Goal: Task Accomplishment & Management: Manage account settings

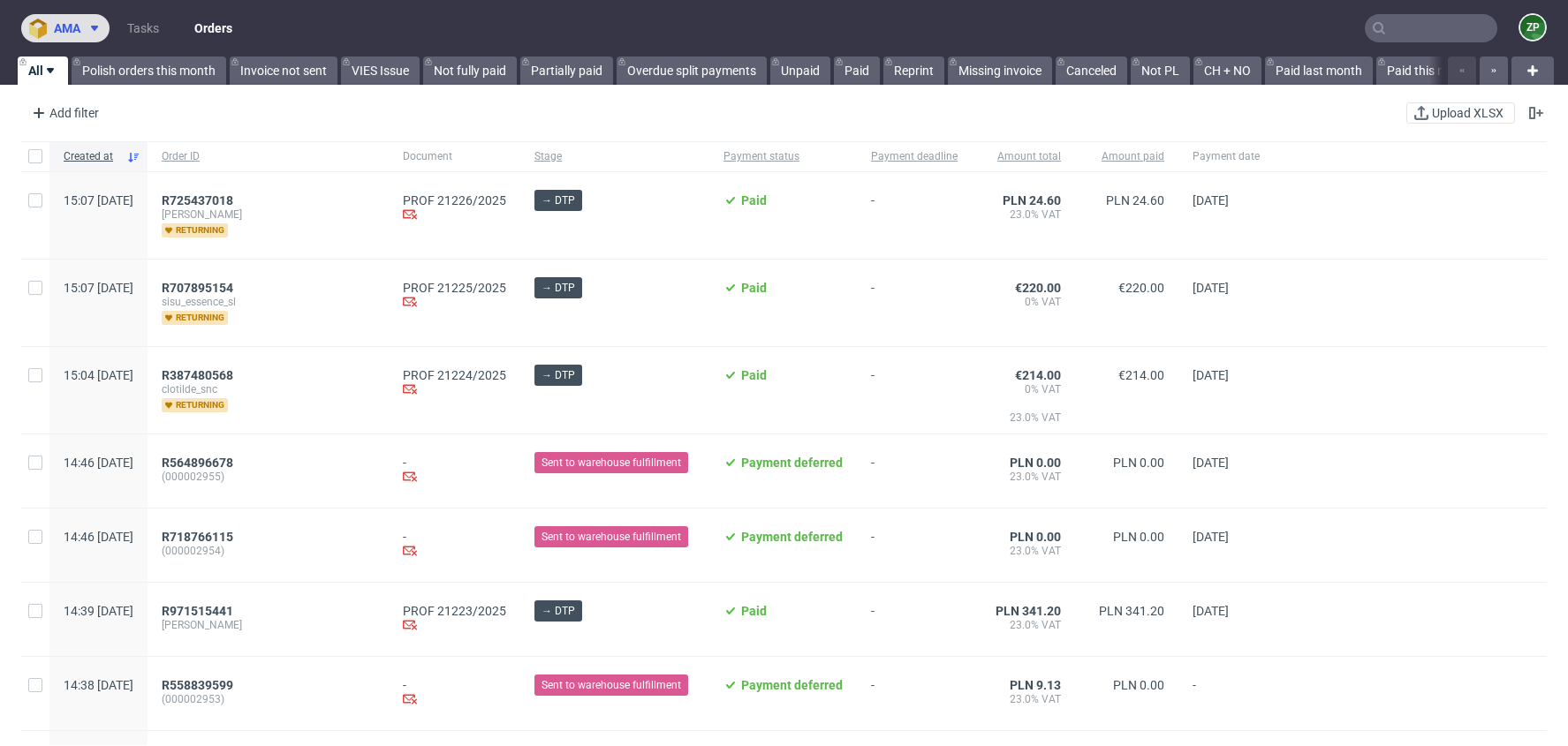
click at [65, 16] on button "ama" at bounding box center [65, 28] width 89 height 28
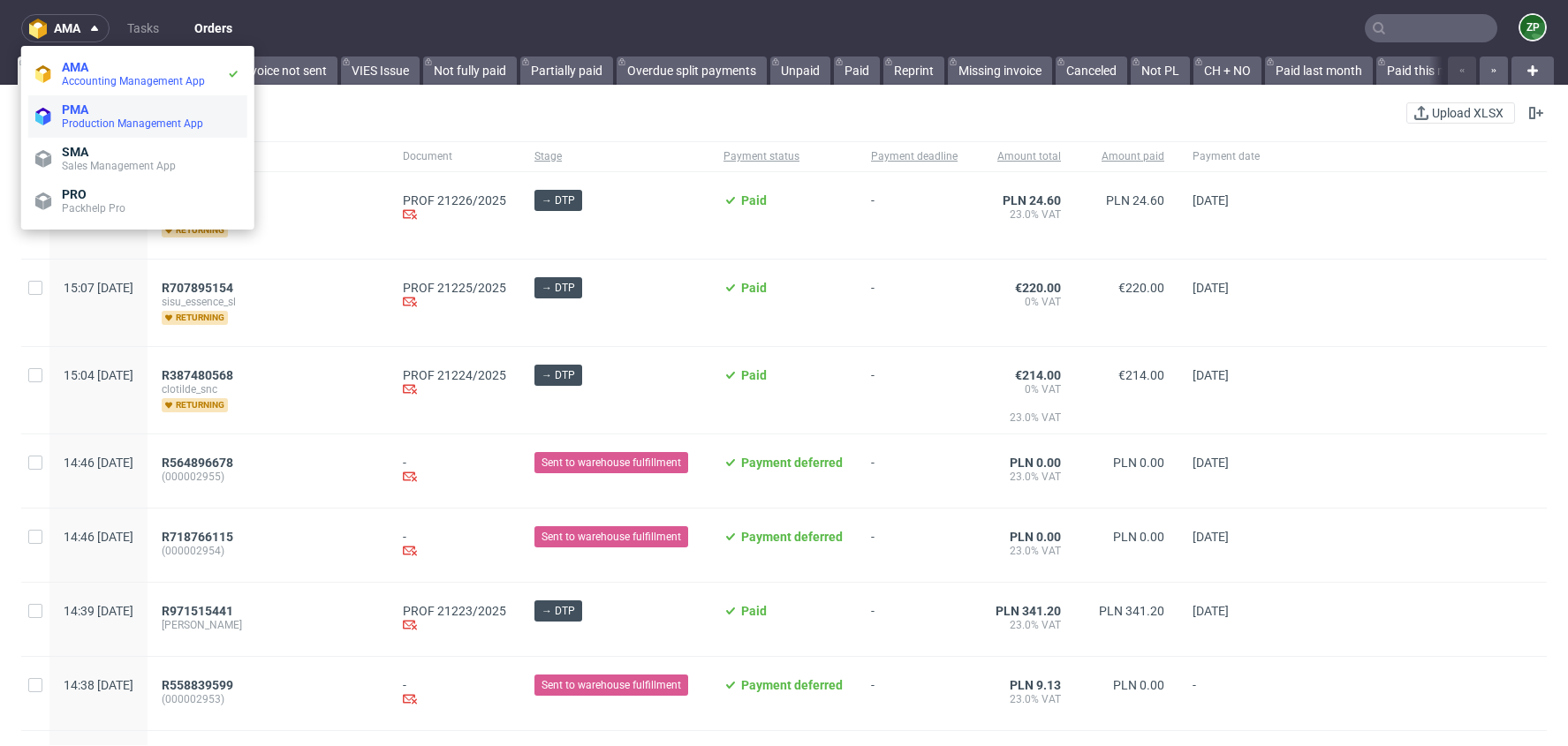
click at [90, 114] on span "PMA" at bounding box center [150, 110] width 178 height 14
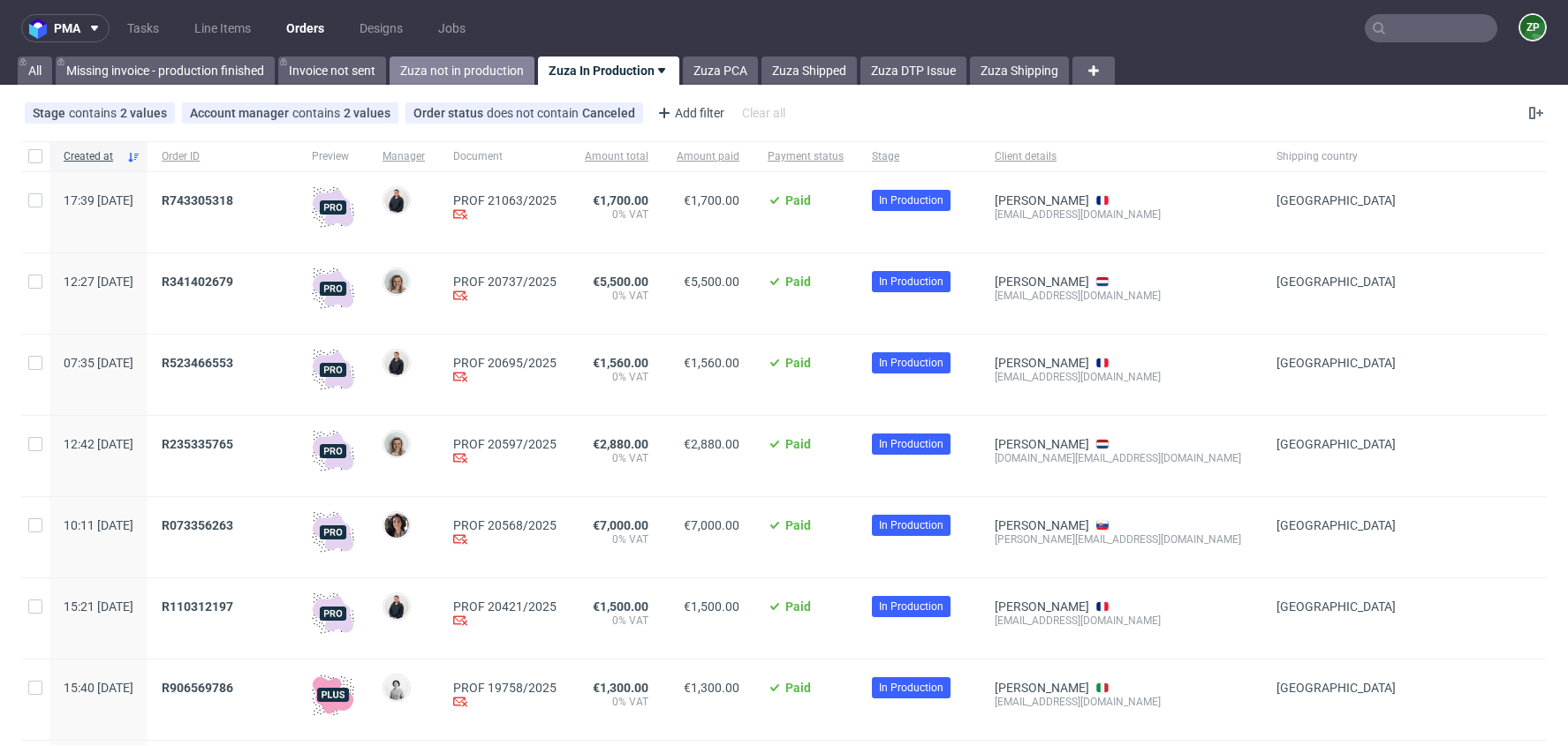
click at [478, 70] on link "Zuza not in production" at bounding box center [461, 71] width 144 height 28
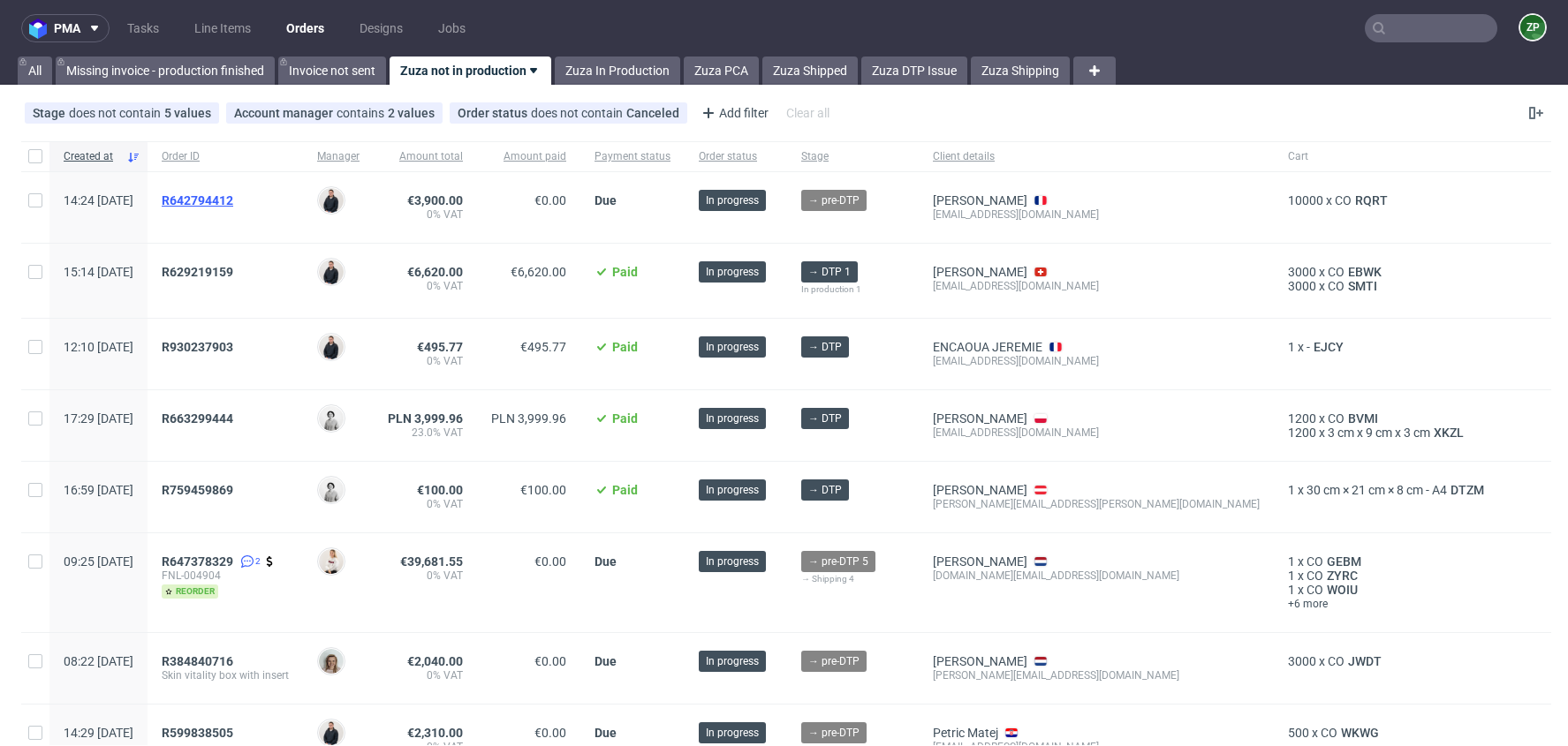
click at [233, 202] on span "R642794412" at bounding box center [197, 200] width 72 height 14
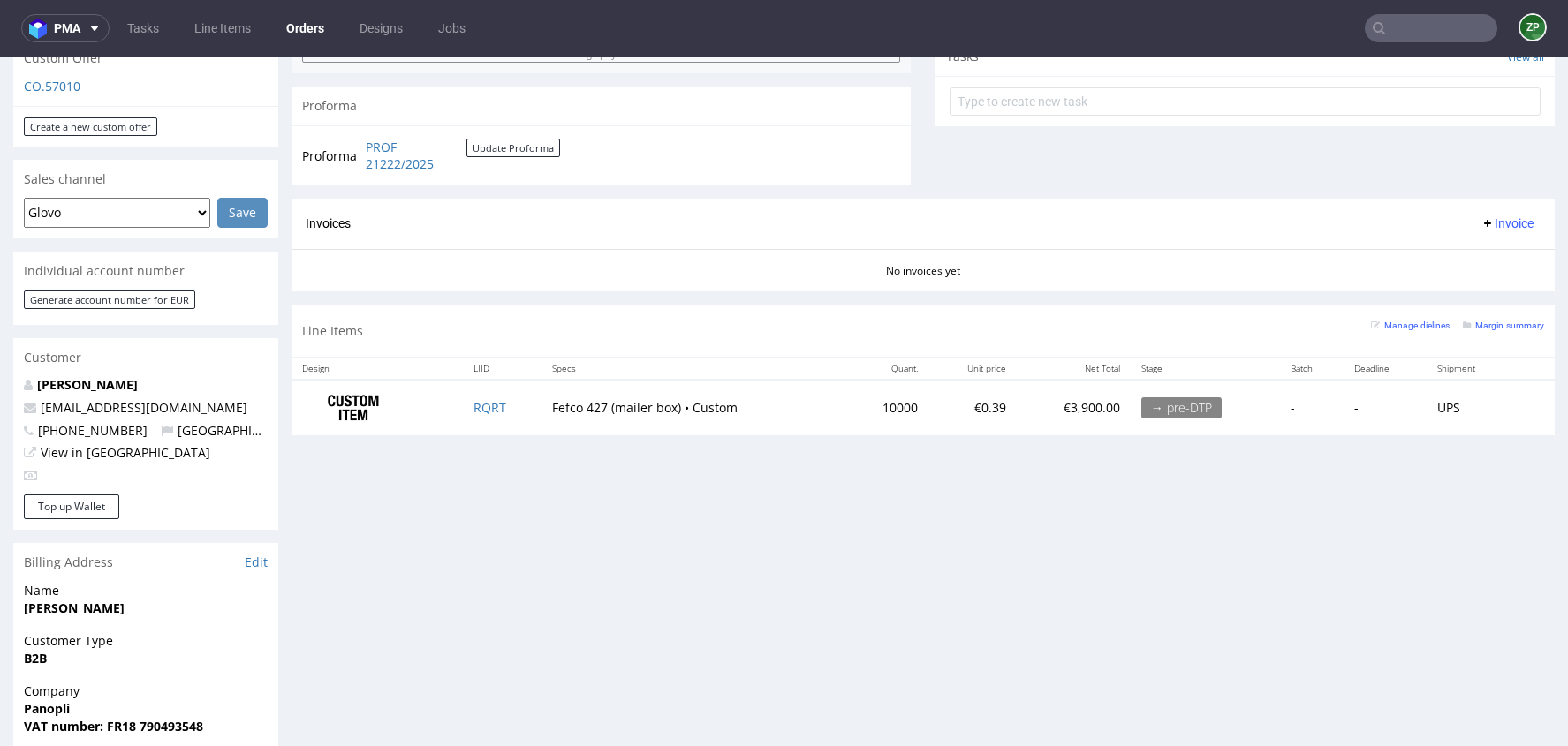
scroll to position [637, 0]
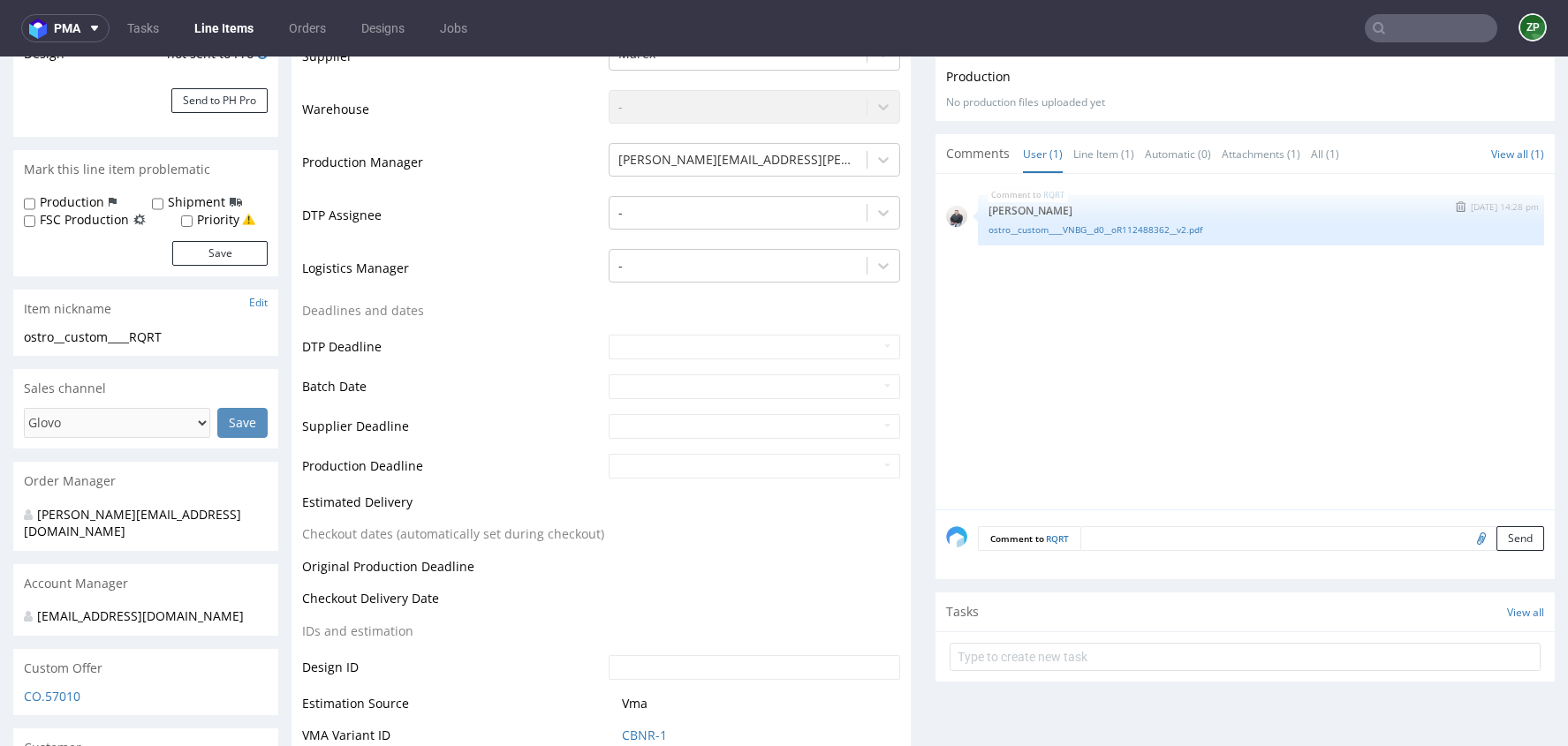
scroll to position [403, 0]
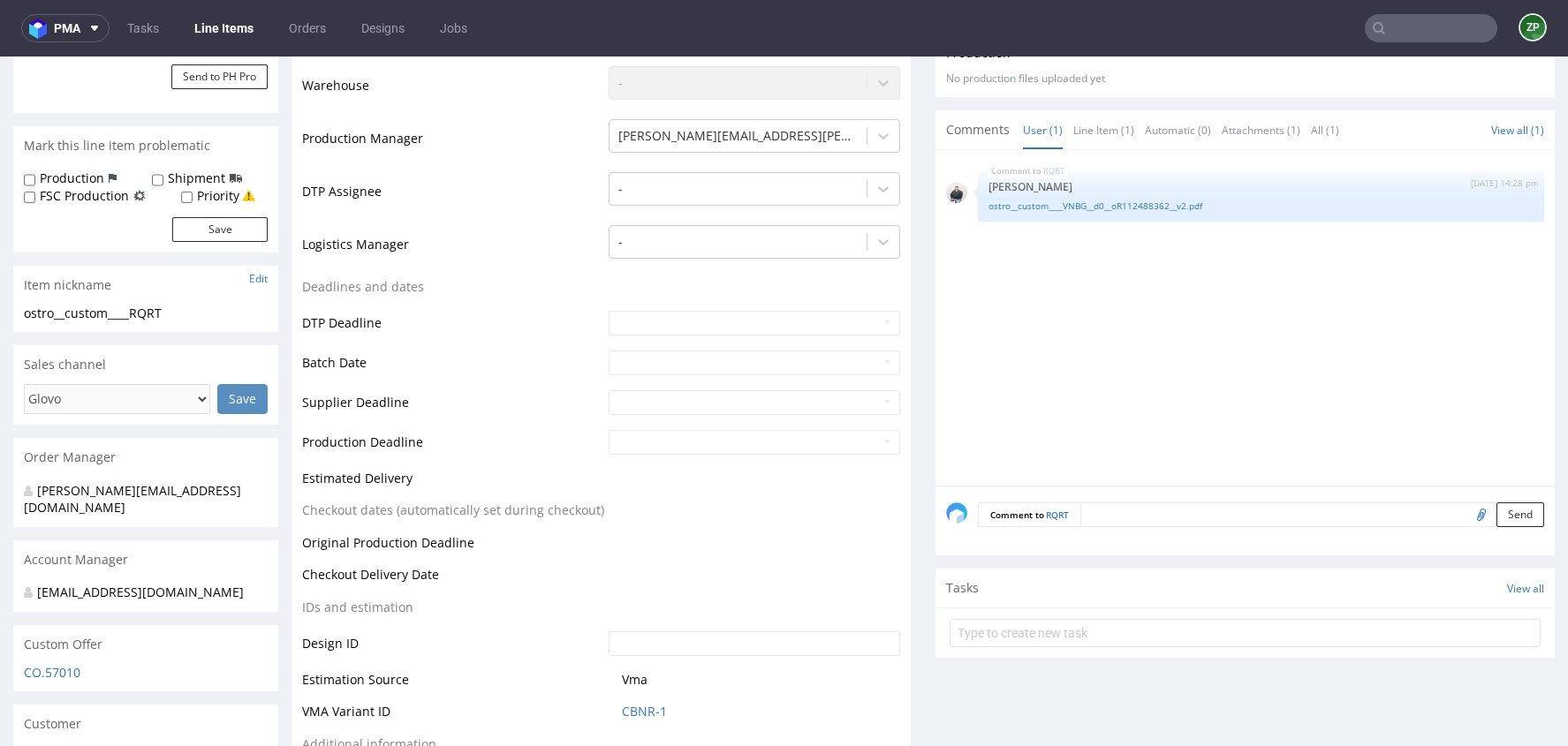
click at [1115, 507] on textarea at bounding box center [1313, 515] width 464 height 25
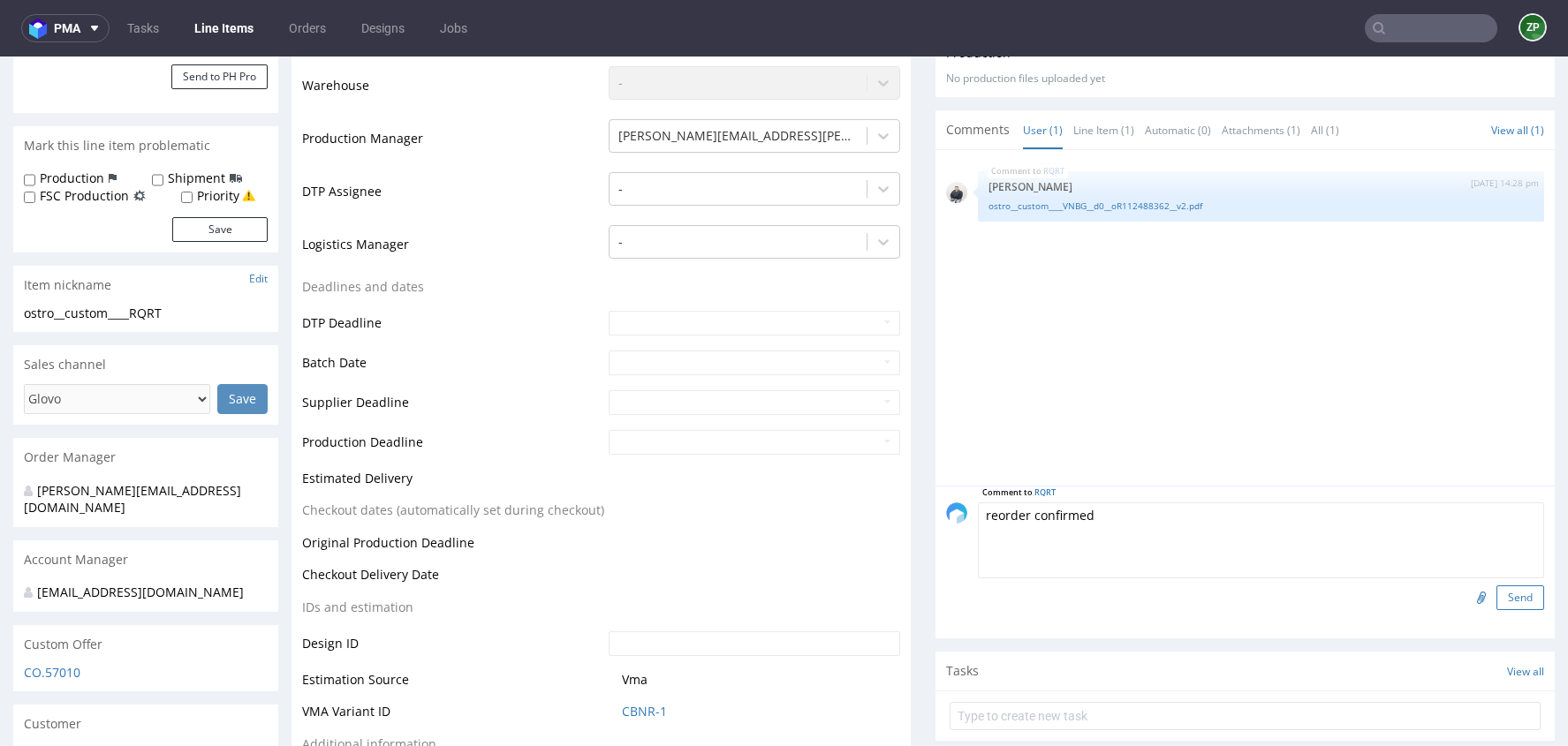
type textarea "reorder confirmed"
click at [1519, 594] on button "Send" at bounding box center [1521, 598] width 48 height 25
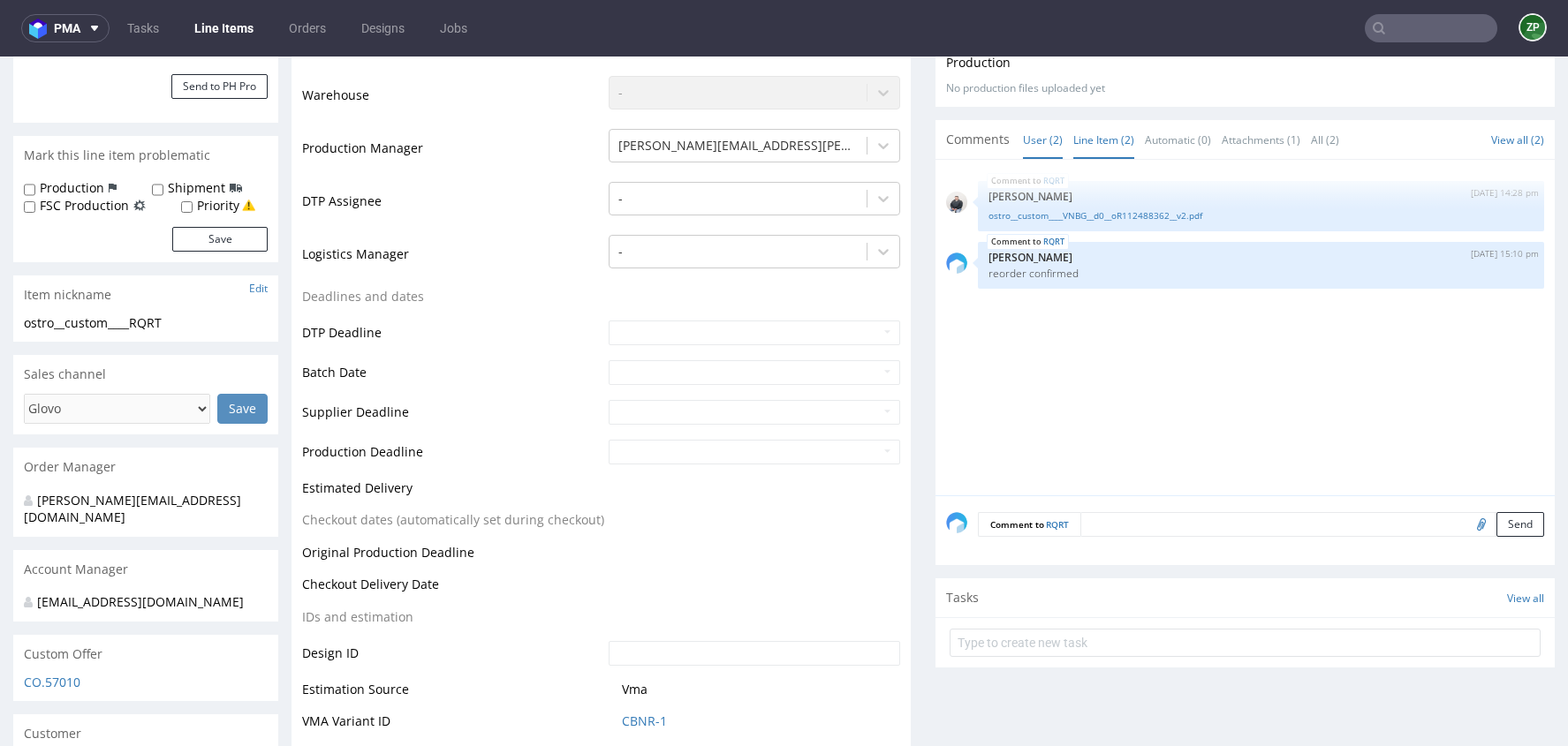
scroll to position [402, 0]
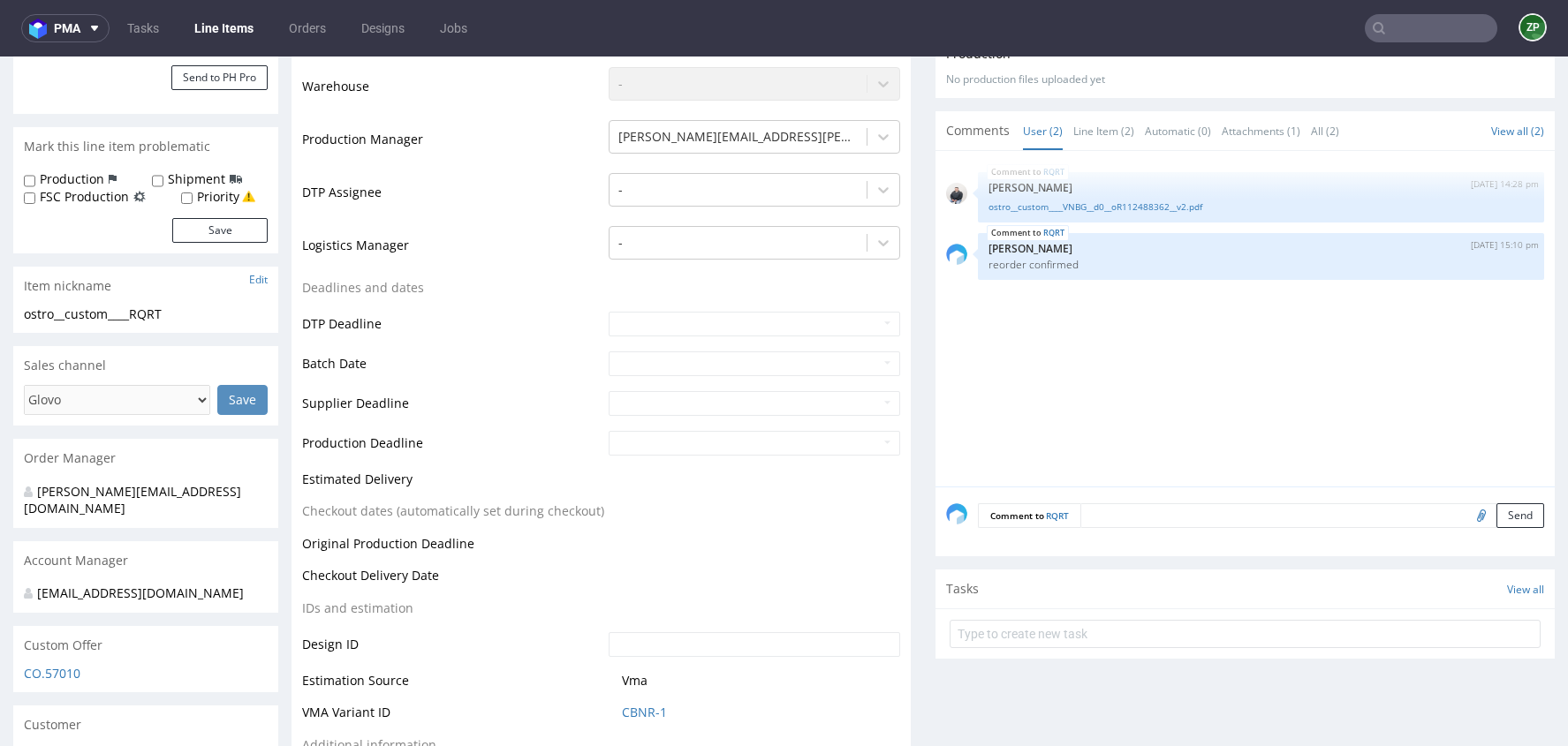
click at [1106, 519] on textarea at bounding box center [1313, 516] width 464 height 25
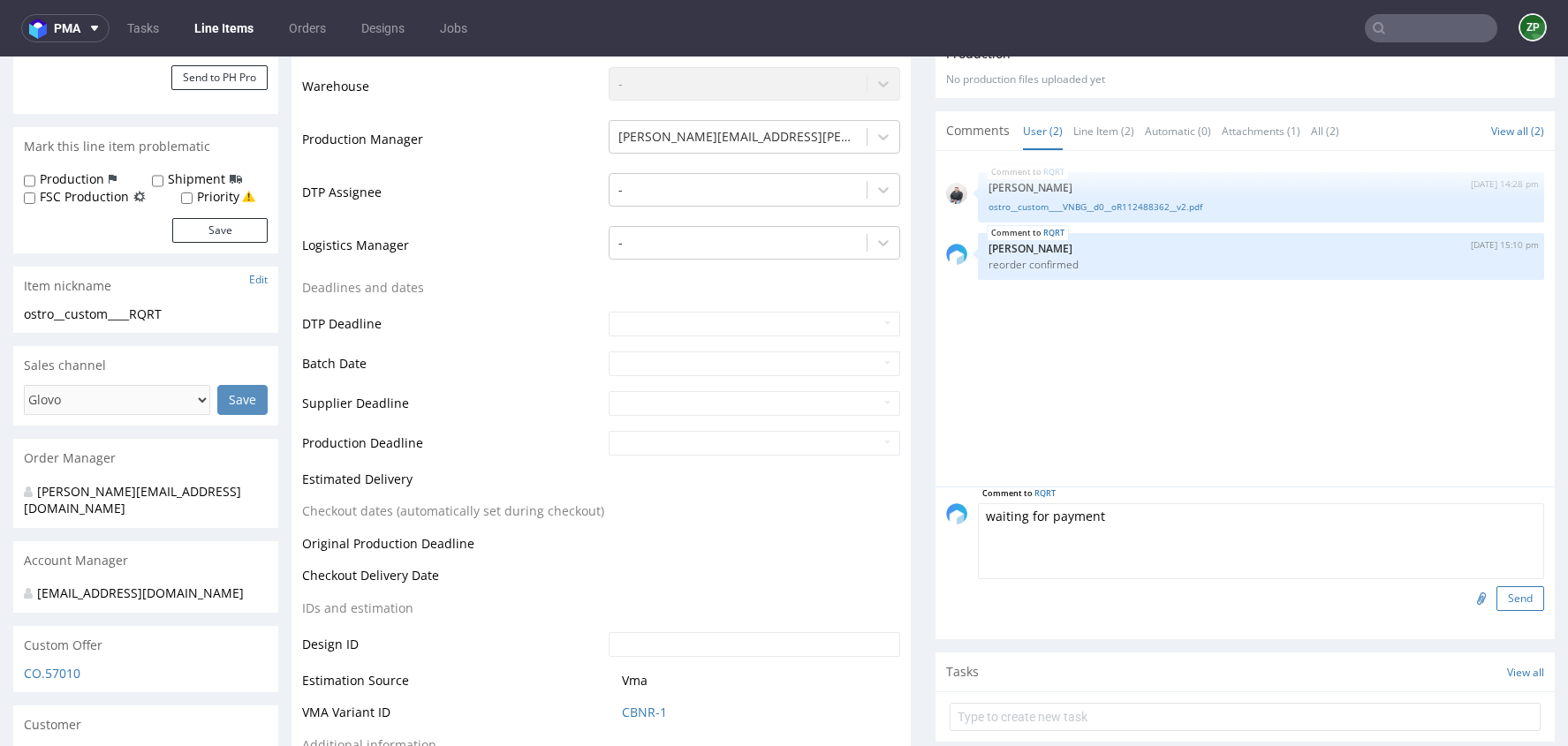
type textarea "waiting for payment"
click at [1508, 597] on button "Send" at bounding box center [1521, 599] width 48 height 25
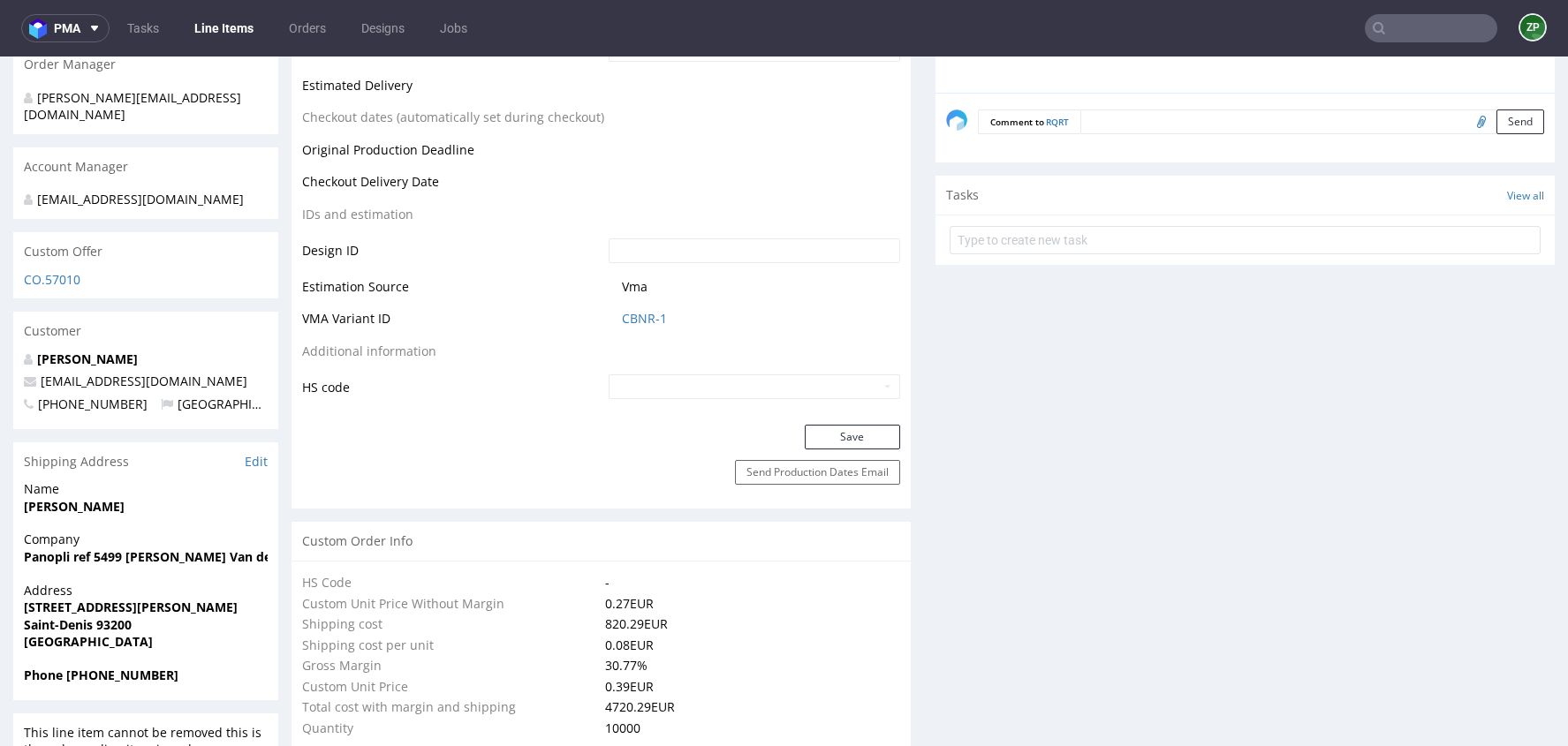
scroll to position [1135, 0]
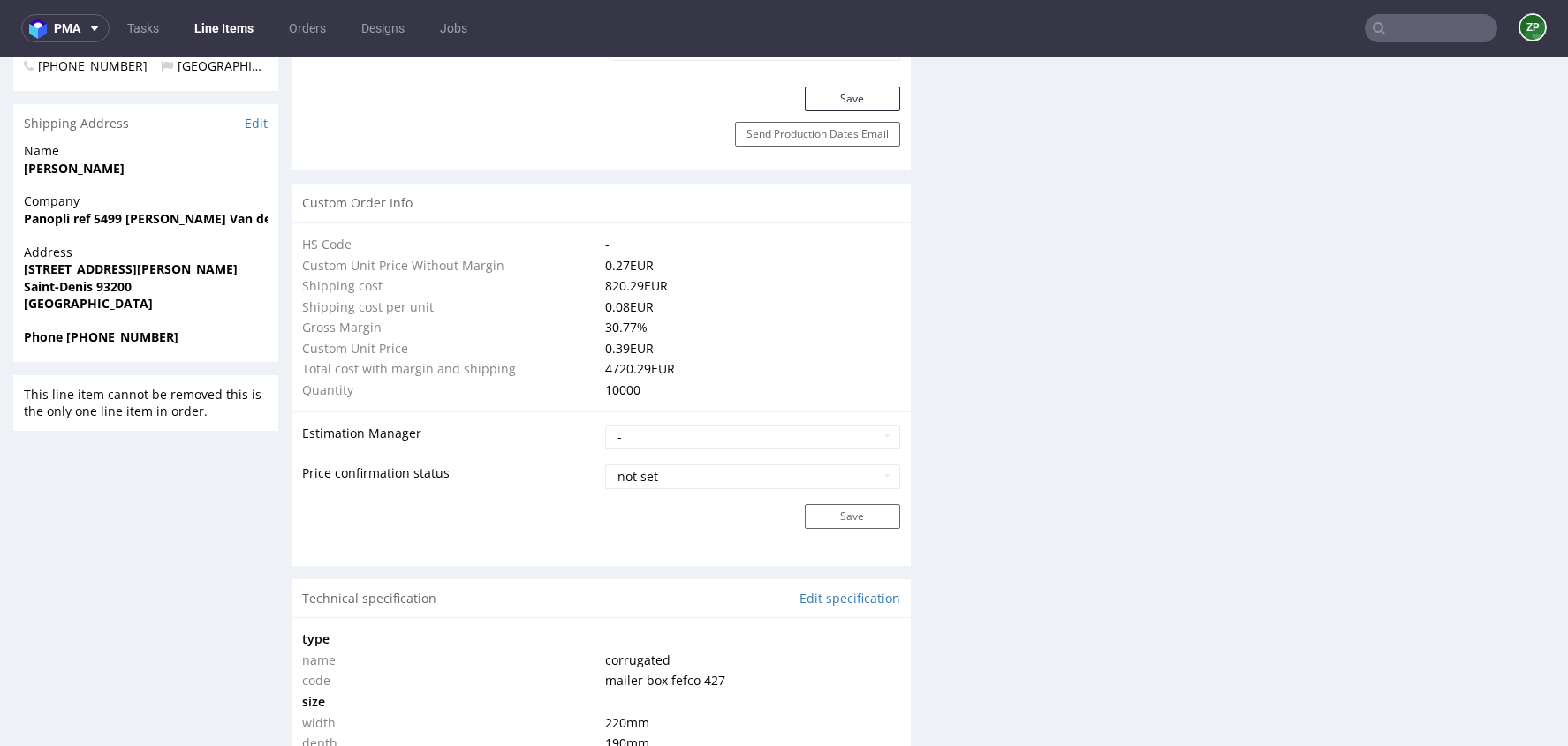
click at [1390, 38] on input "text" at bounding box center [1431, 28] width 132 height 28
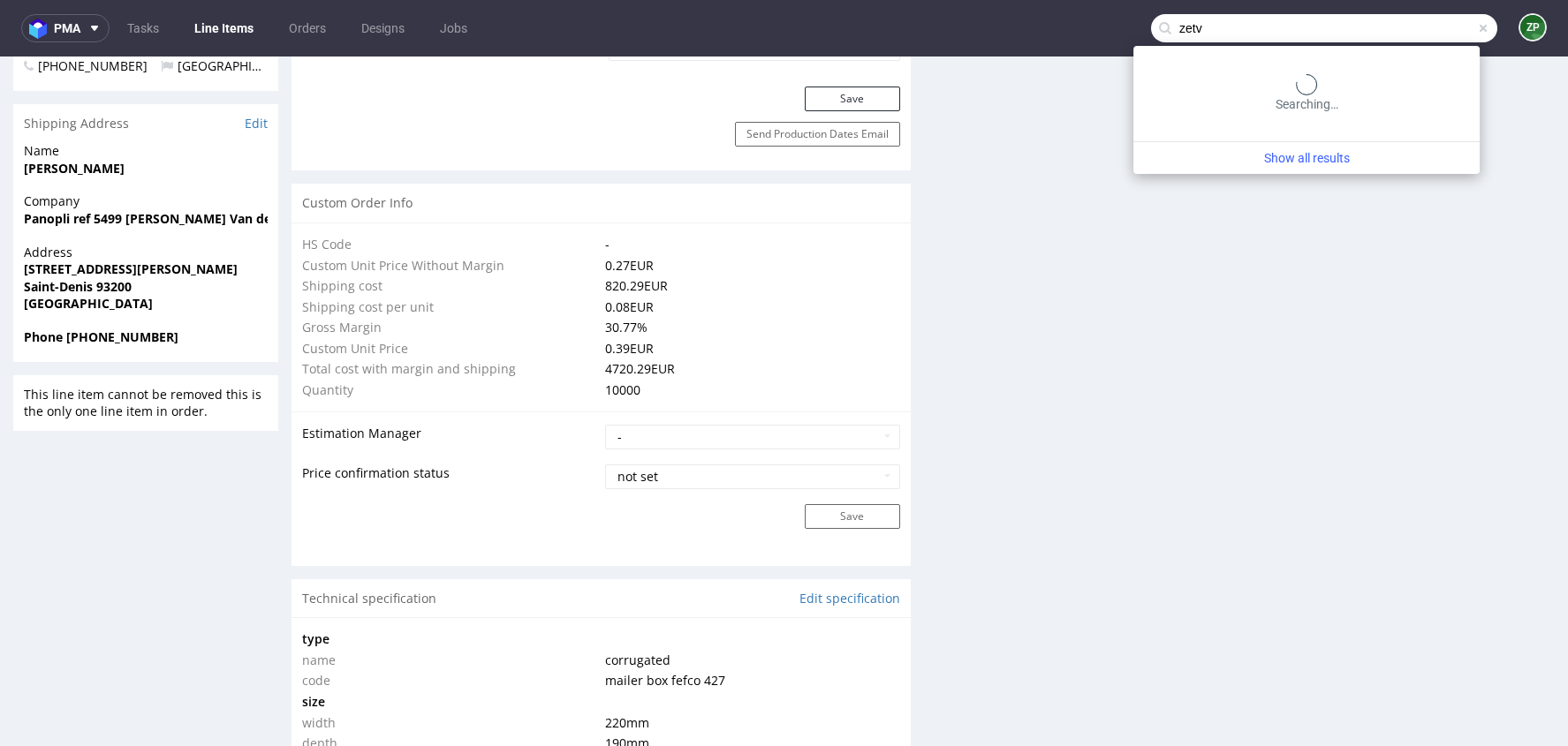
type input "zetv"
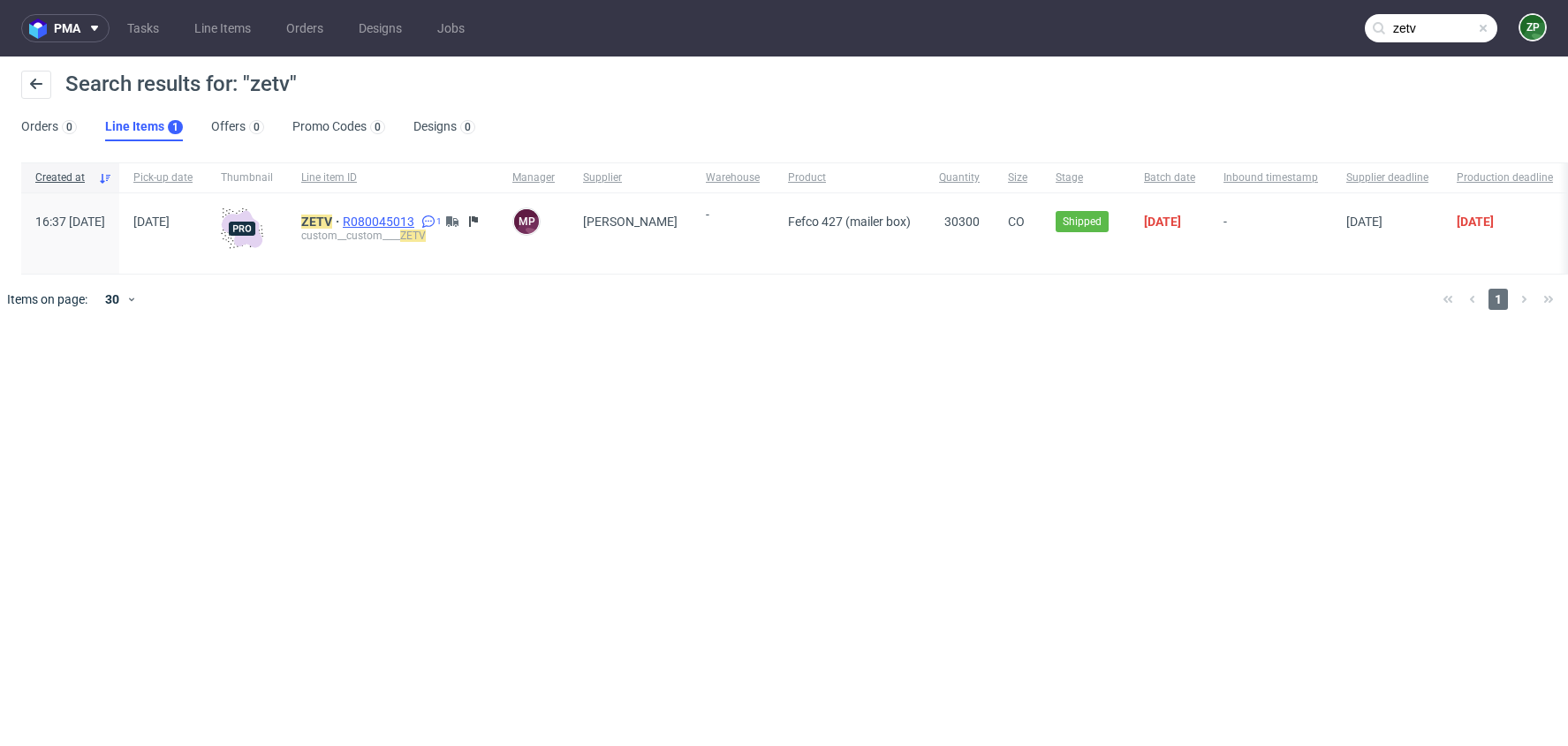
click at [418, 215] on span "R080045013" at bounding box center [380, 222] width 75 height 14
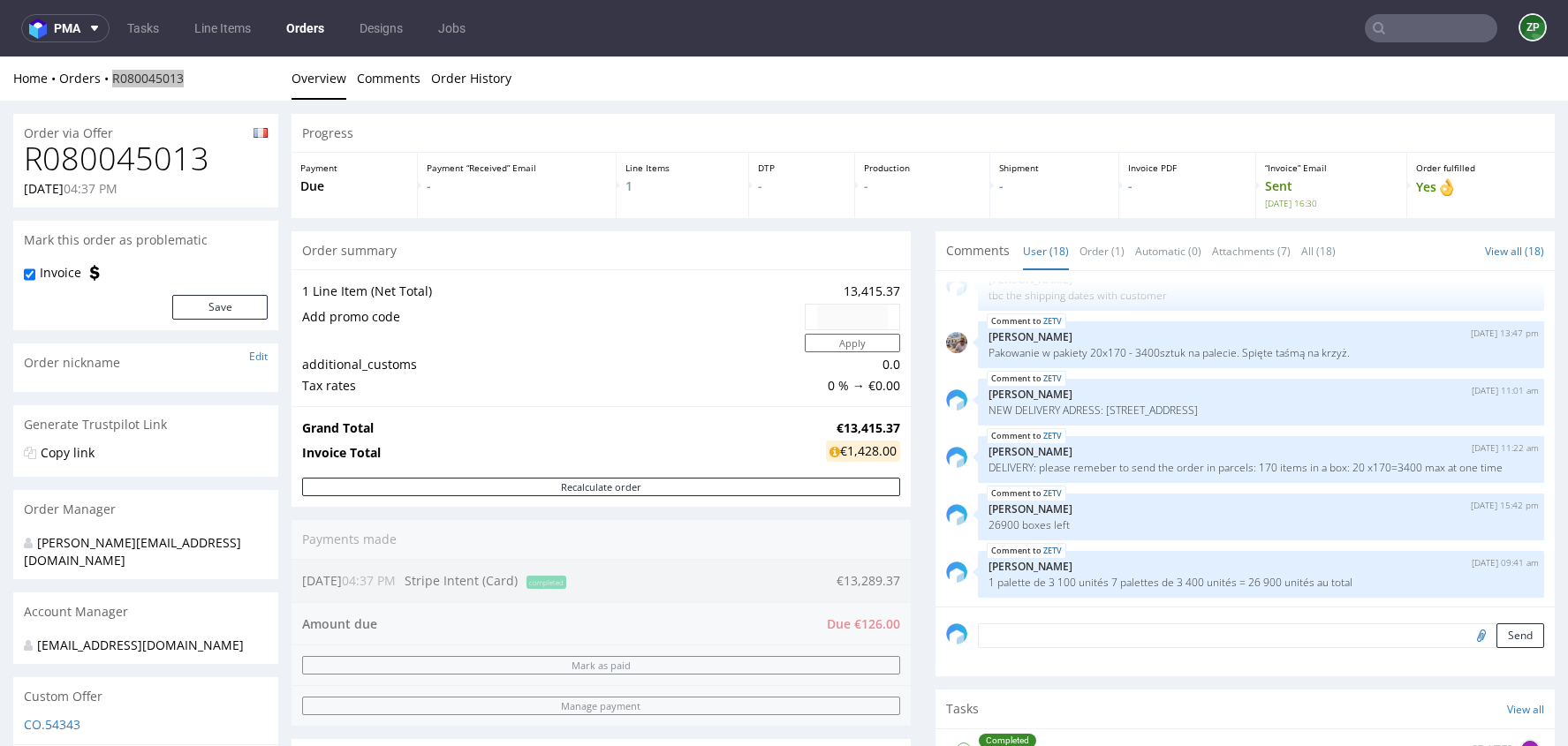
click at [1390, 35] on input "text" at bounding box center [1431, 28] width 132 height 28
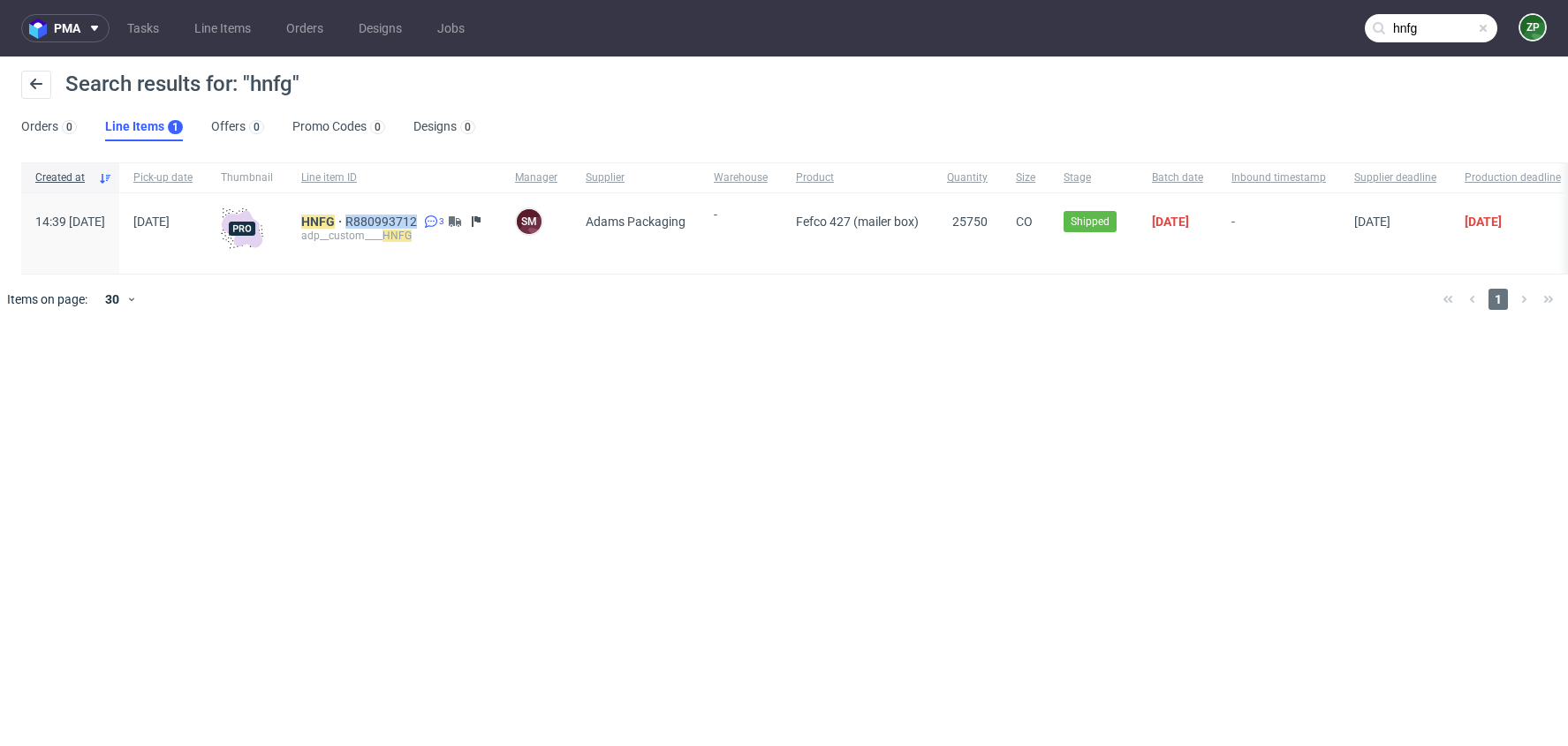
scroll to position [0, 221]
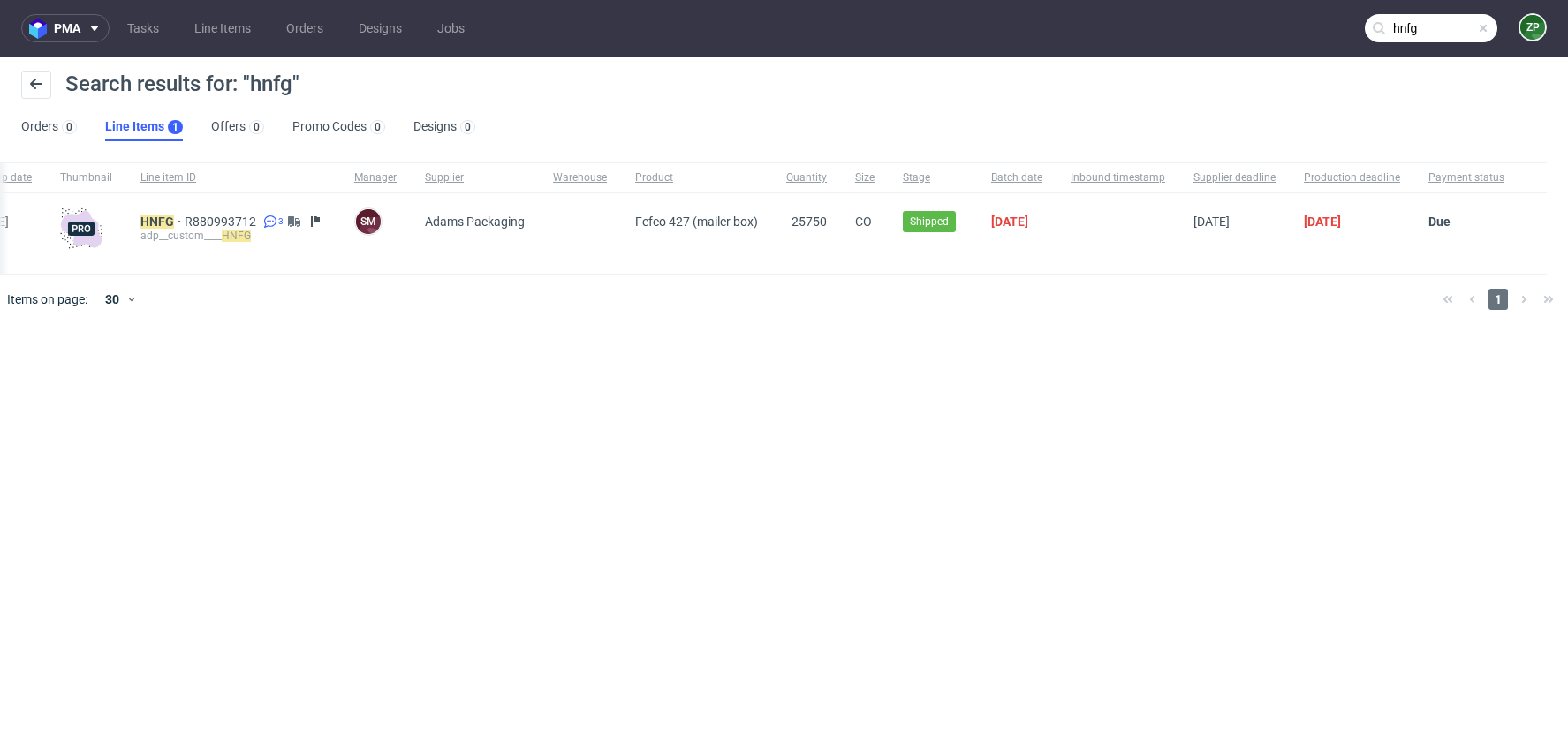
click at [1428, 36] on input "hnfg" at bounding box center [1431, 28] width 132 height 28
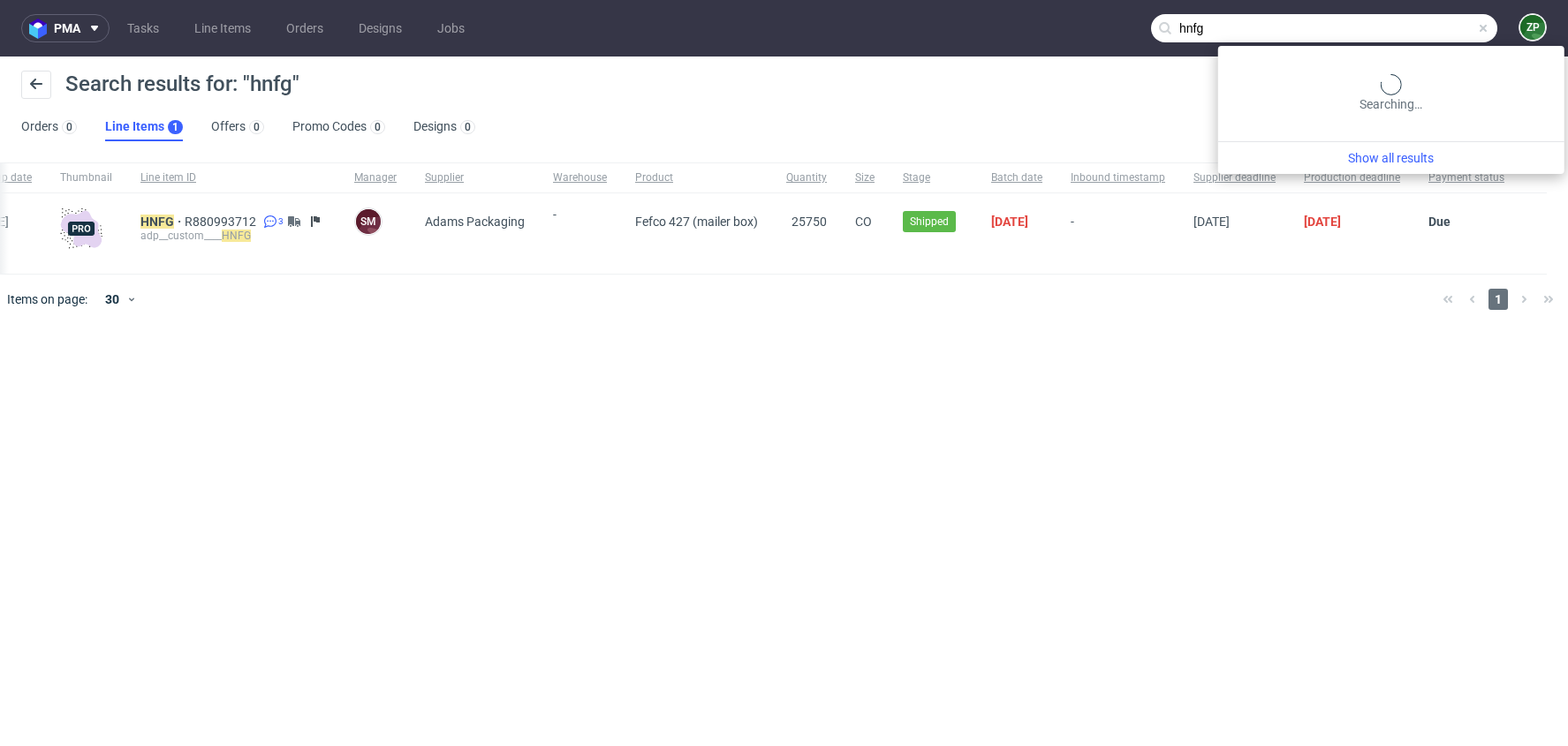
click at [1428, 36] on input "hnfg" at bounding box center [1325, 28] width 347 height 28
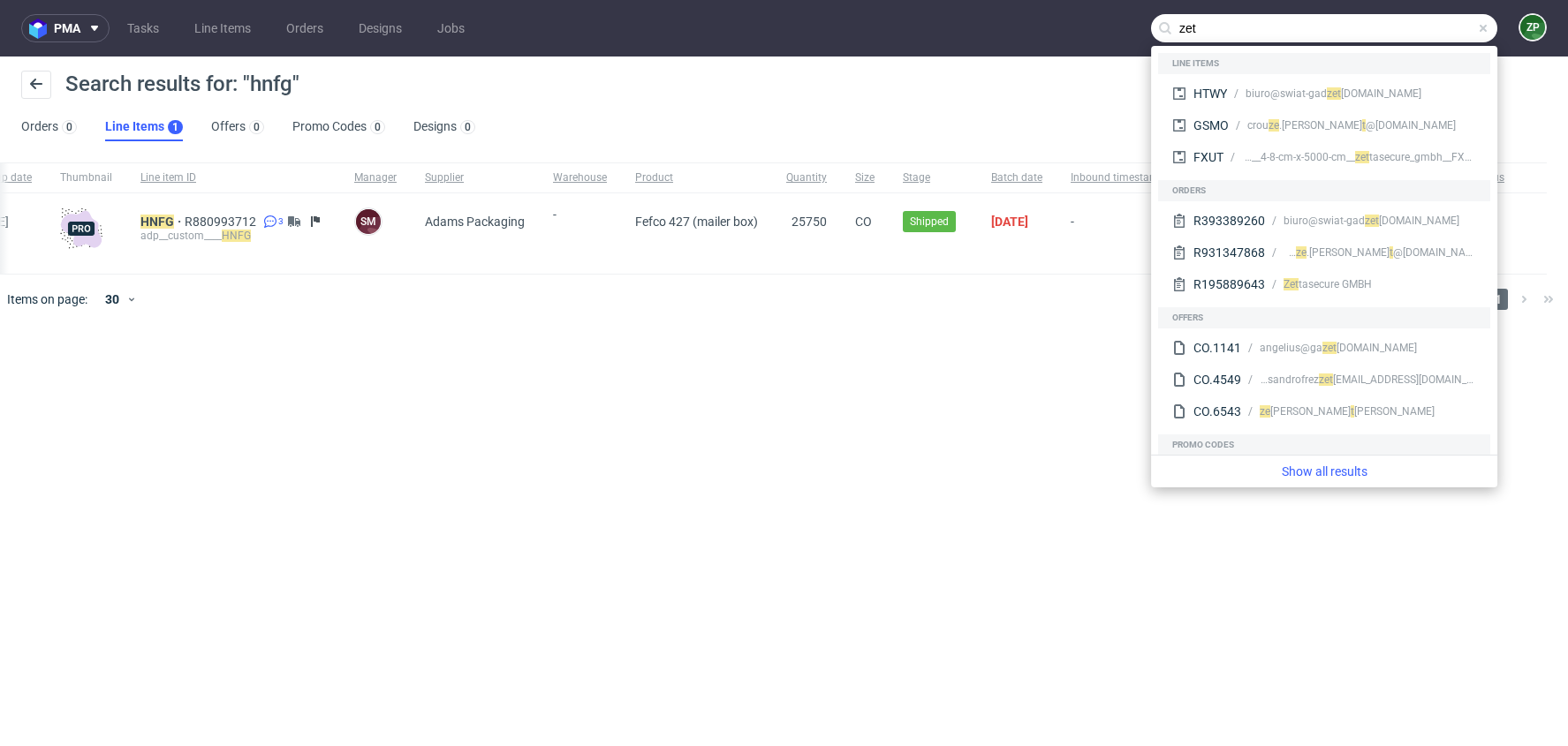
type input "zet"
click at [580, 428] on div "pma Tasks Line Items Orders Designs Jobs zet ZP Search results for: "hnfg" Orde…" at bounding box center [784, 373] width 1568 height 746
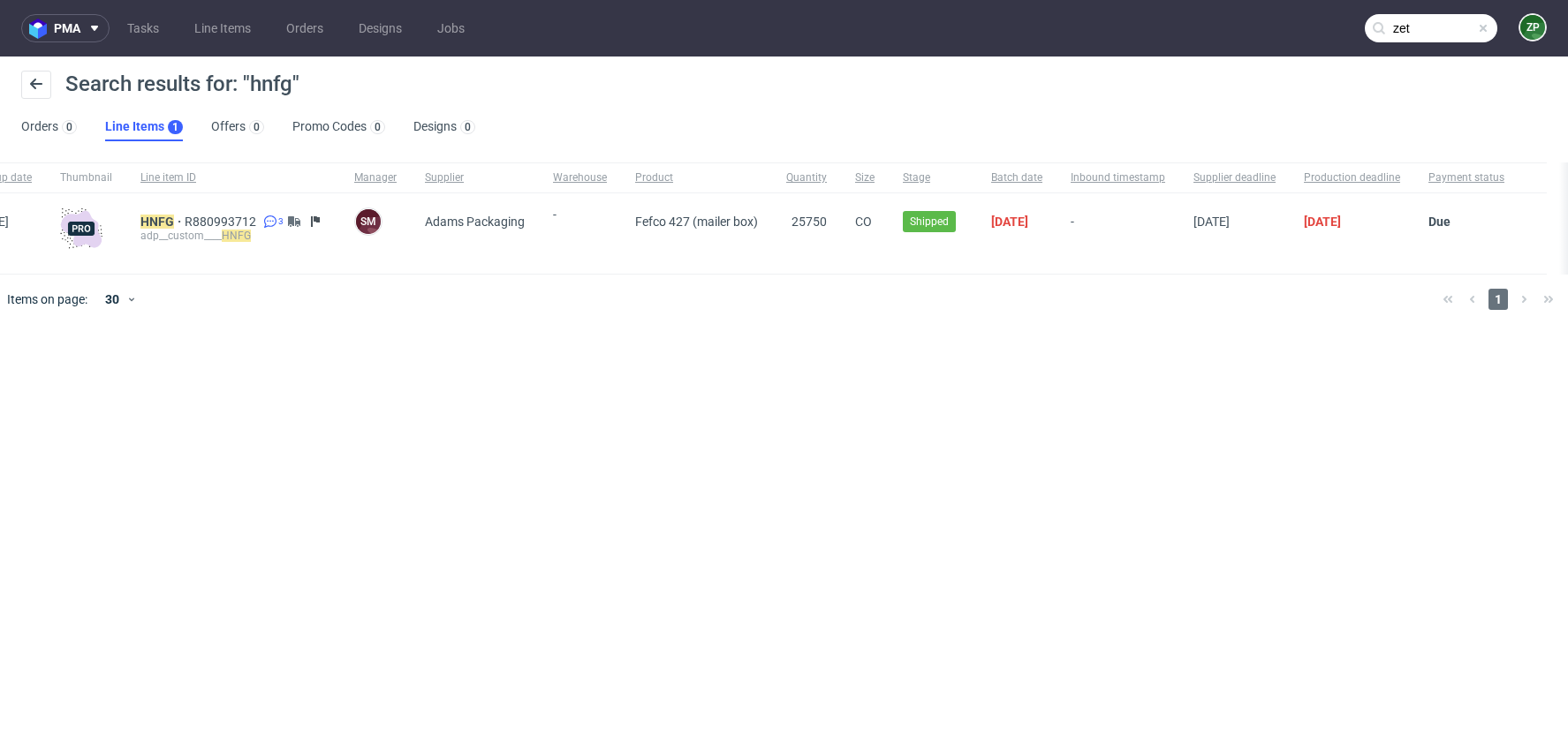
scroll to position [0, 0]
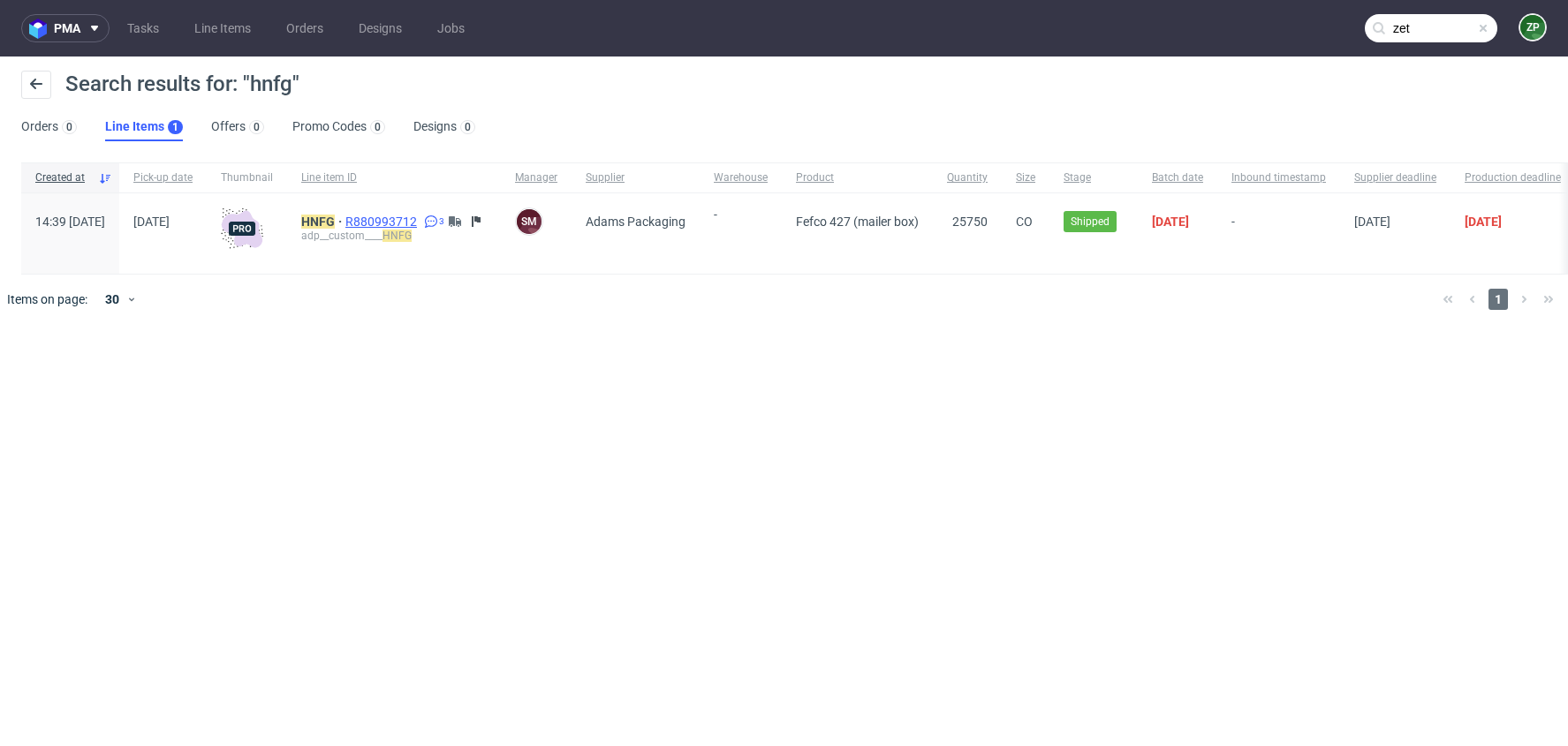
click at [420, 215] on span "R880993712" at bounding box center [383, 222] width 75 height 14
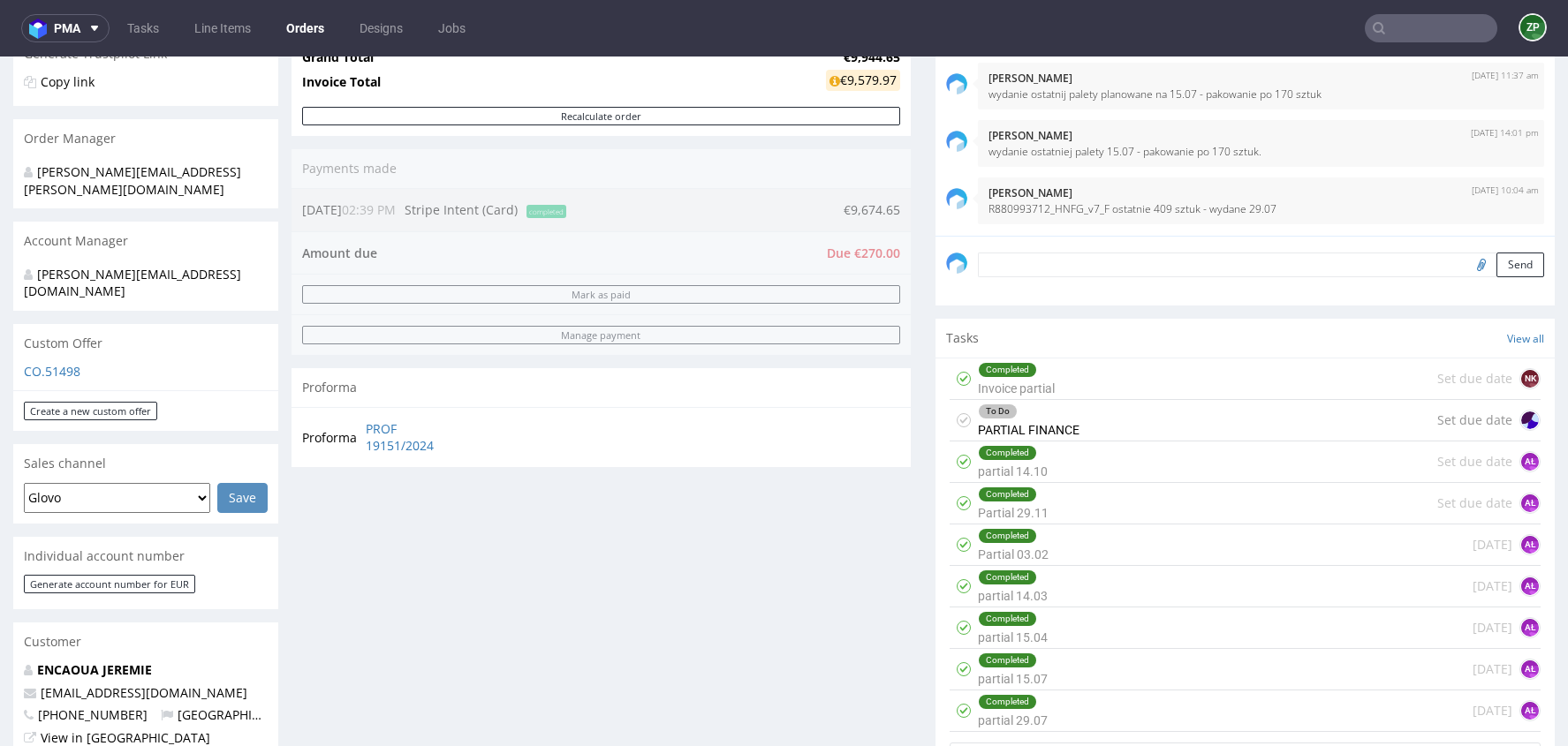
scroll to position [1216, 0]
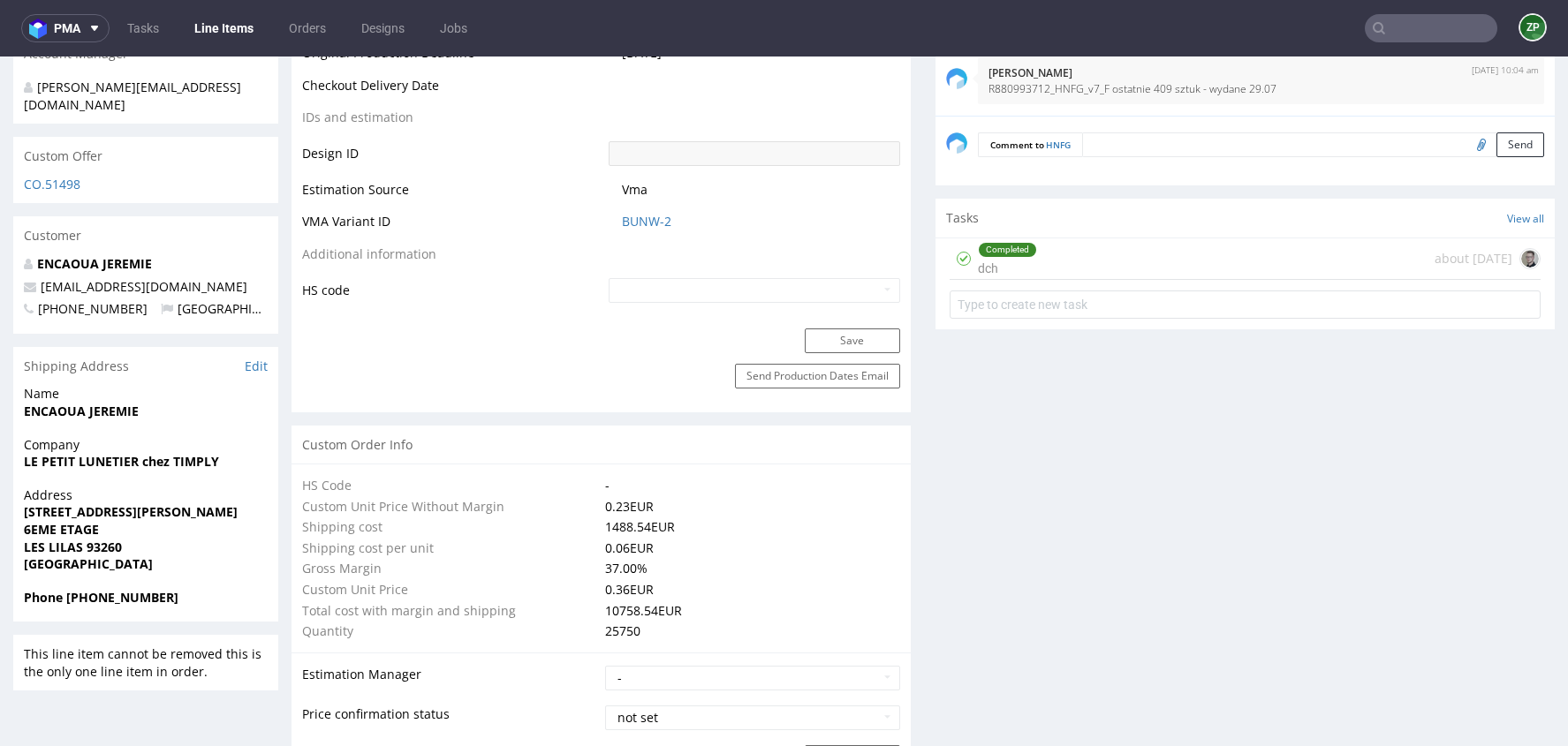
scroll to position [929, 0]
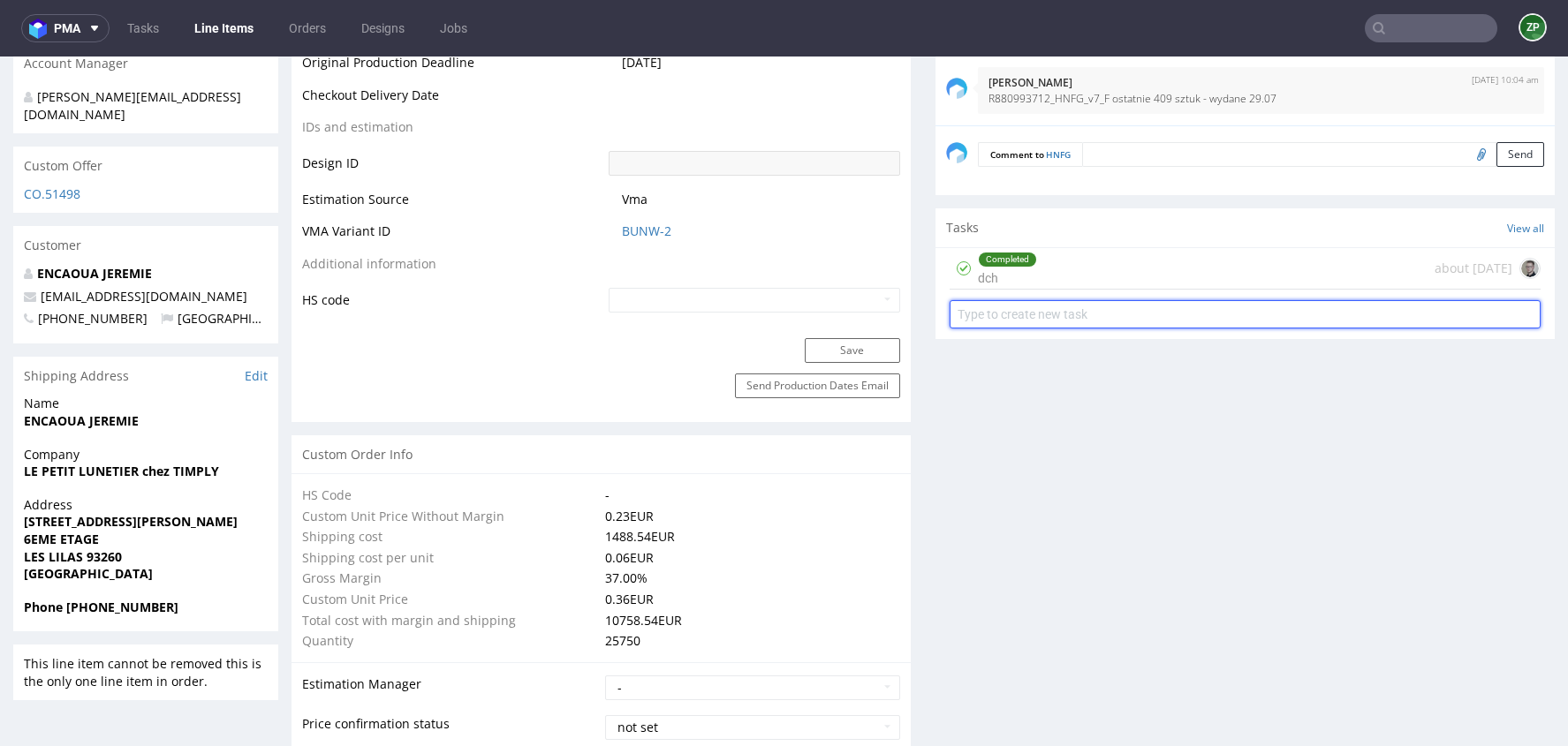
click at [1034, 315] on input "text" at bounding box center [1245, 315] width 591 height 28
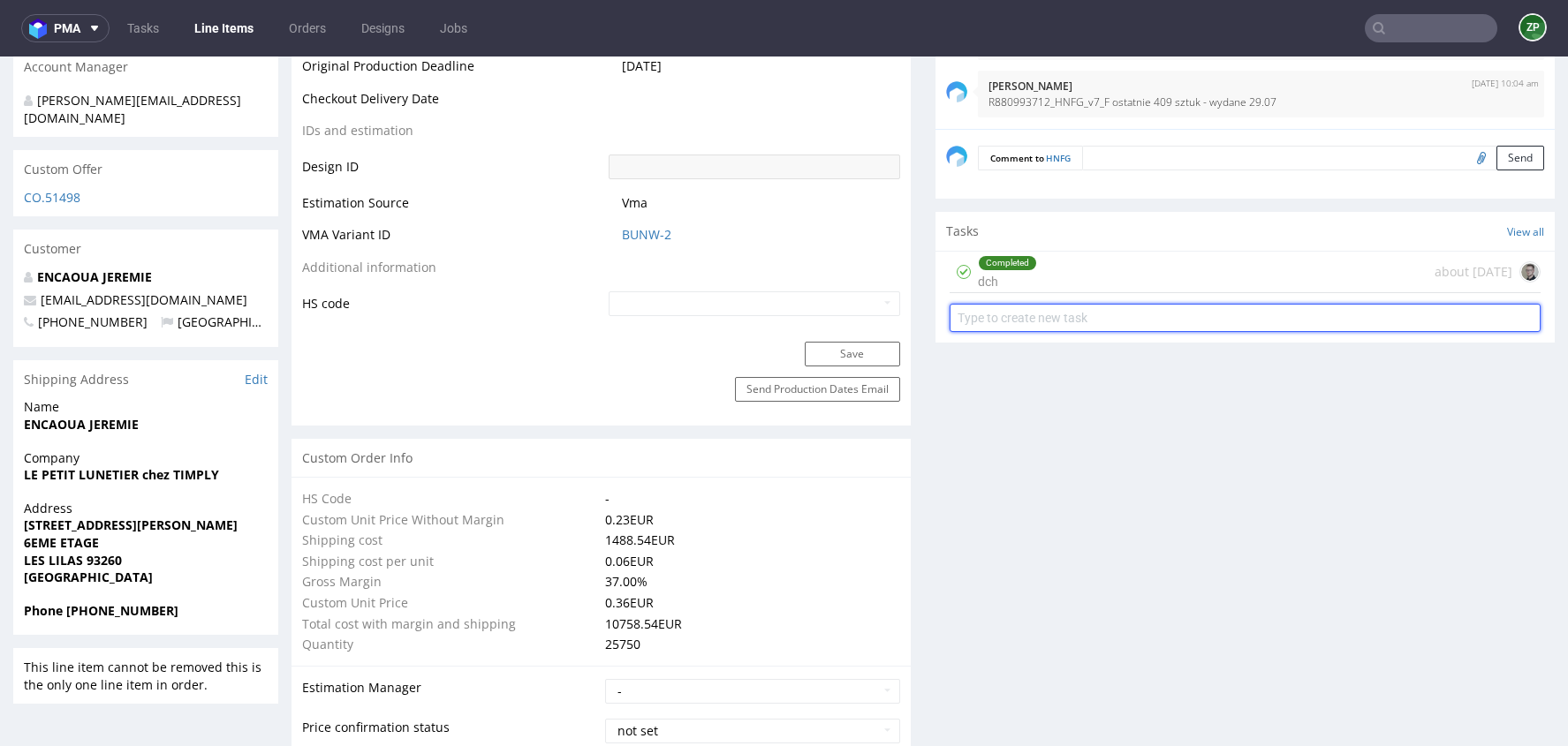
scroll to position [875, 0]
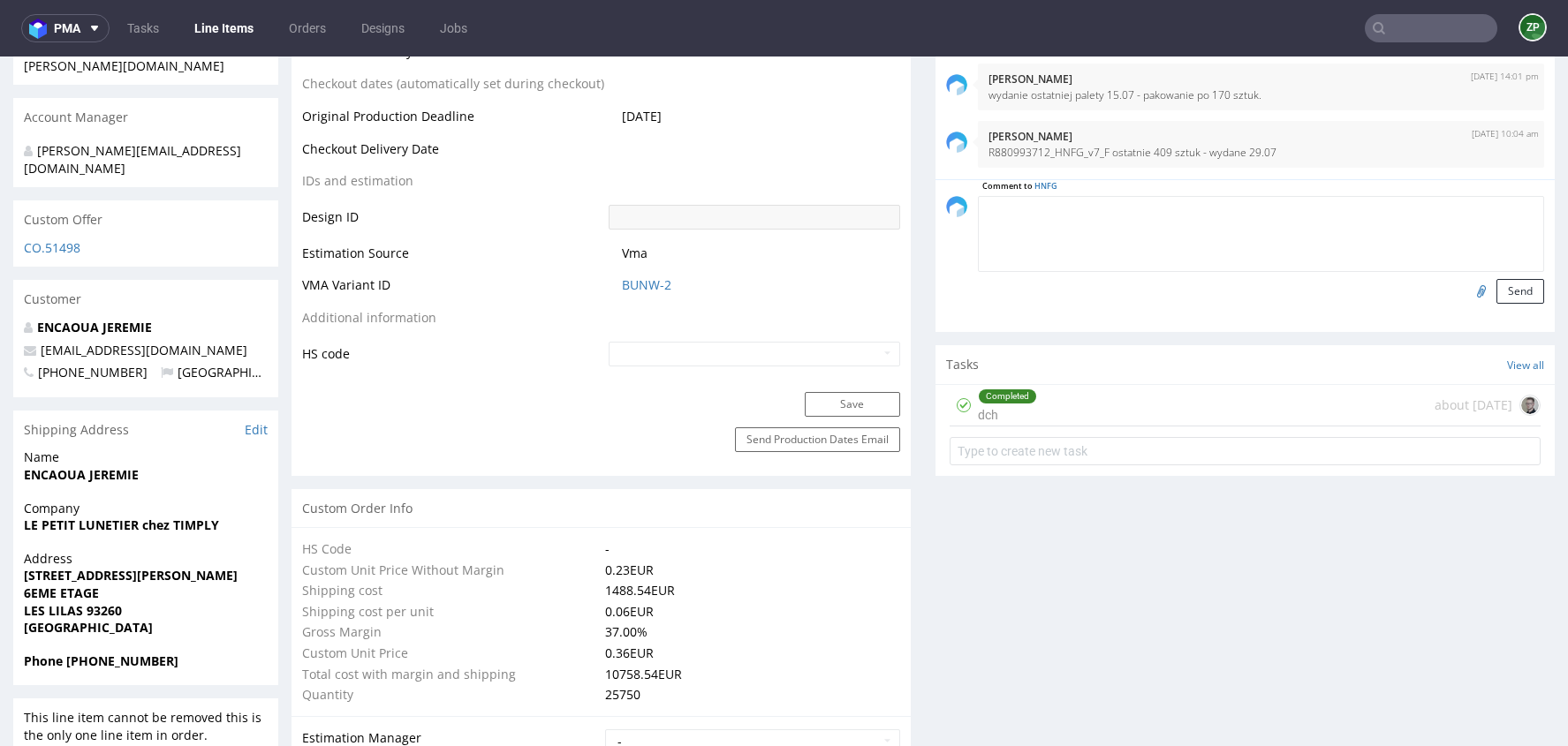
click at [1130, 206] on textarea at bounding box center [1261, 234] width 567 height 76
type textarea "2.10 wyszły ostatnie 409 szt."
click at [1504, 287] on button "Send" at bounding box center [1521, 291] width 48 height 25
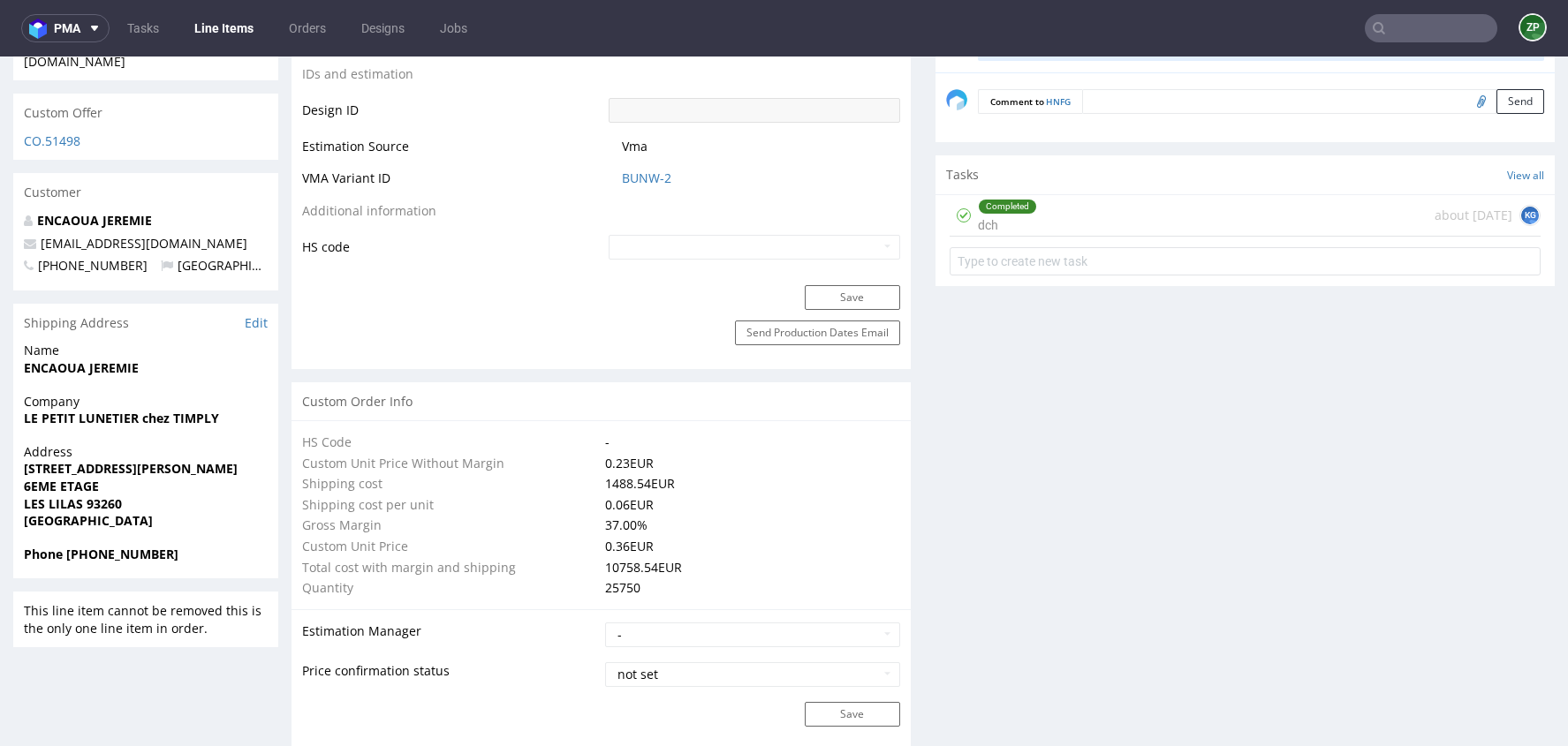
scroll to position [976, 0]
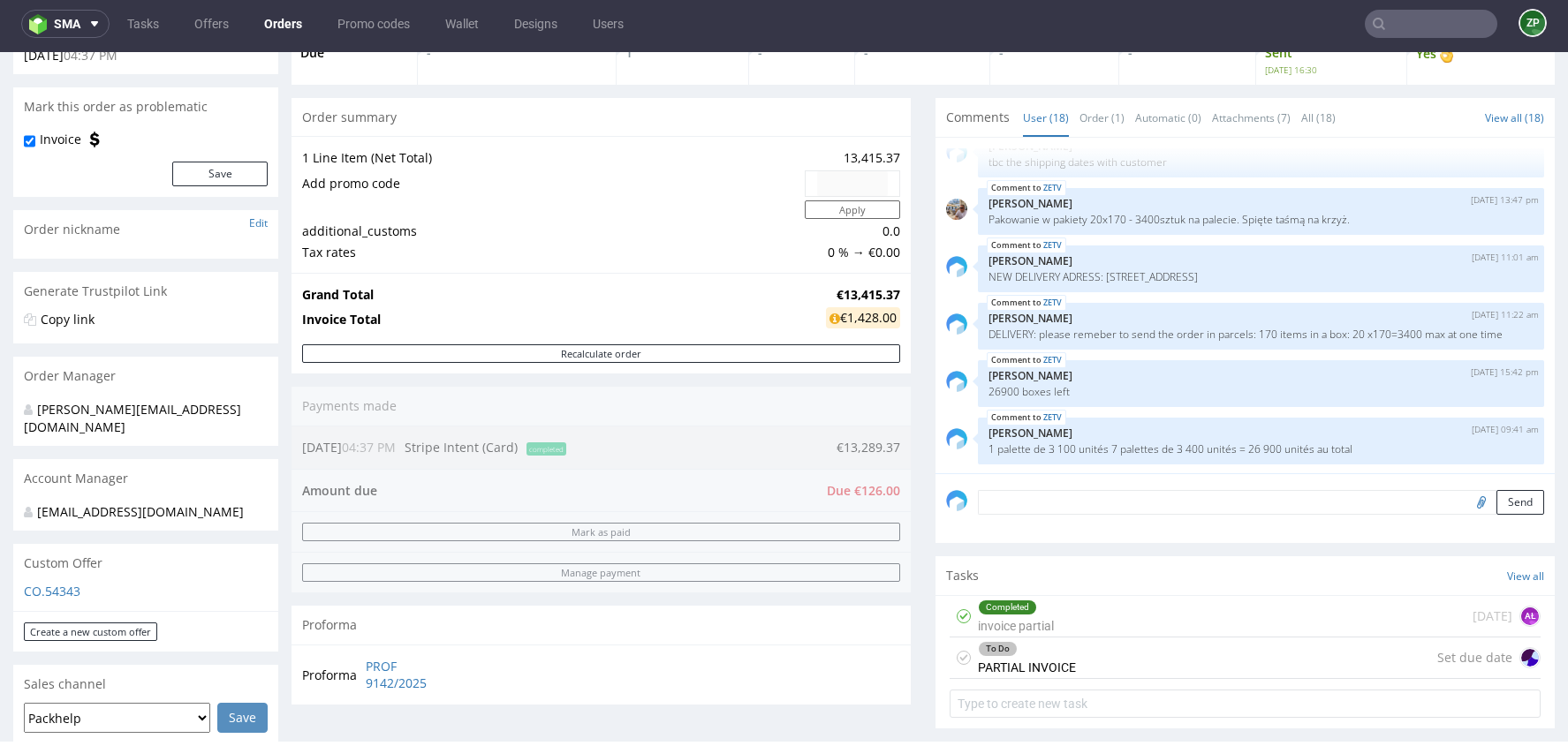
scroll to position [150, 0]
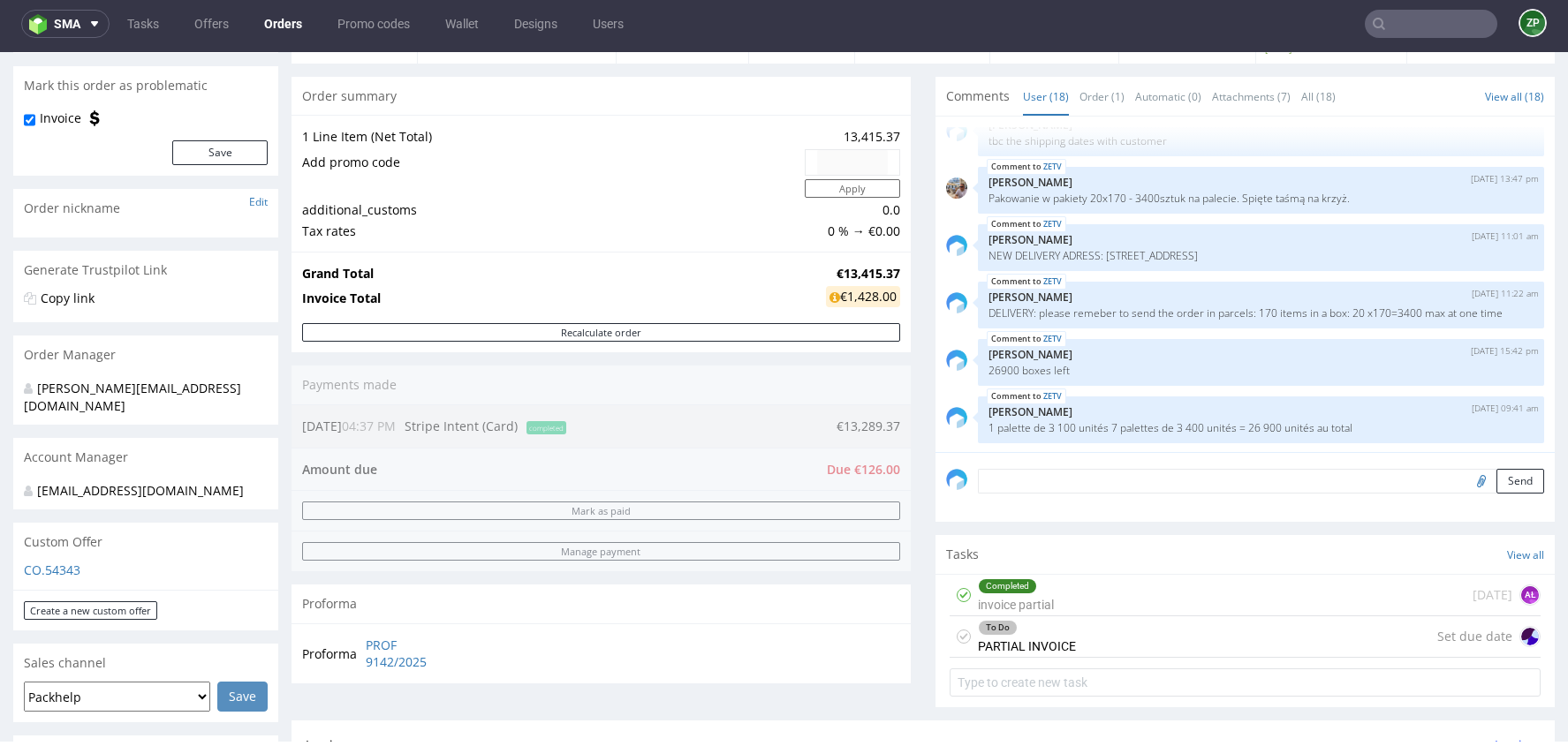
click at [1110, 482] on textarea at bounding box center [1261, 481] width 567 height 25
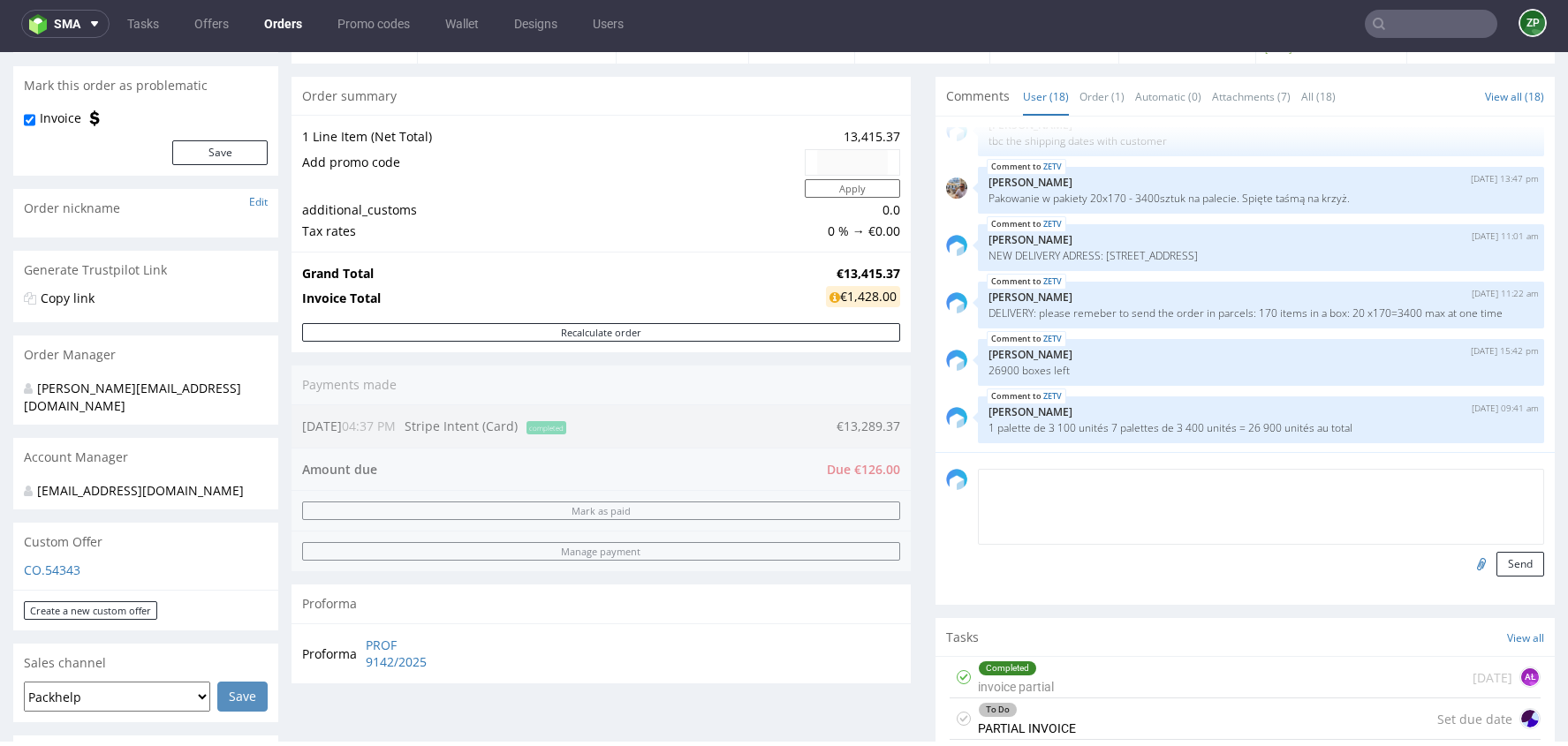
type textarea "@"
type textarea "2"
type textarea "I"
type textarea "2"
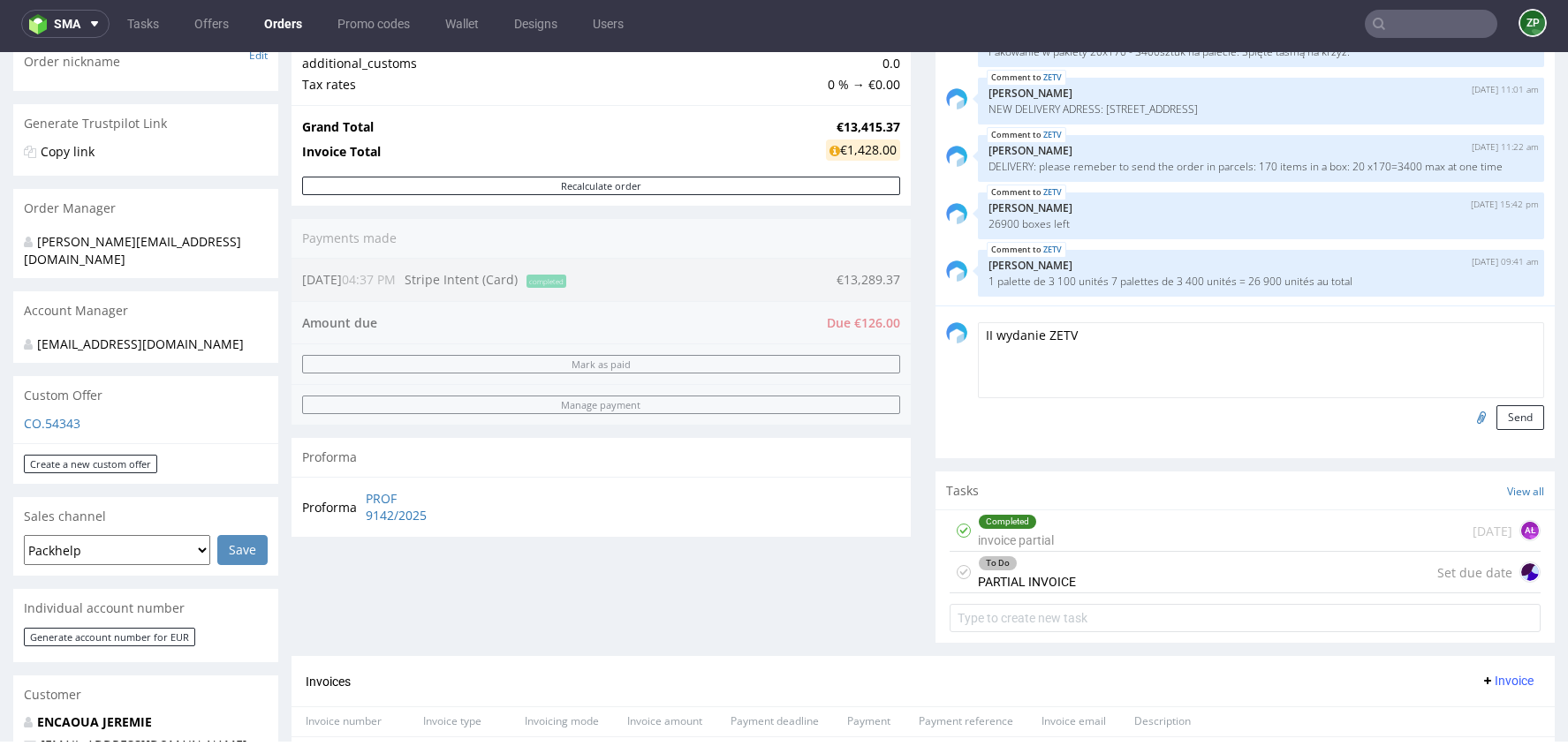
scroll to position [298, 0]
click at [988, 334] on textarea "II wydanie ZETV" at bounding box center [1261, 360] width 567 height 76
click at [1107, 338] on textarea "I wydanie ZETV" at bounding box center [1261, 360] width 567 height 76
type textarea "I wydanie ZETV - 3400 szt. 2.10"
click at [1498, 409] on button "Send" at bounding box center [1521, 416] width 48 height 25
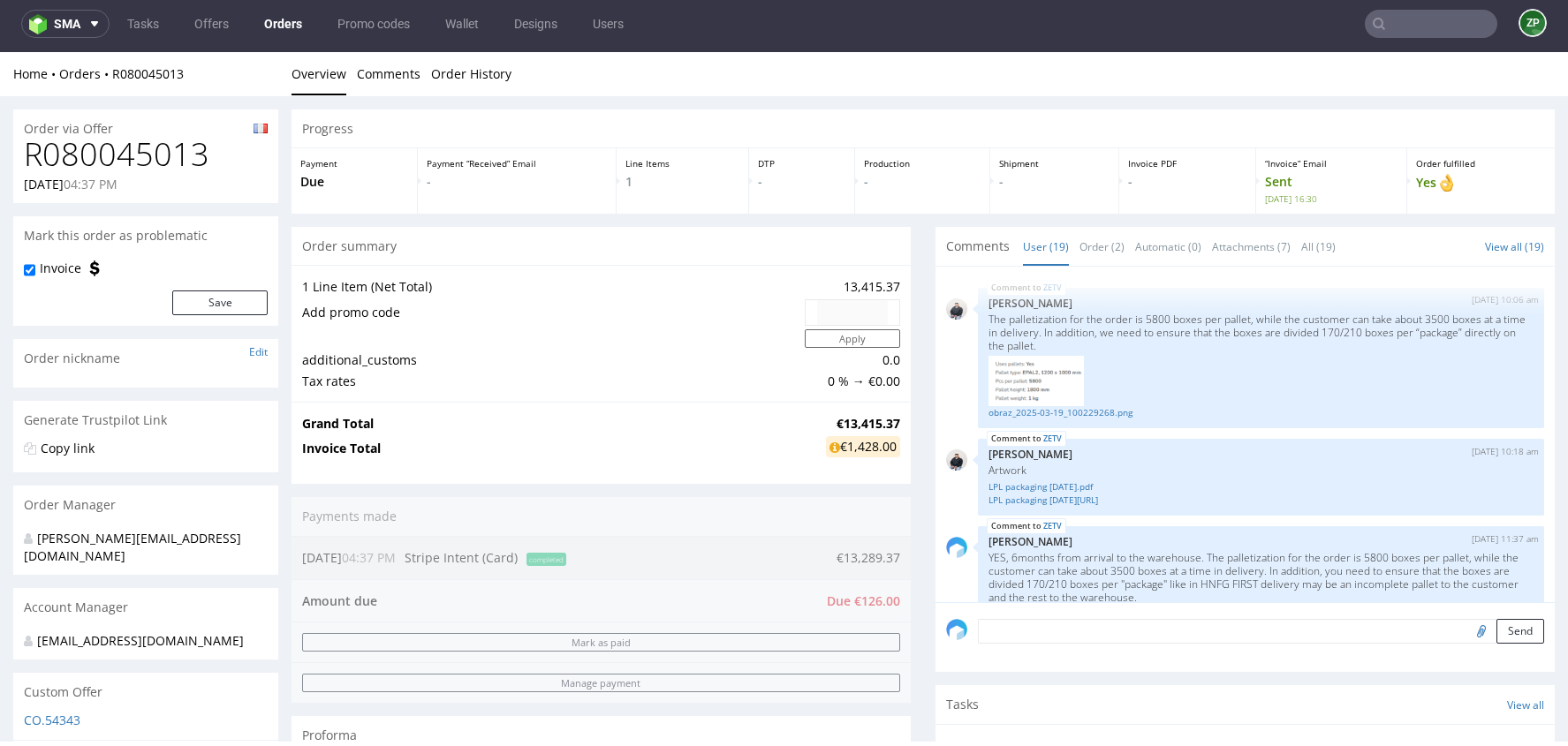
scroll to position [1242, 0]
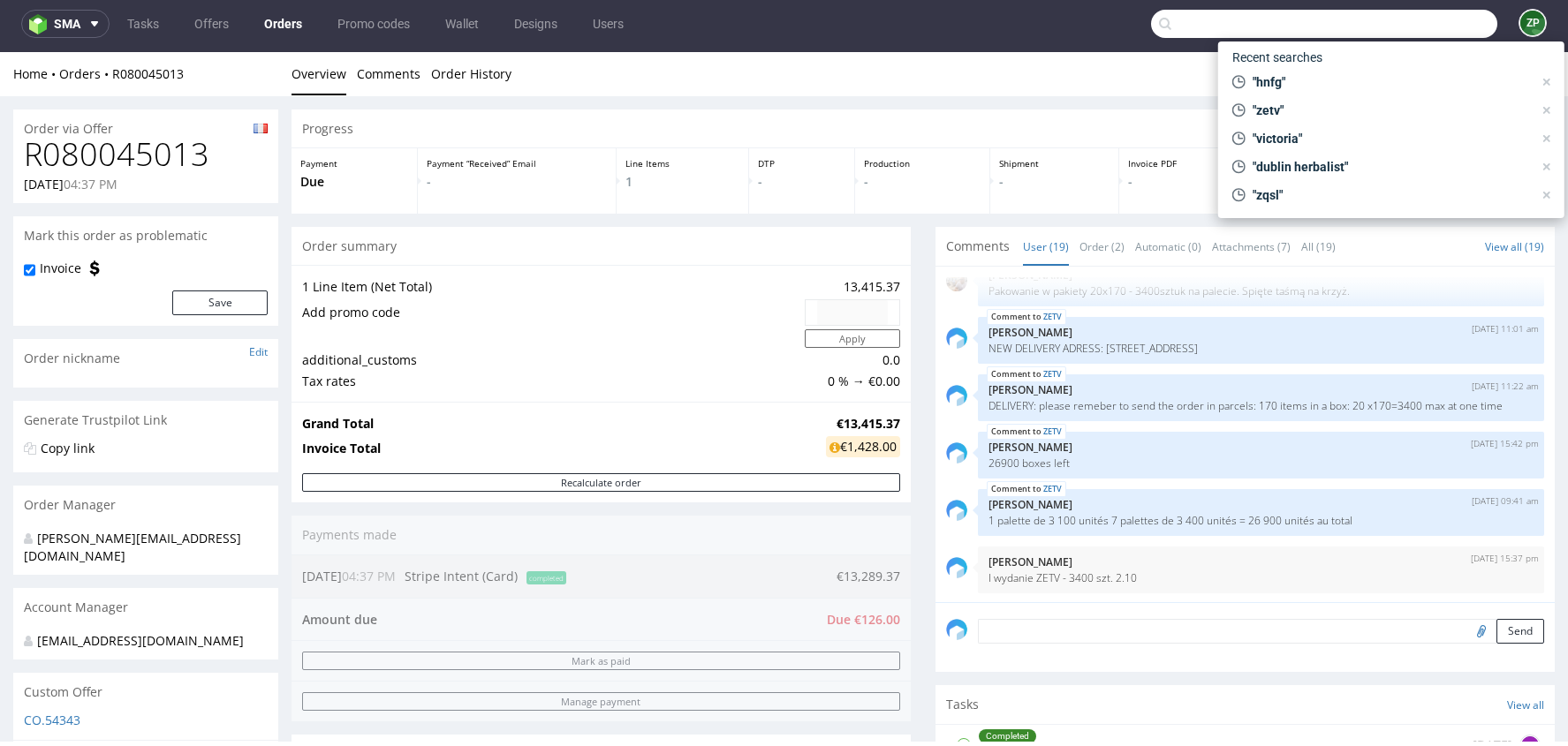
click at [1433, 13] on input "text" at bounding box center [1325, 24] width 347 height 28
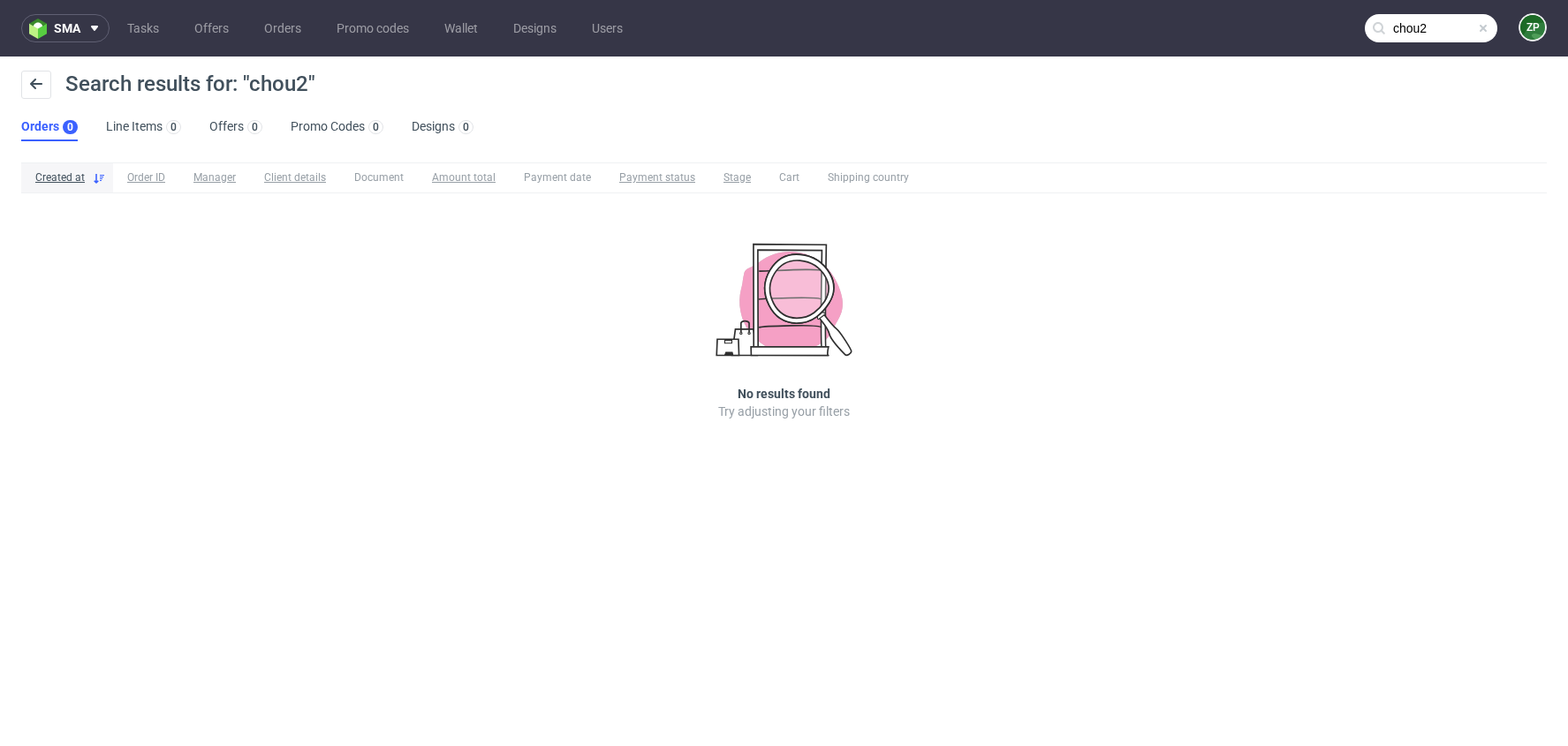
click at [1421, 12] on nav "sma Tasks Offers Orders Promo codes Wallet Designs Users chou2 ZP" at bounding box center [784, 28] width 1568 height 57
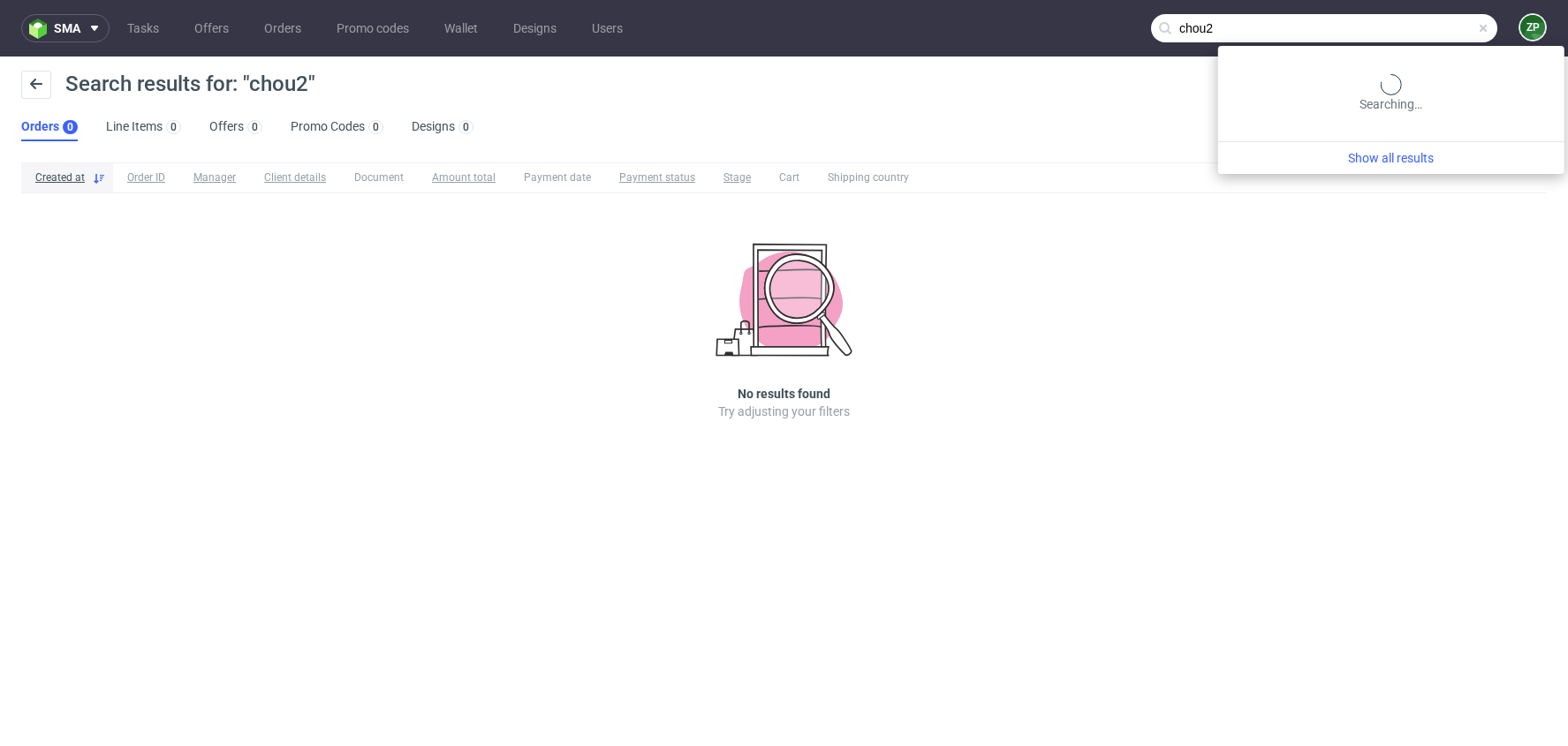
click at [1420, 32] on input "chou2" at bounding box center [1325, 28] width 347 height 28
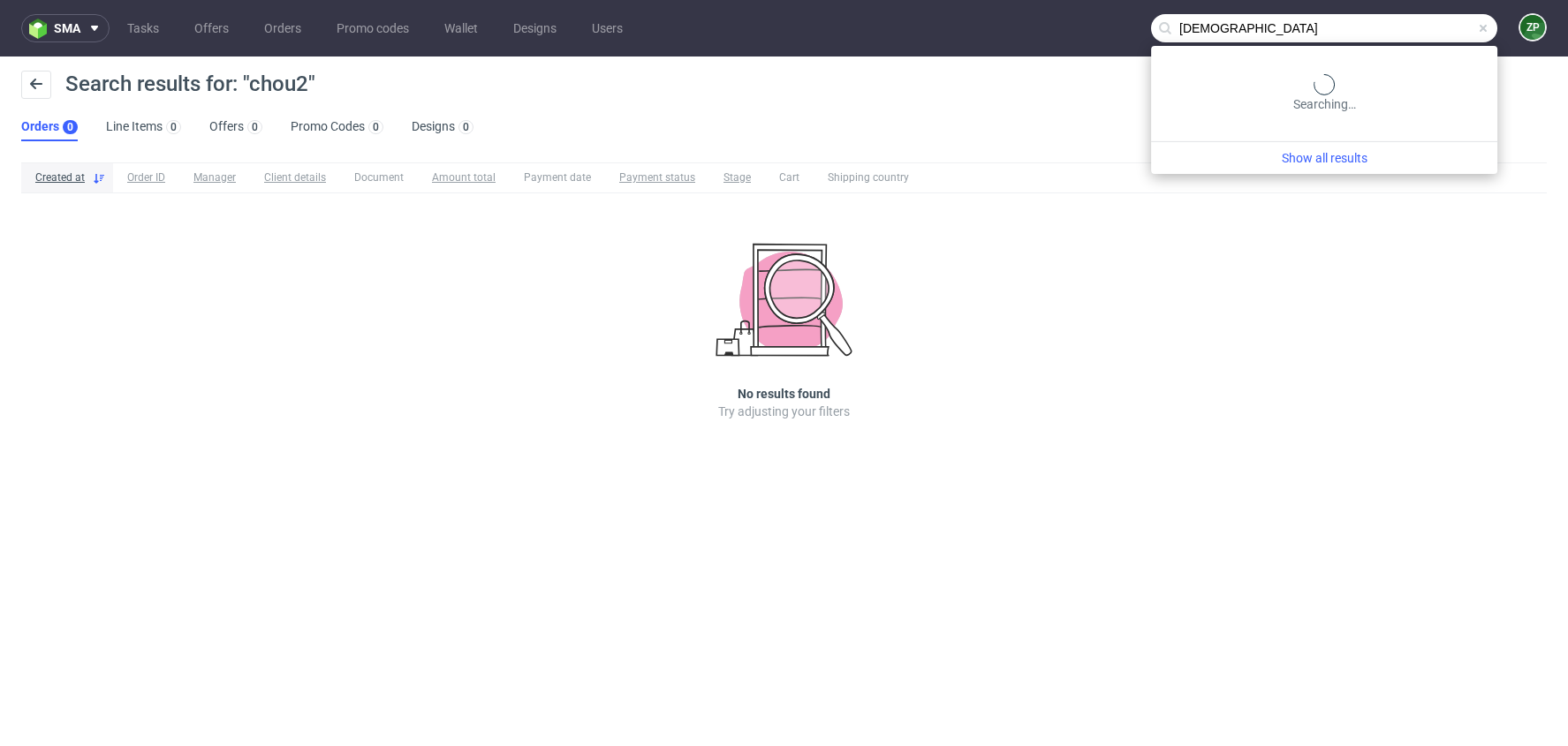
type input "[DEMOGRAPHIC_DATA]"
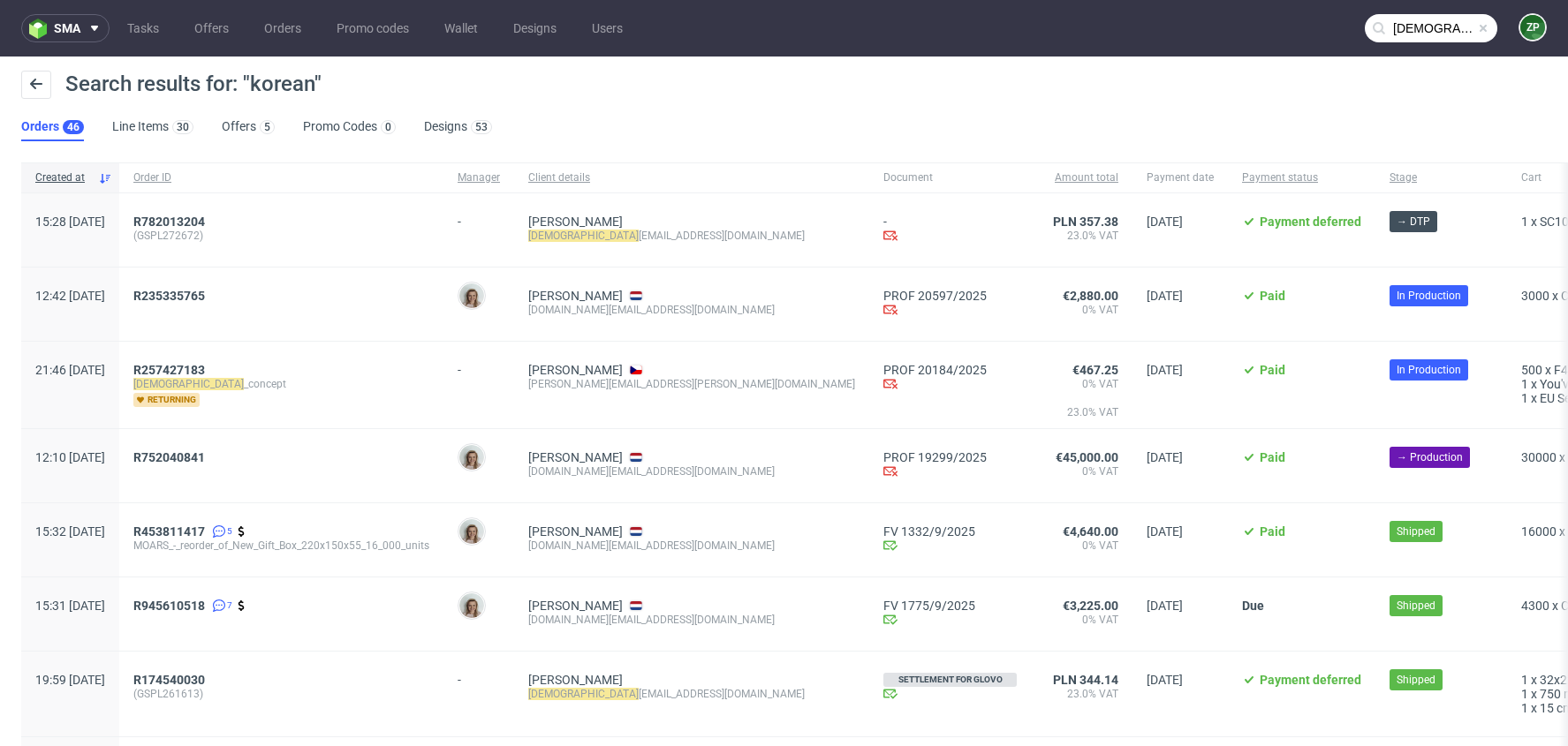
click at [231, 447] on div "R752040841" at bounding box center [282, 466] width 325 height 74
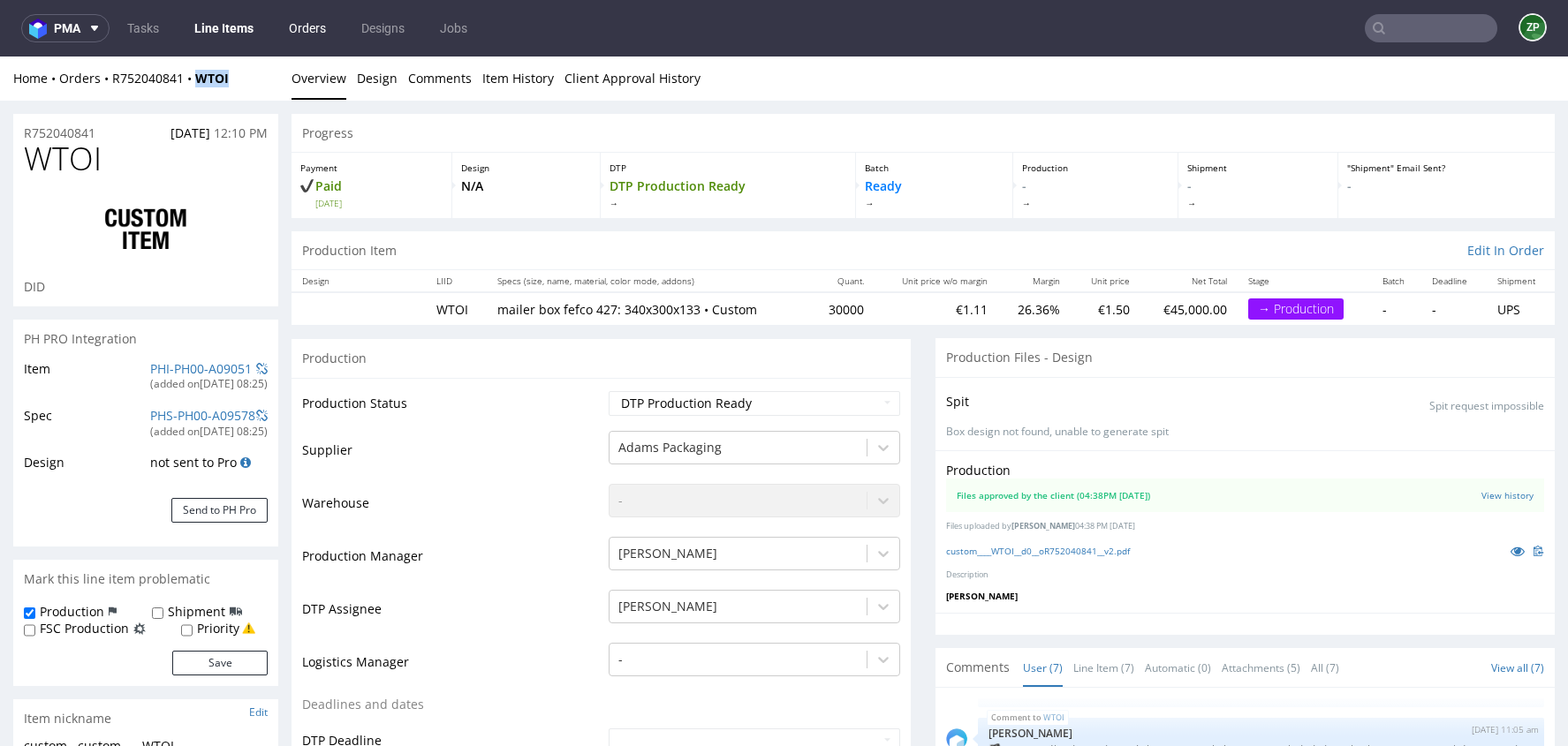
click at [293, 27] on link "Orders" at bounding box center [307, 28] width 59 height 28
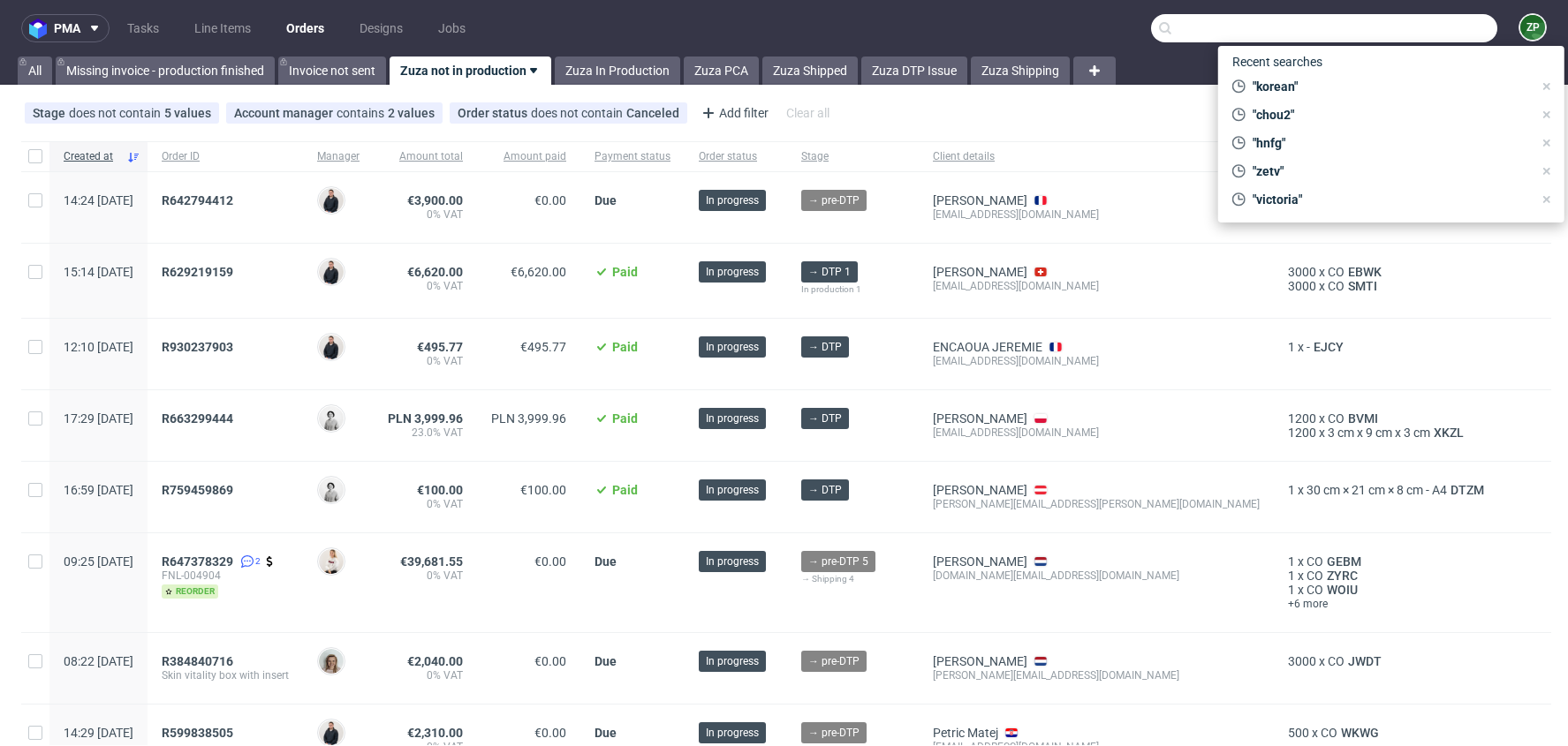
click at [1413, 29] on input "text" at bounding box center [1325, 28] width 347 height 28
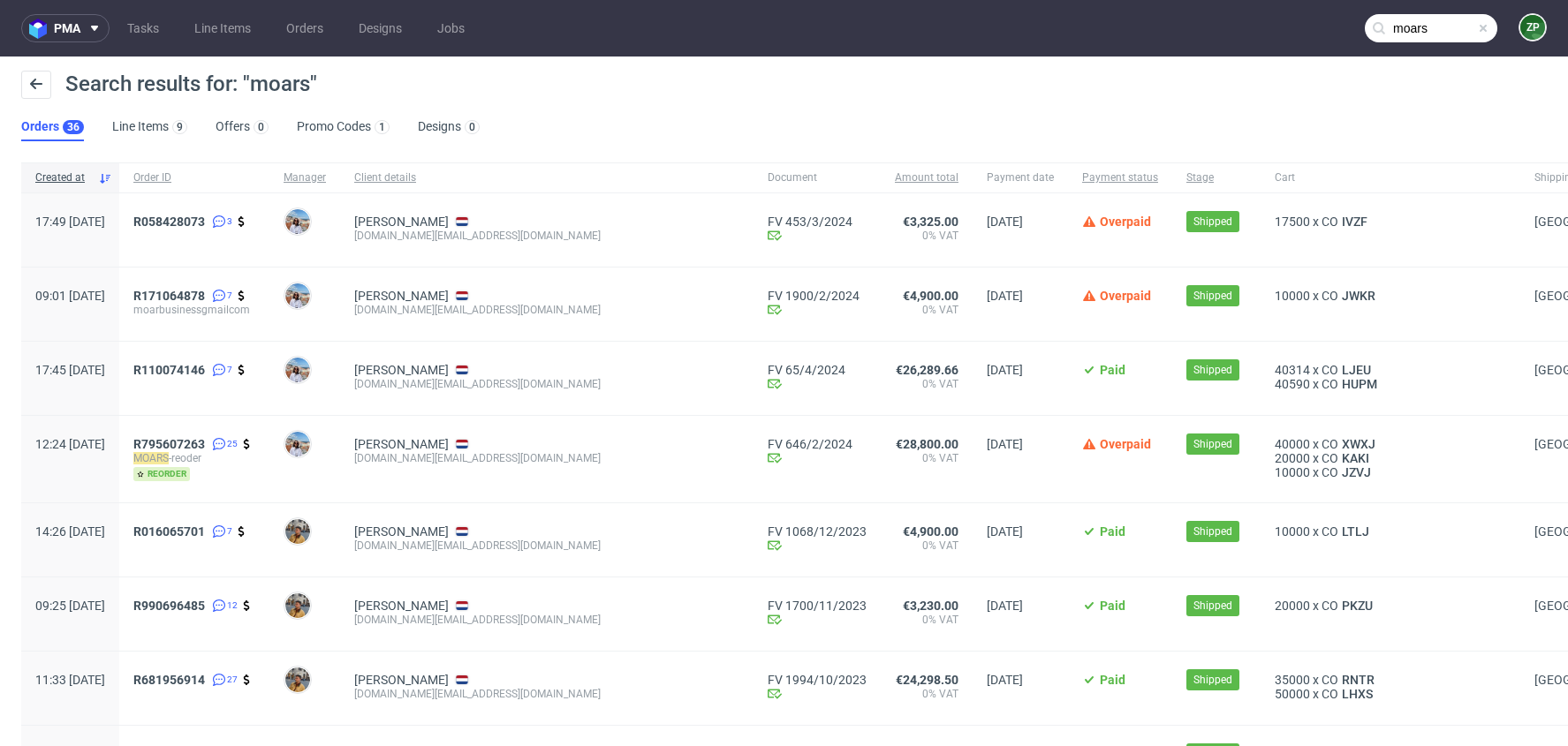
click at [1434, 24] on input "moars" at bounding box center [1431, 28] width 132 height 28
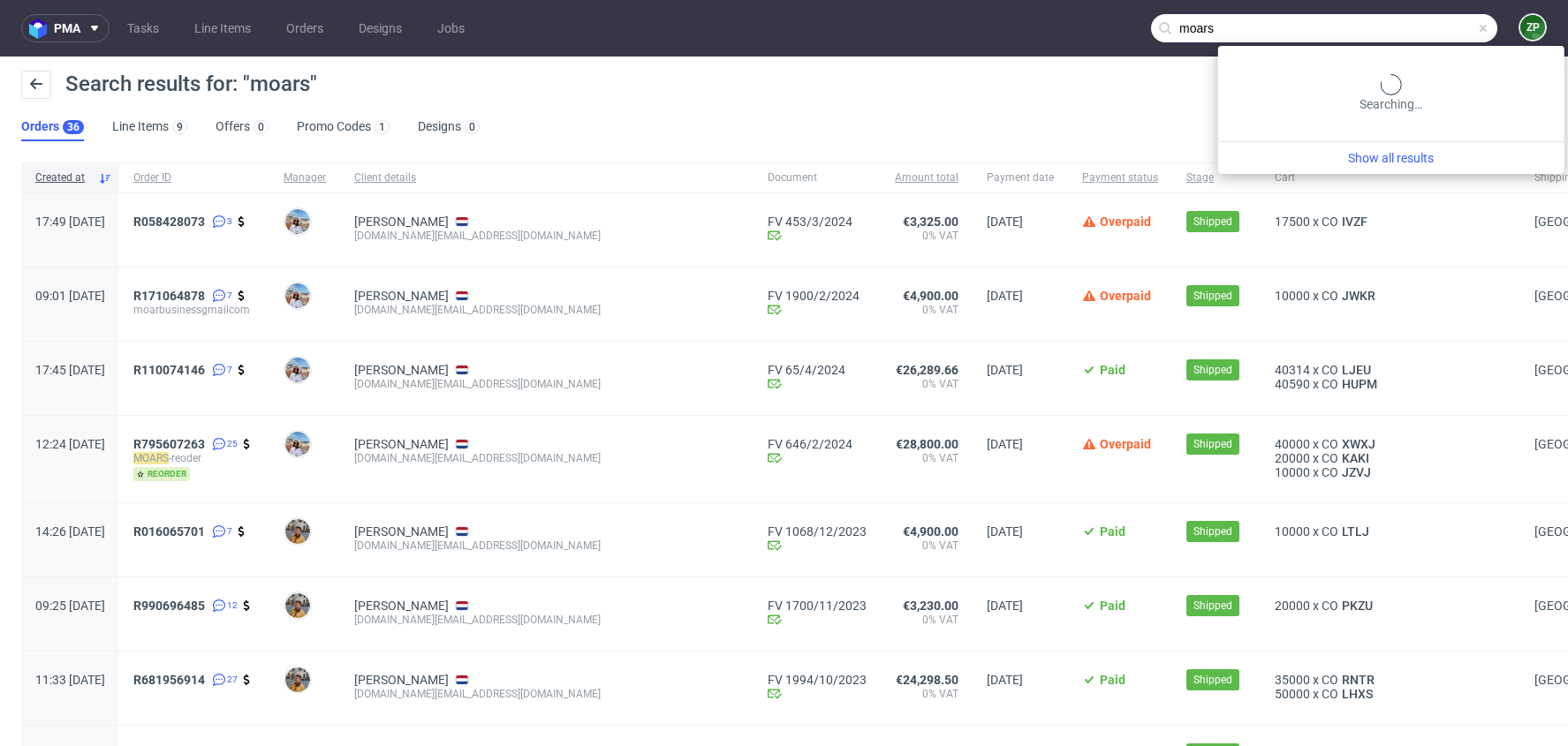
click at [1434, 24] on input "moars" at bounding box center [1325, 28] width 347 height 28
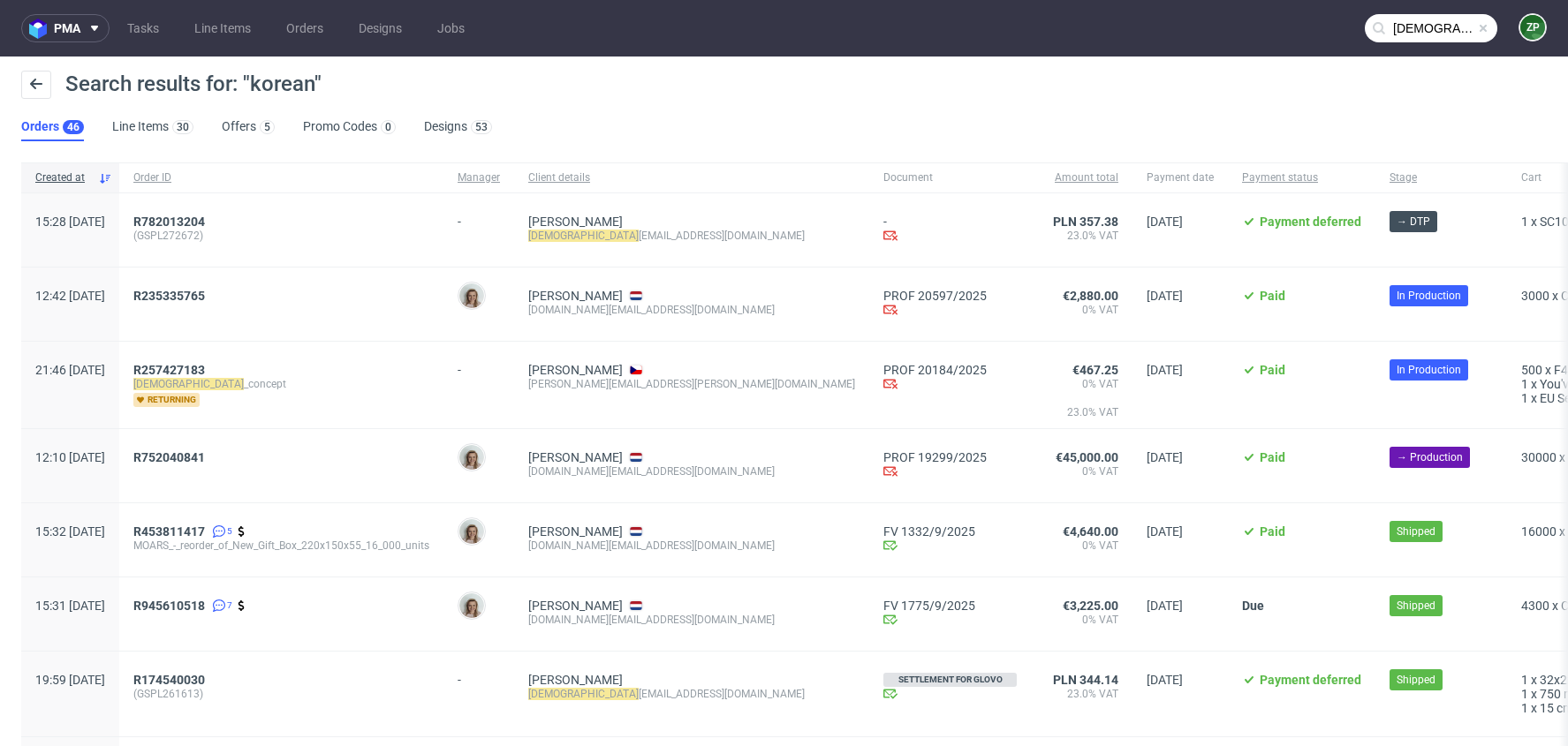
click at [1399, 14] on div "[DEMOGRAPHIC_DATA]" at bounding box center [1431, 28] width 132 height 28
click at [1399, 20] on input "[DEMOGRAPHIC_DATA]" at bounding box center [1431, 28] width 132 height 28
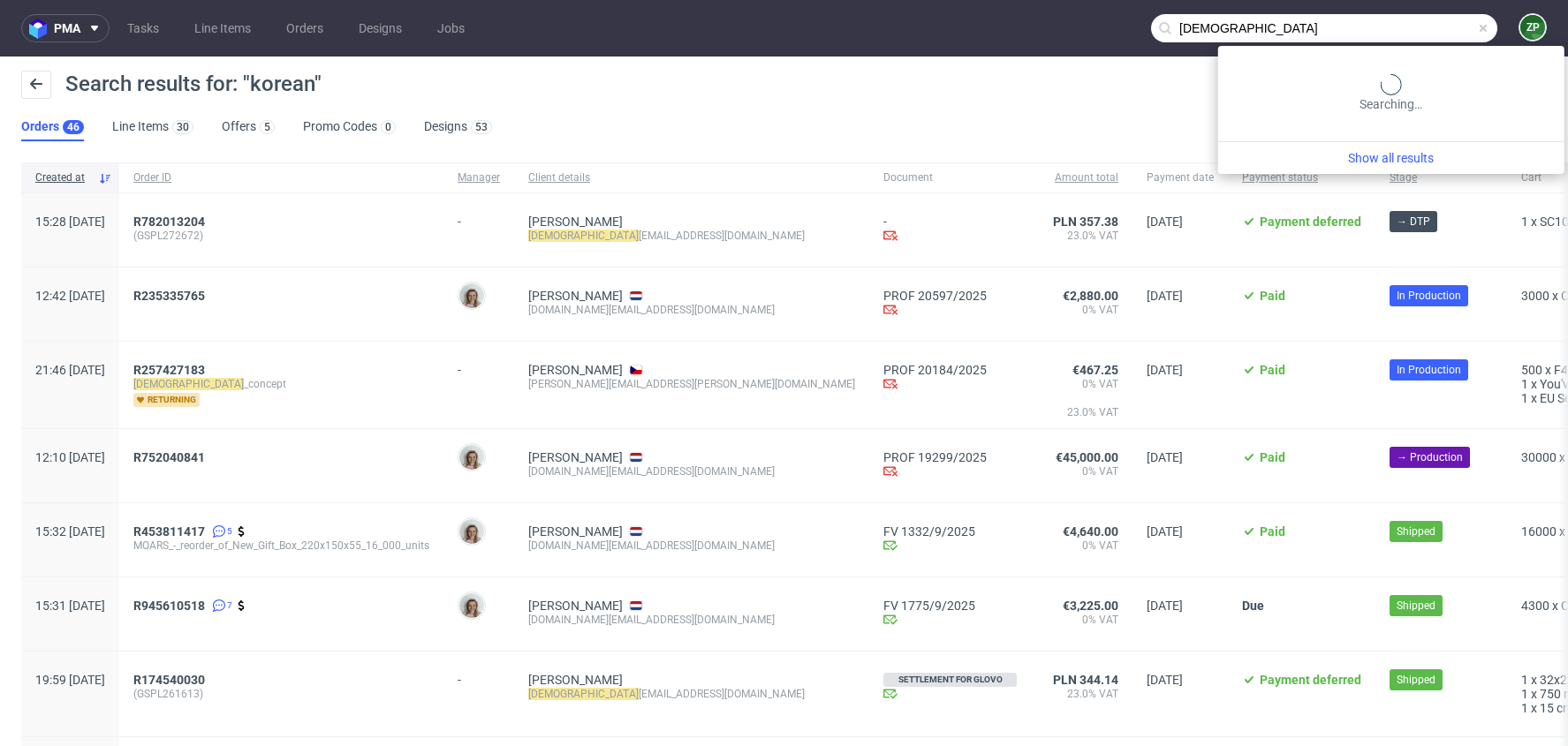
click at [1399, 20] on input "[DEMOGRAPHIC_DATA]" at bounding box center [1325, 28] width 347 height 28
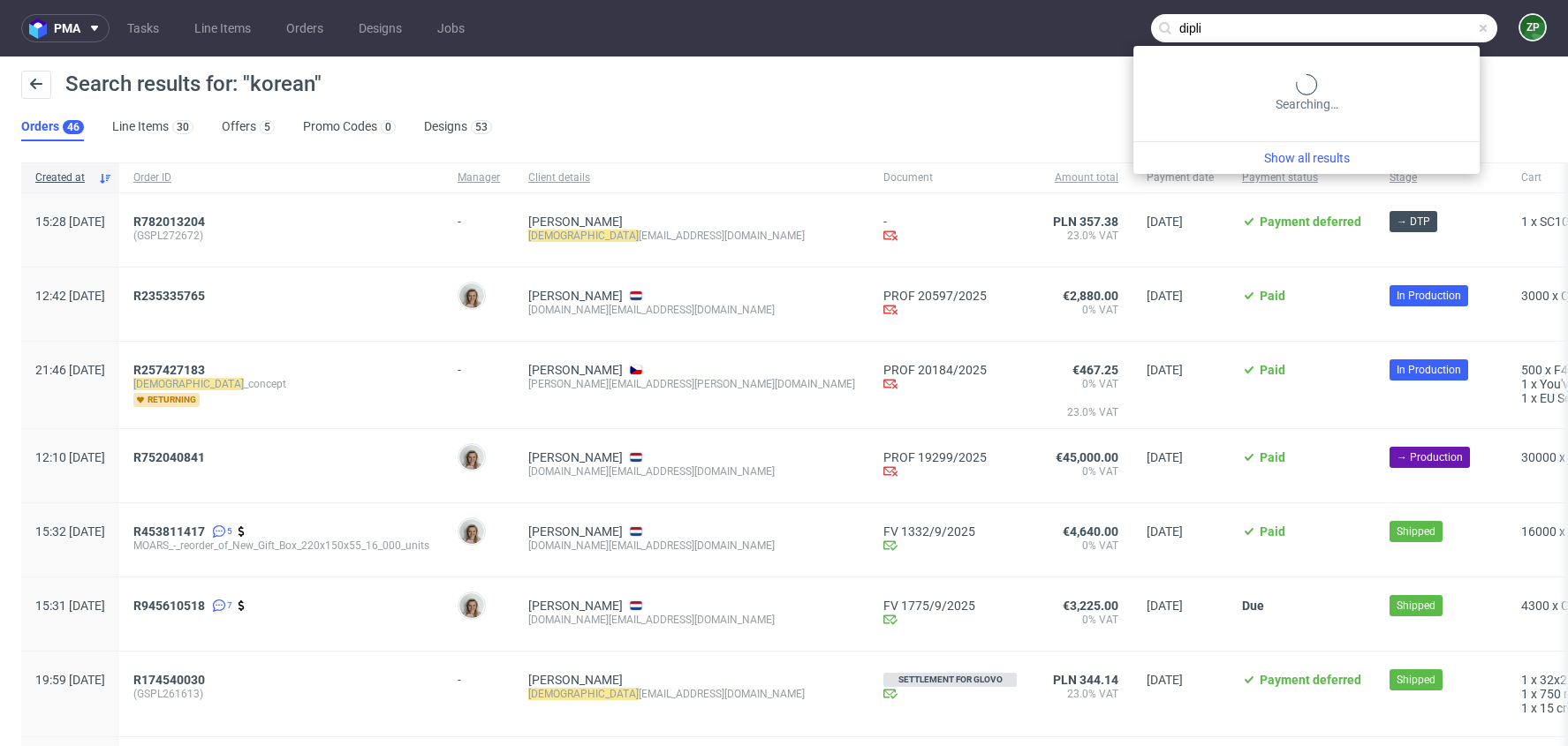
type input "dipli"
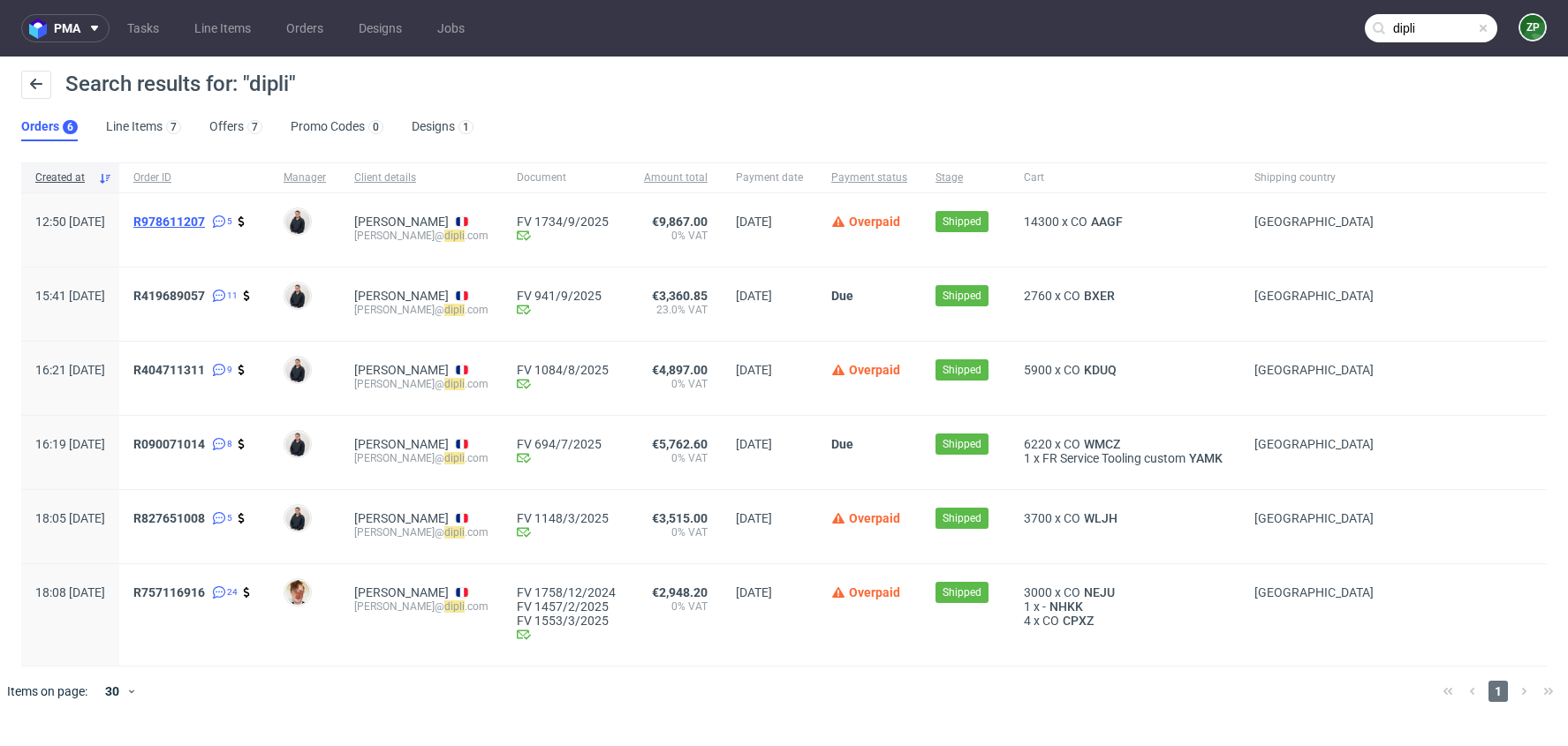
click at [205, 215] on span "R978611207" at bounding box center [169, 222] width 72 height 14
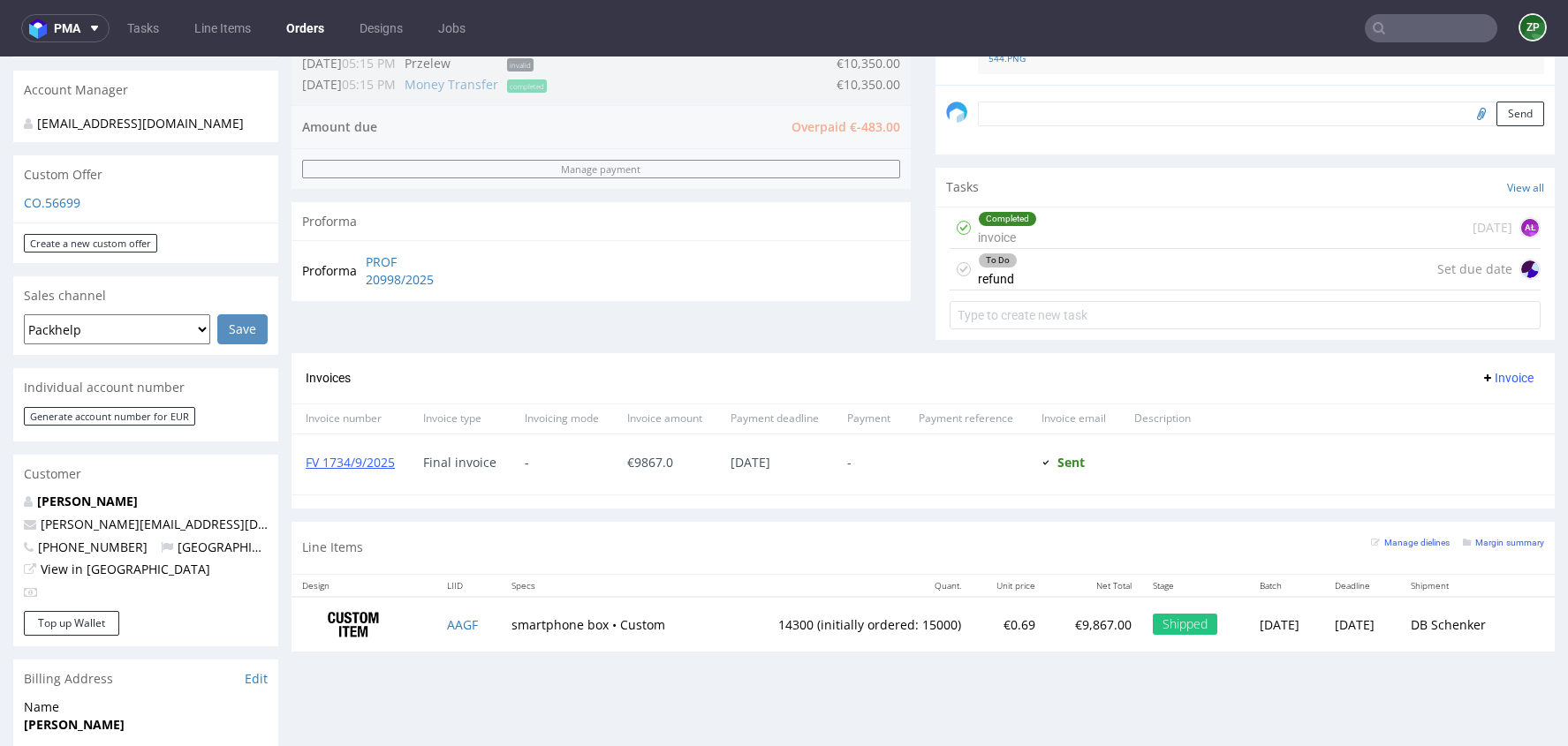
scroll to position [525, 0]
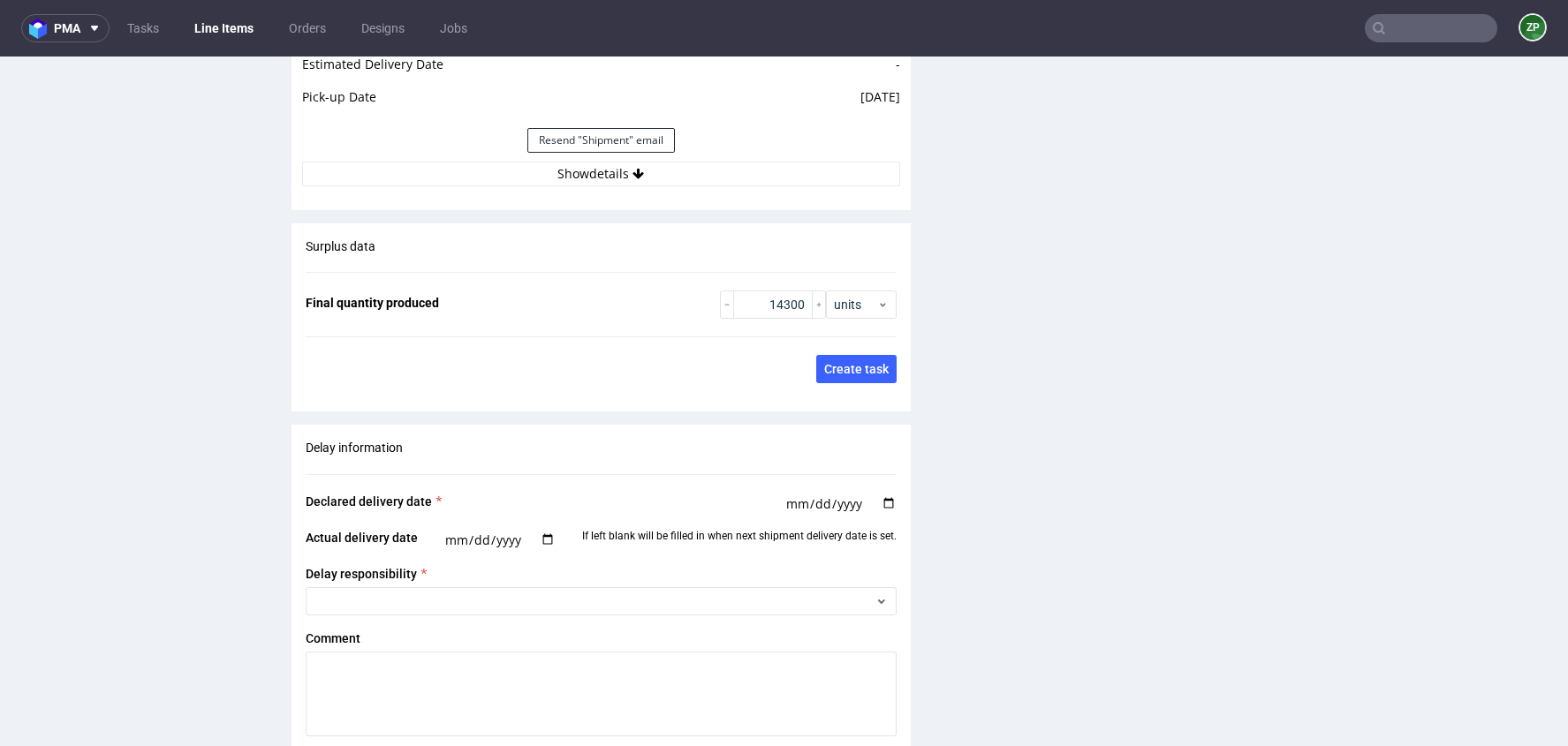
scroll to position [2611, 0]
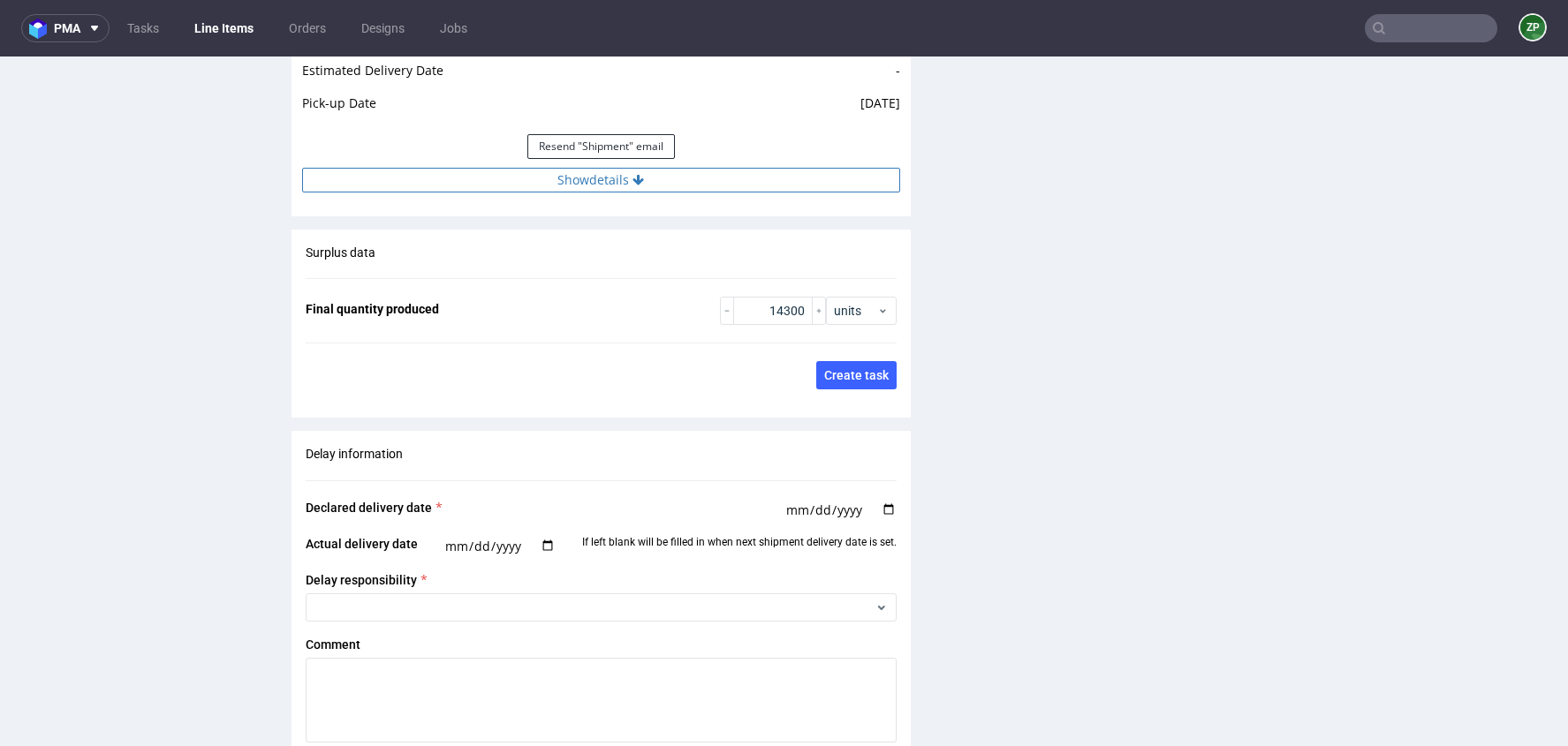
click at [638, 176] on icon at bounding box center [639, 180] width 12 height 12
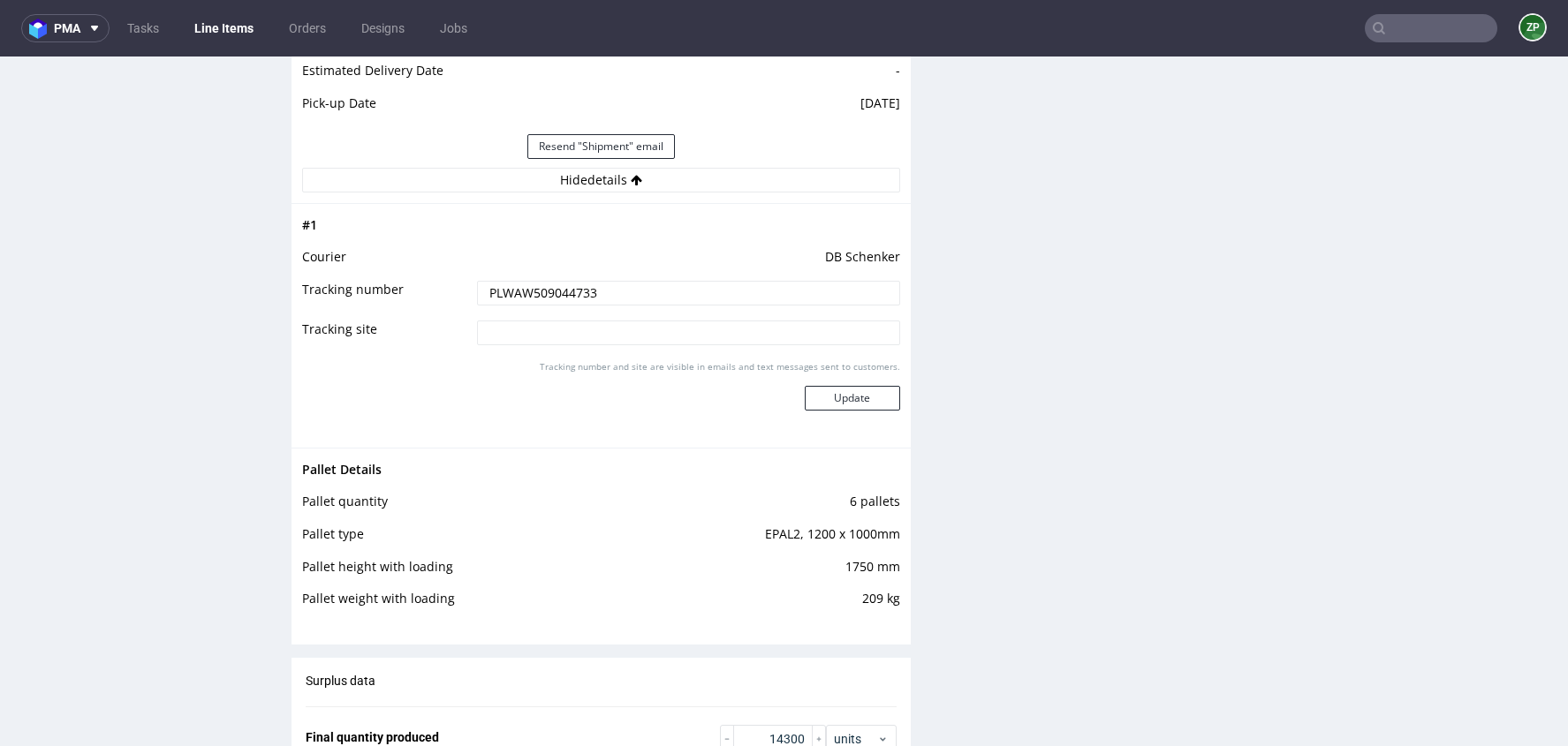
click at [566, 282] on input "PLWAW509044733" at bounding box center [688, 293] width 422 height 25
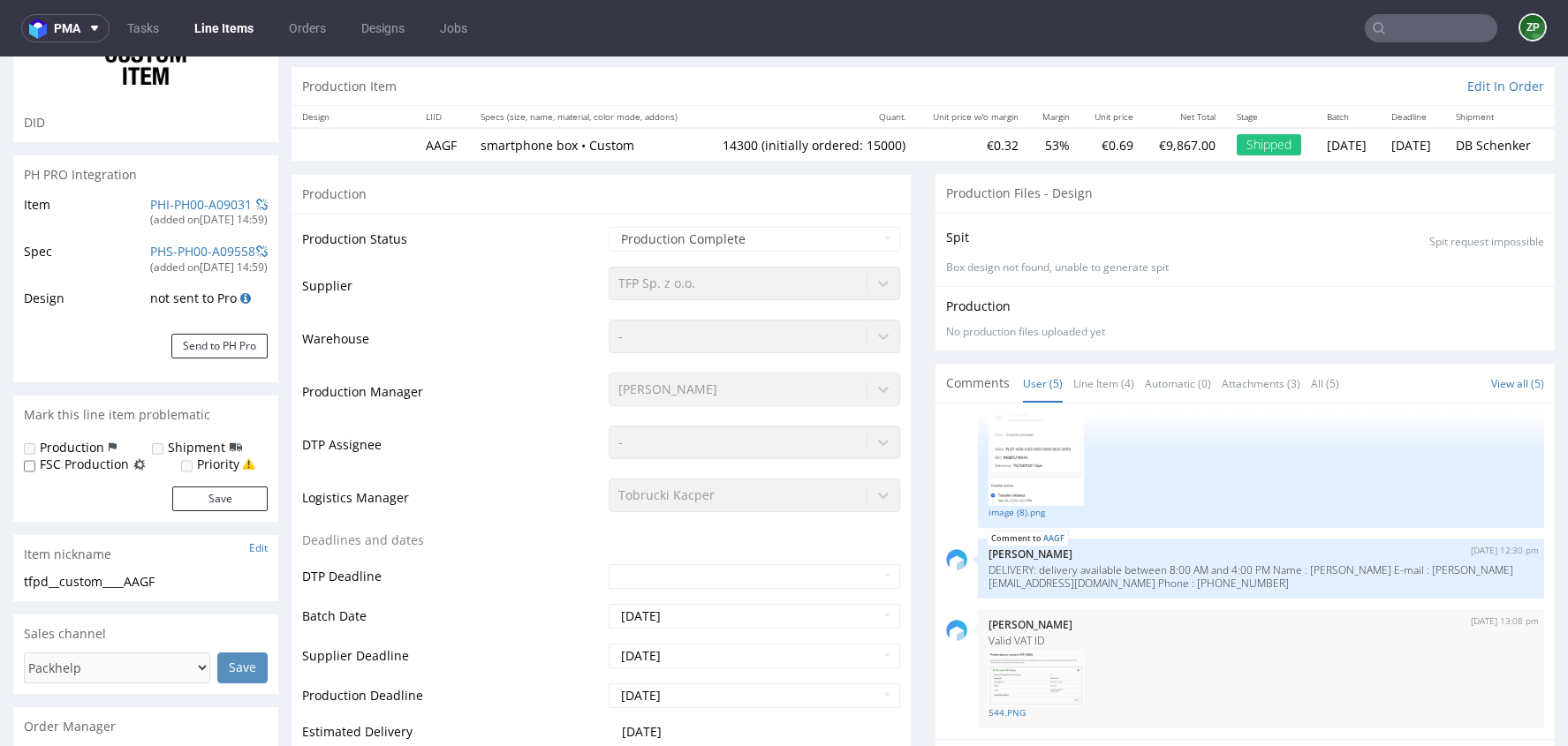
scroll to position [0, 0]
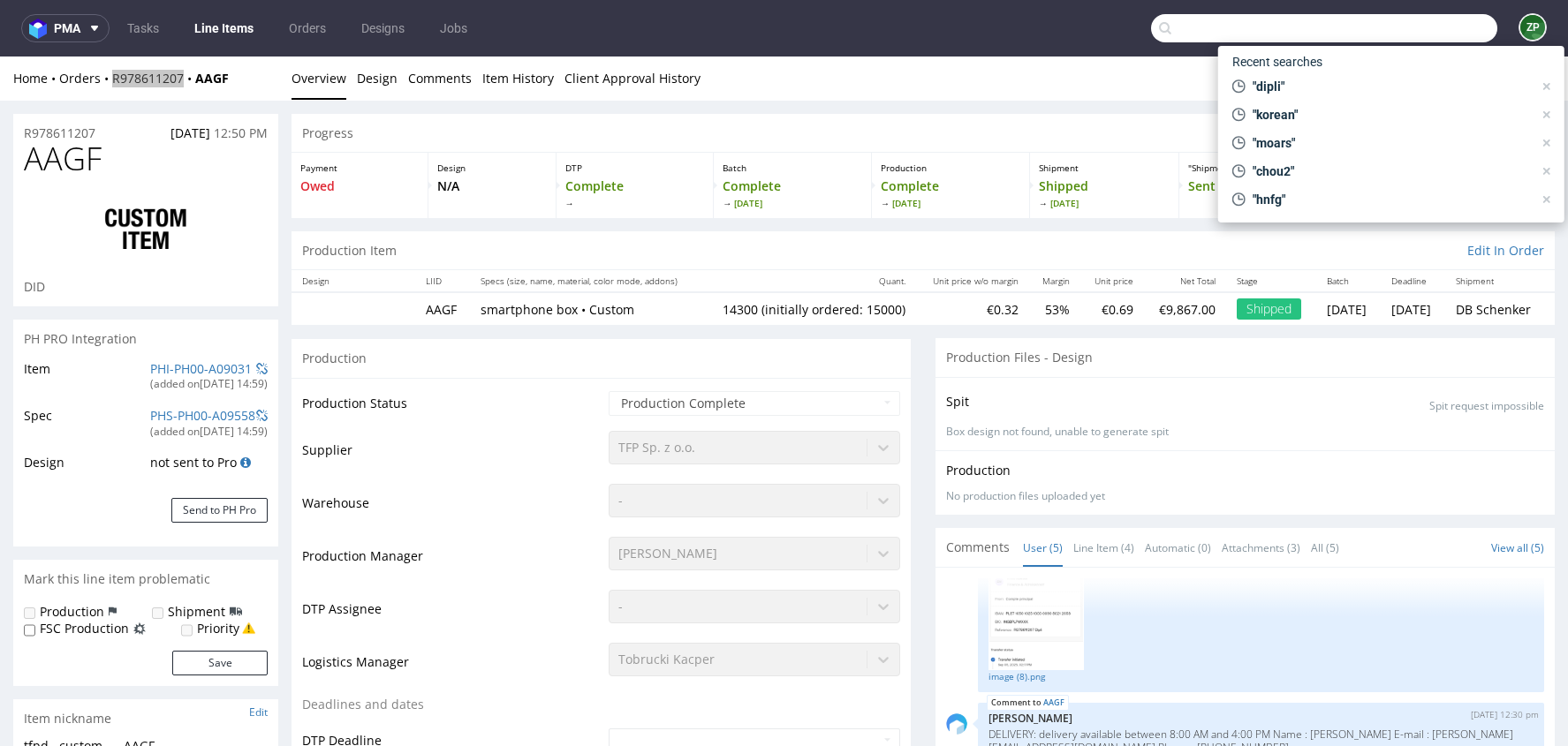
click at [1397, 42] on input "text" at bounding box center [1325, 28] width 347 height 28
paste input "R419689057"
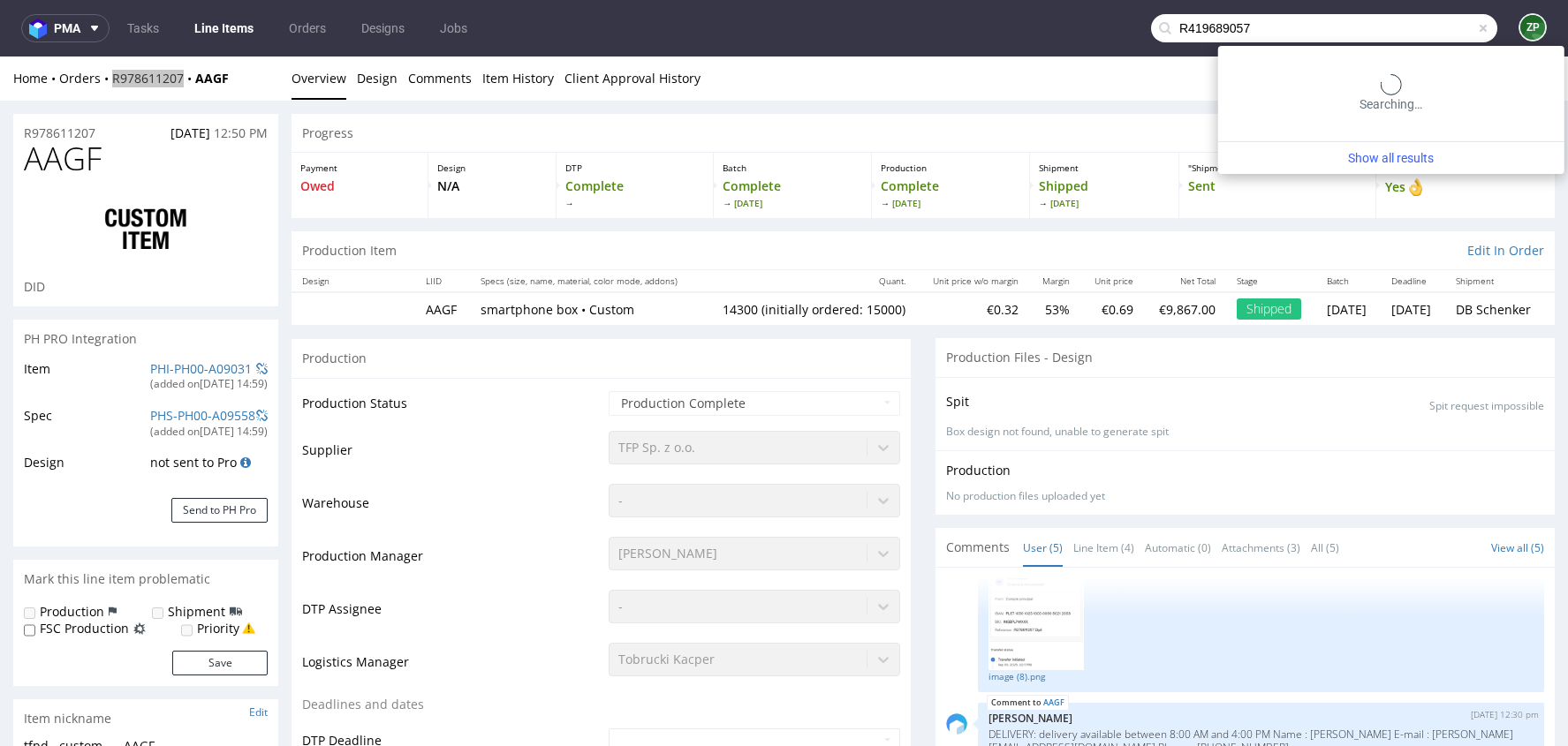
type input "R419689057"
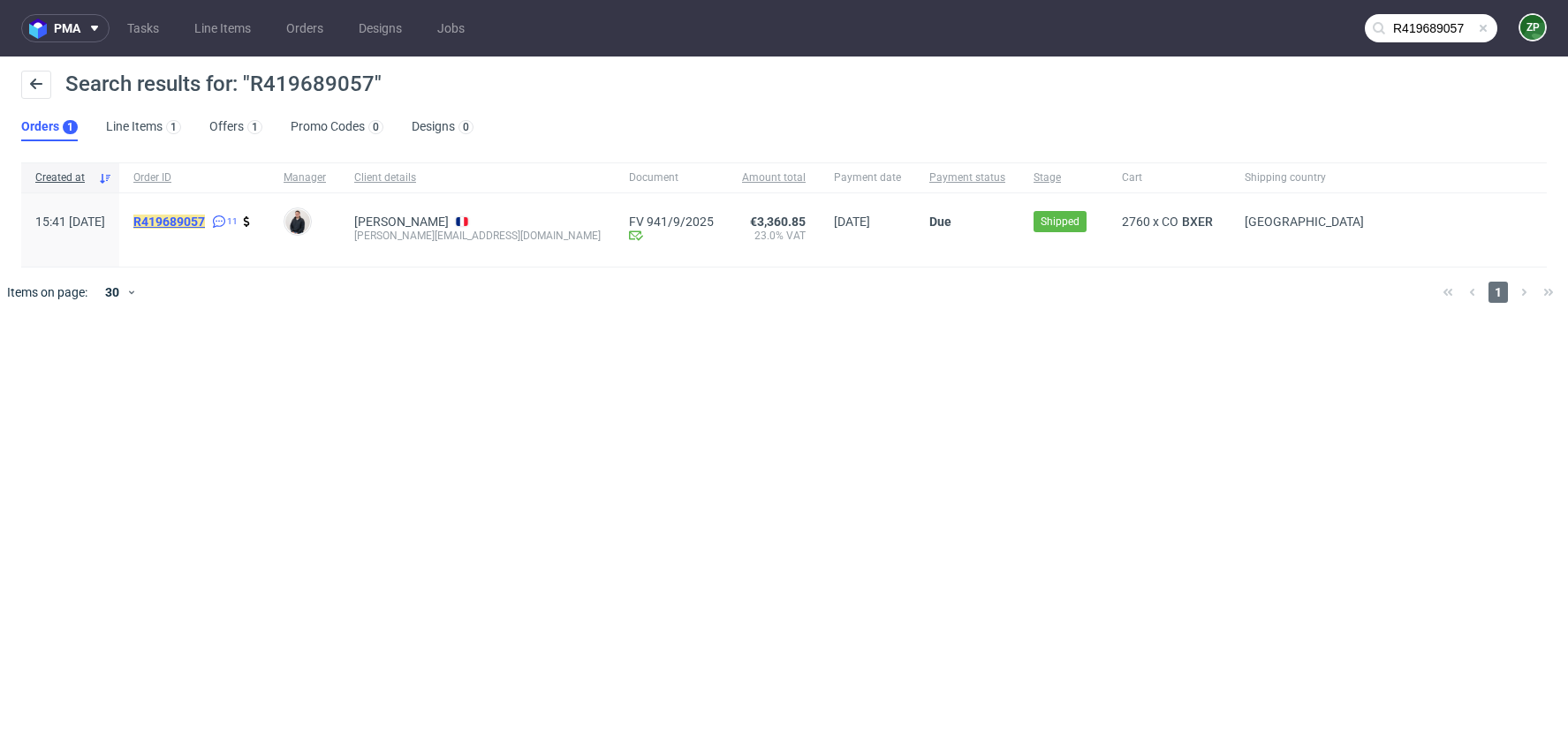
click at [205, 218] on mark "R419689057" at bounding box center [169, 222] width 72 height 14
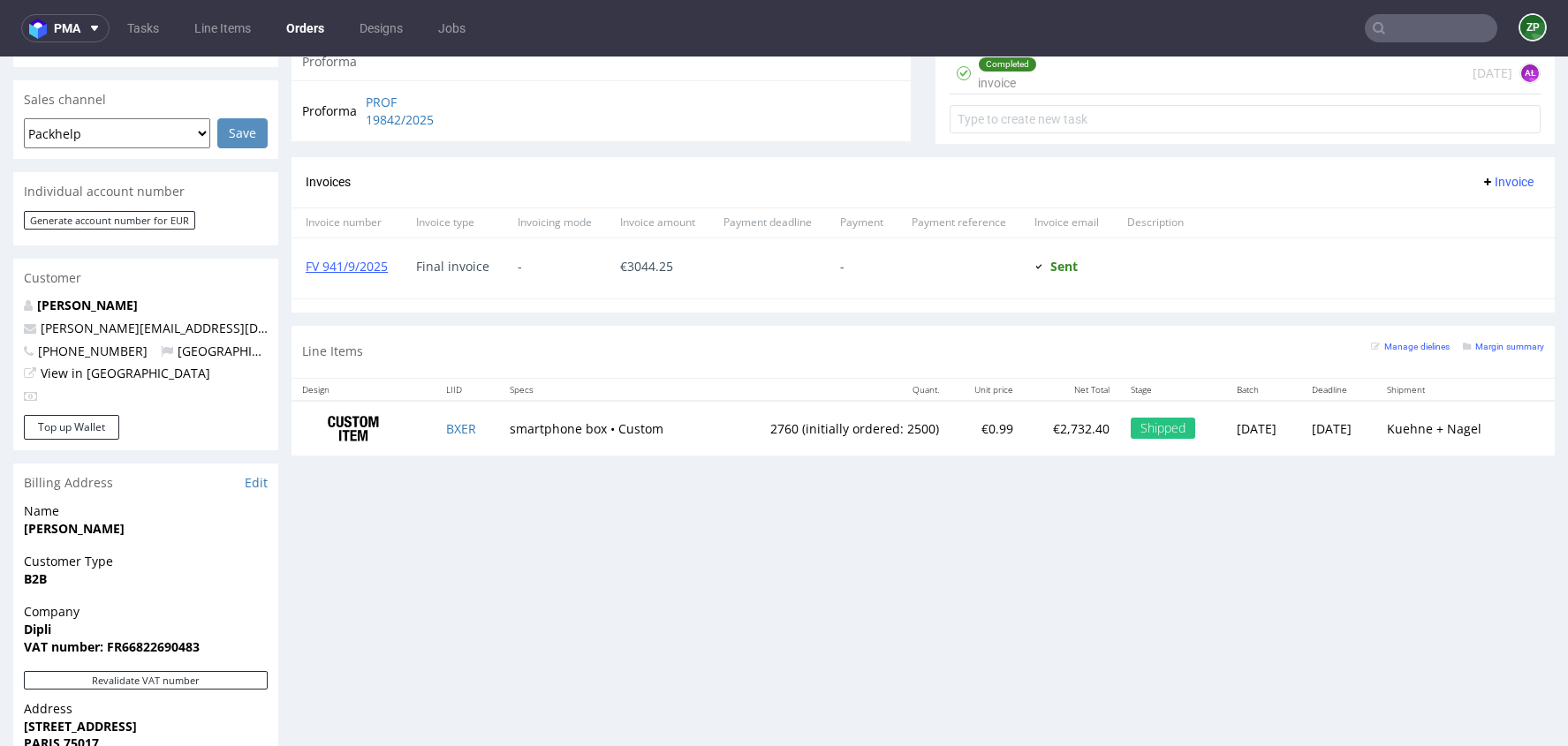
scroll to position [723, 0]
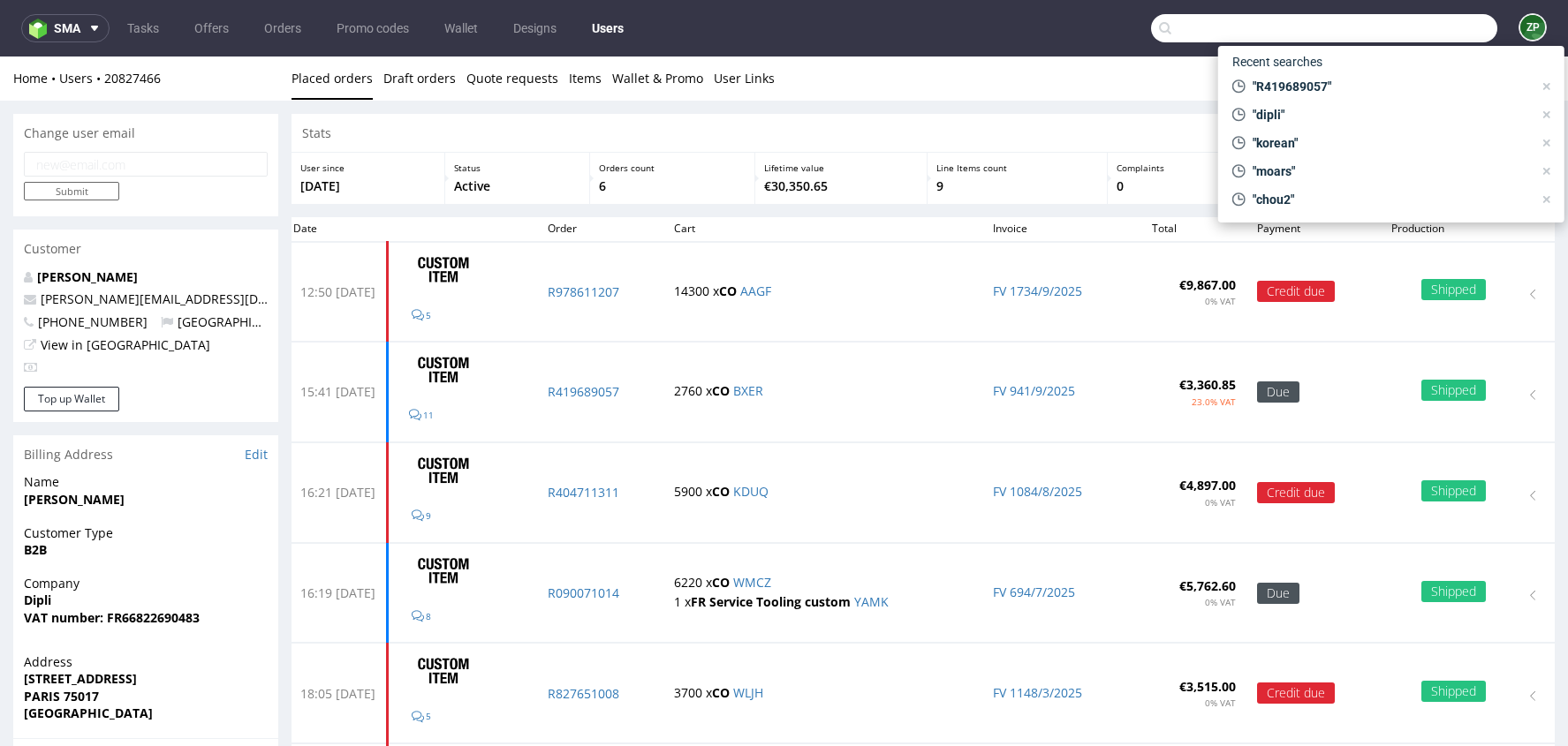
click at [1402, 32] on input "text" at bounding box center [1325, 28] width 347 height 28
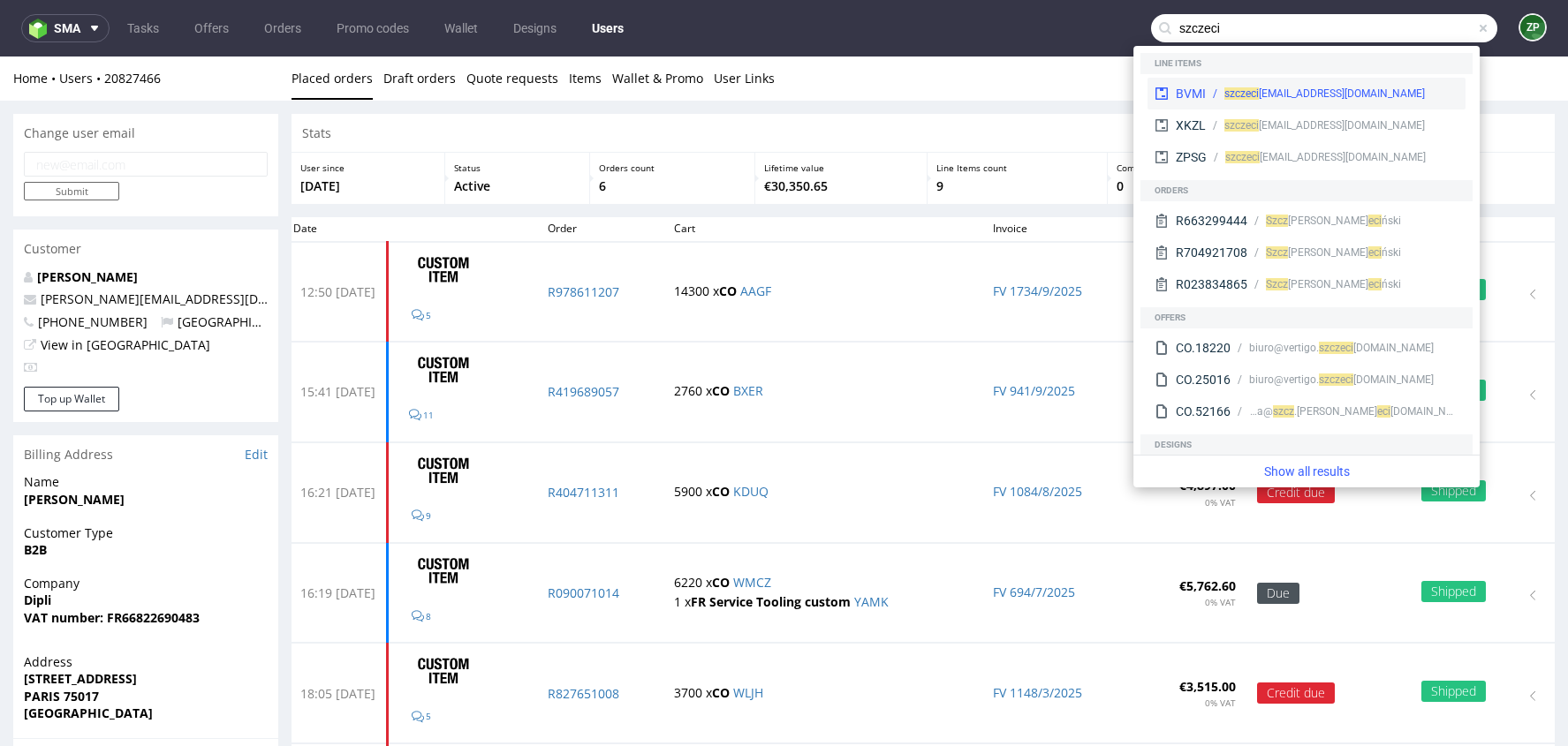
type input "szczeci"
click at [1367, 92] on div "szczeci [EMAIL_ADDRESS][DOMAIN_NAME]" at bounding box center [1324, 94] width 200 height 16
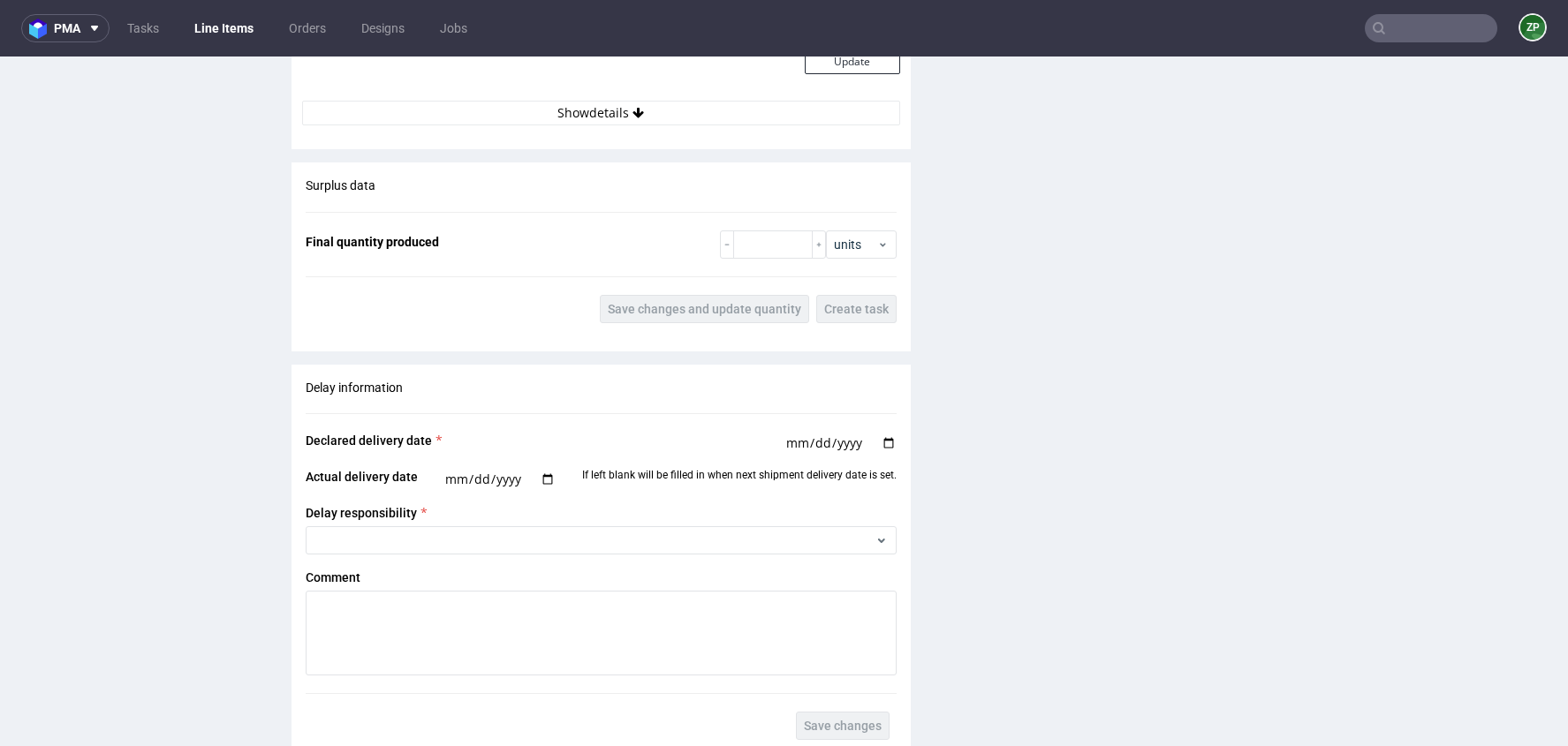
scroll to position [2914, 0]
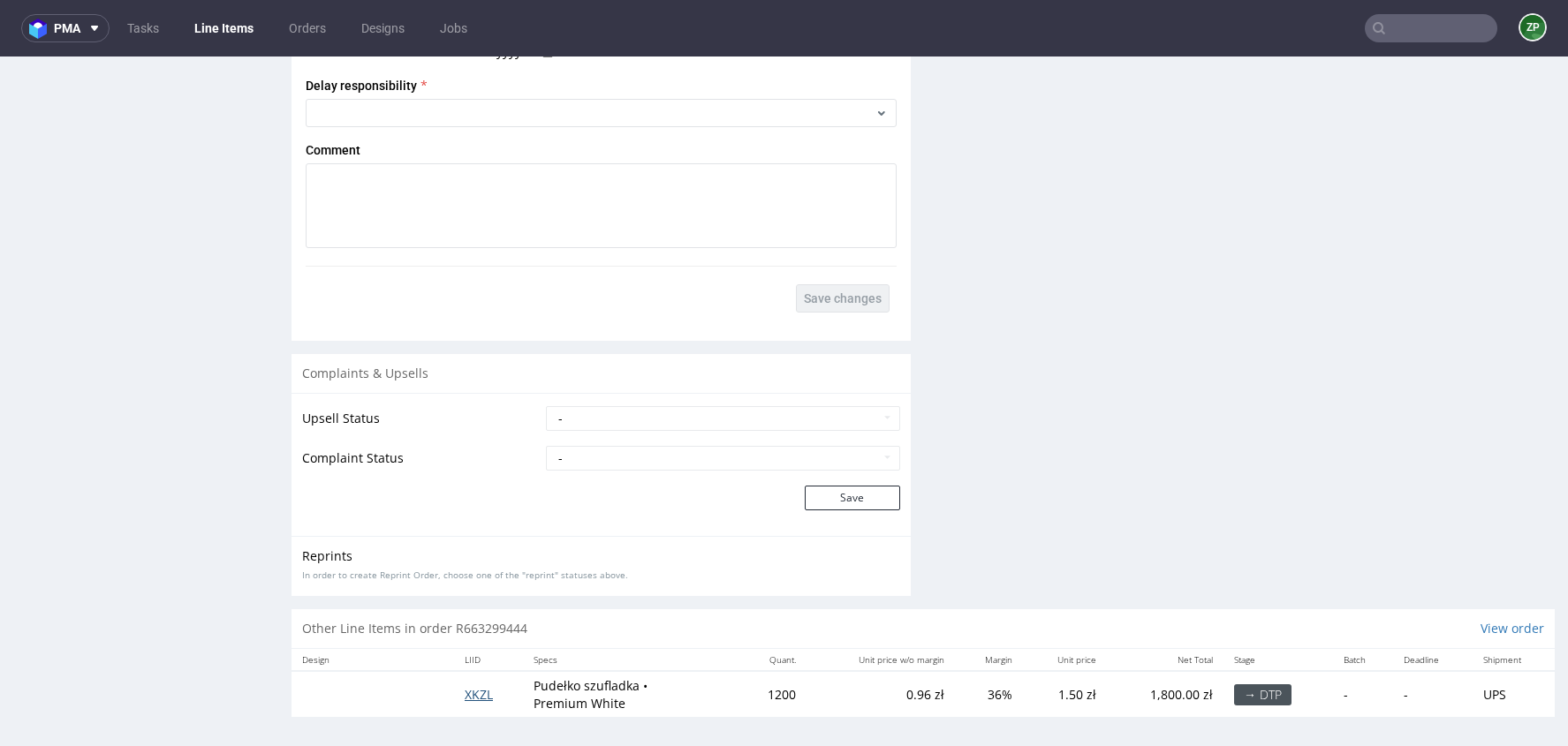
click at [473, 686] on span "XKZL" at bounding box center [479, 694] width 28 height 17
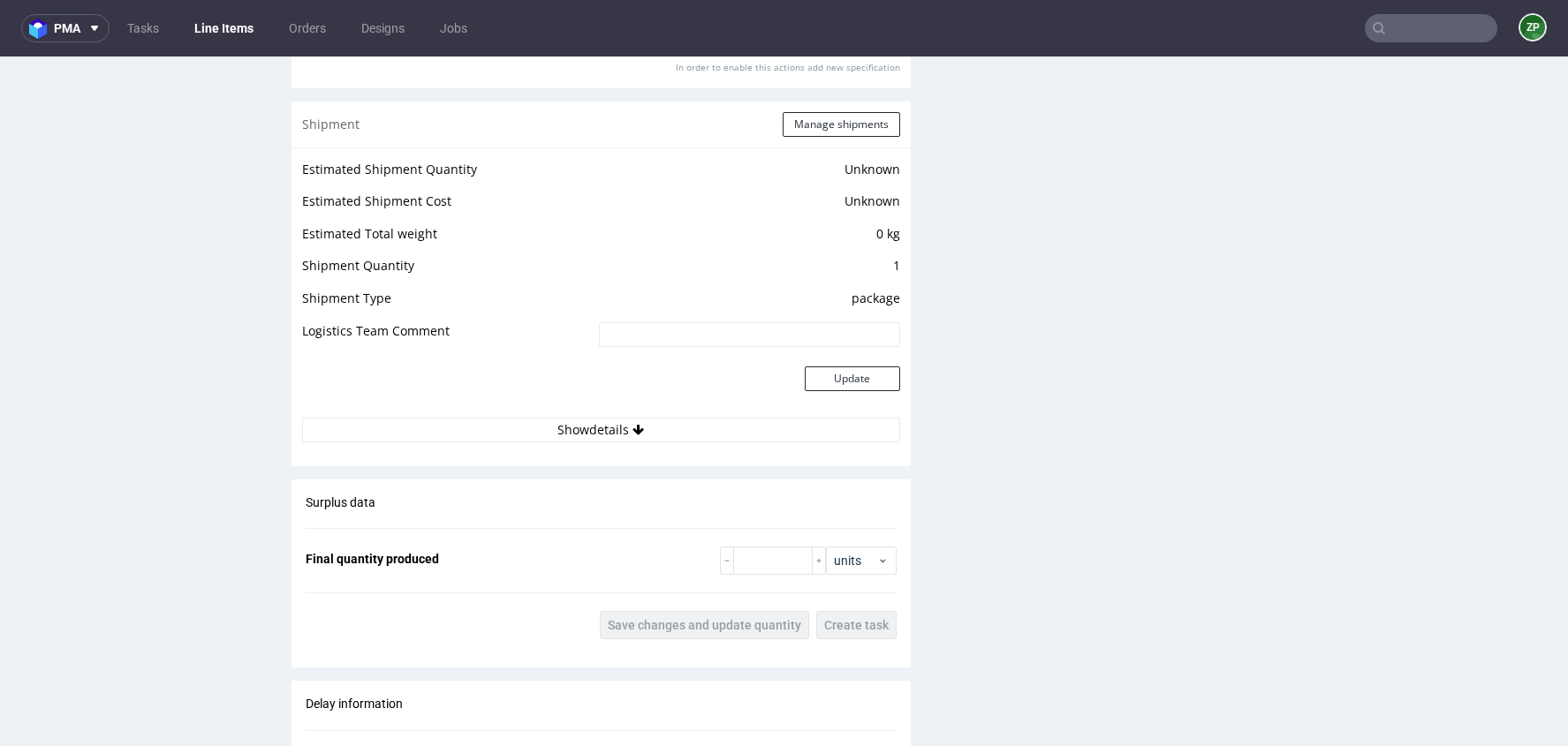
scroll to position [1860, 0]
click at [693, 427] on button "Show details" at bounding box center [601, 428] width 598 height 25
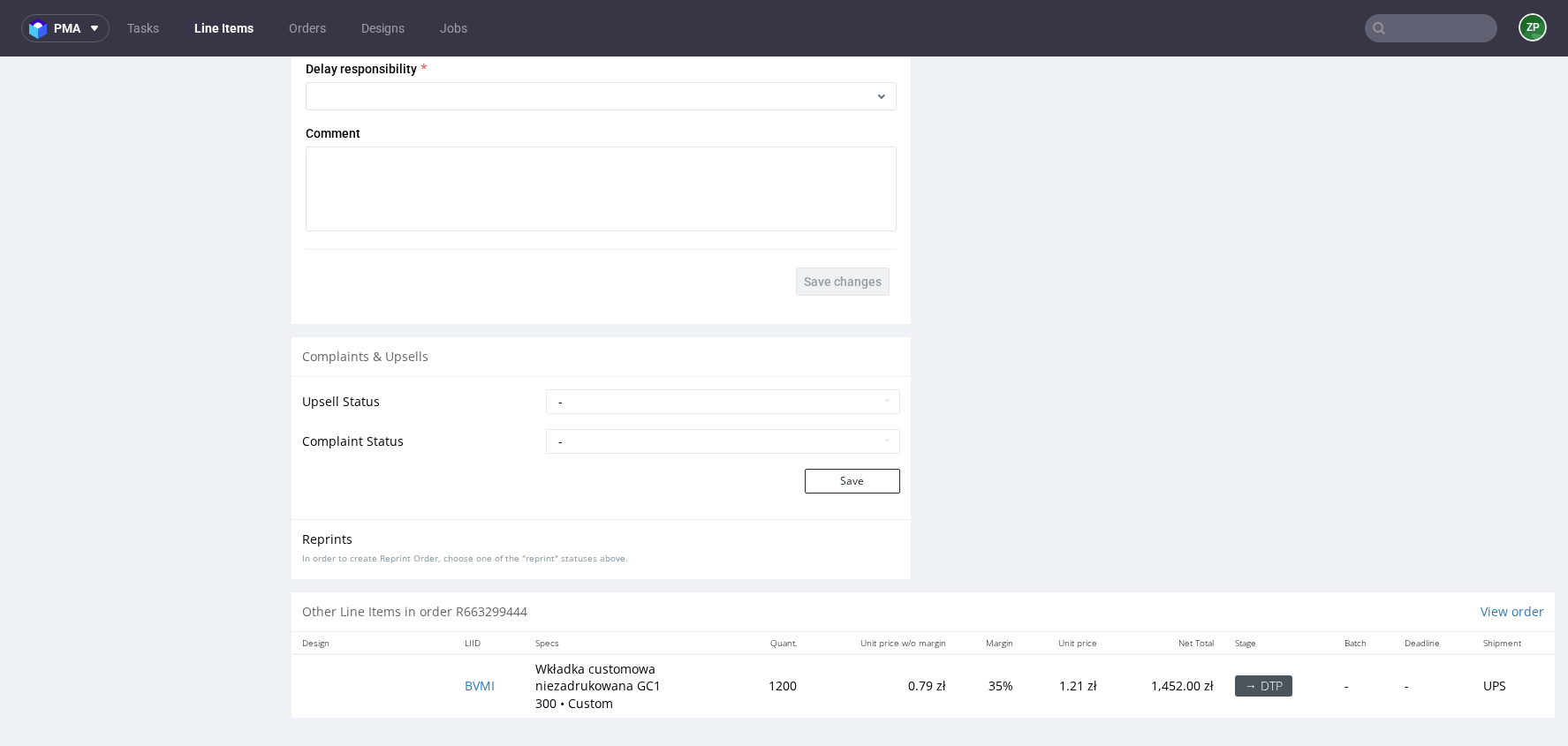
scroll to position [4, 0]
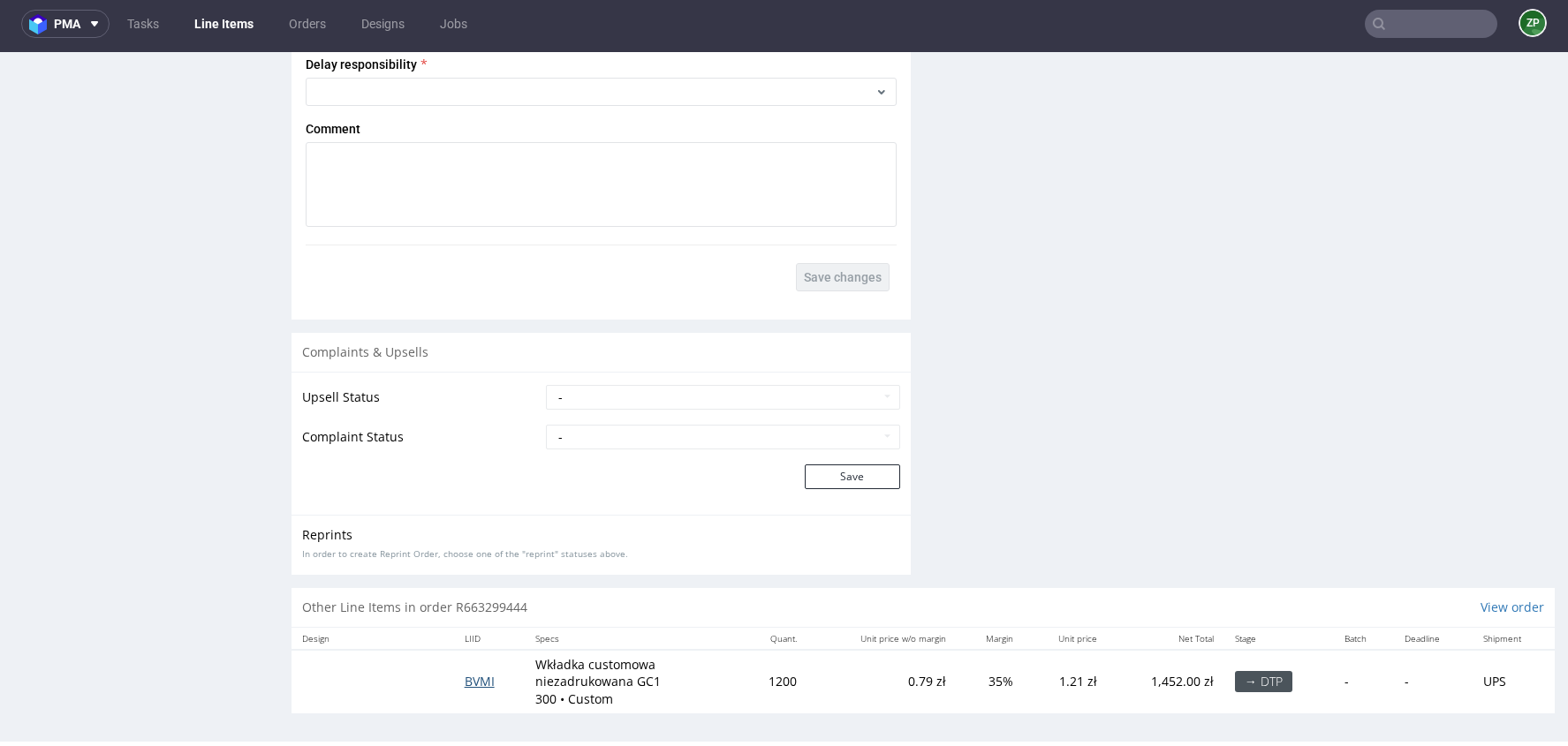
click at [473, 674] on span "BVMI" at bounding box center [480, 681] width 30 height 17
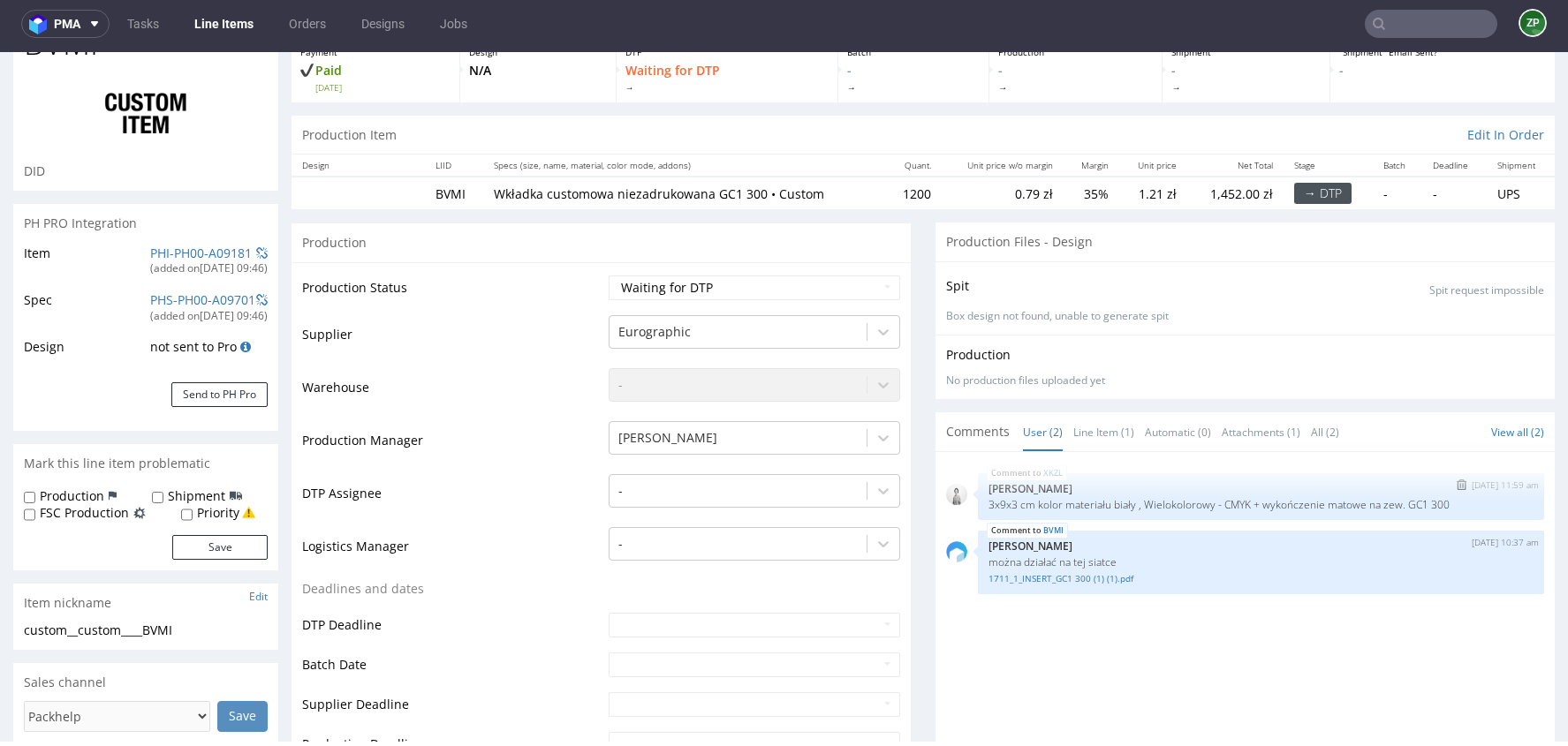
scroll to position [113, 0]
click at [1030, 572] on link "1711_1_INSERT_GC1 300 (1) (1).pdf" at bounding box center [1261, 578] width 545 height 13
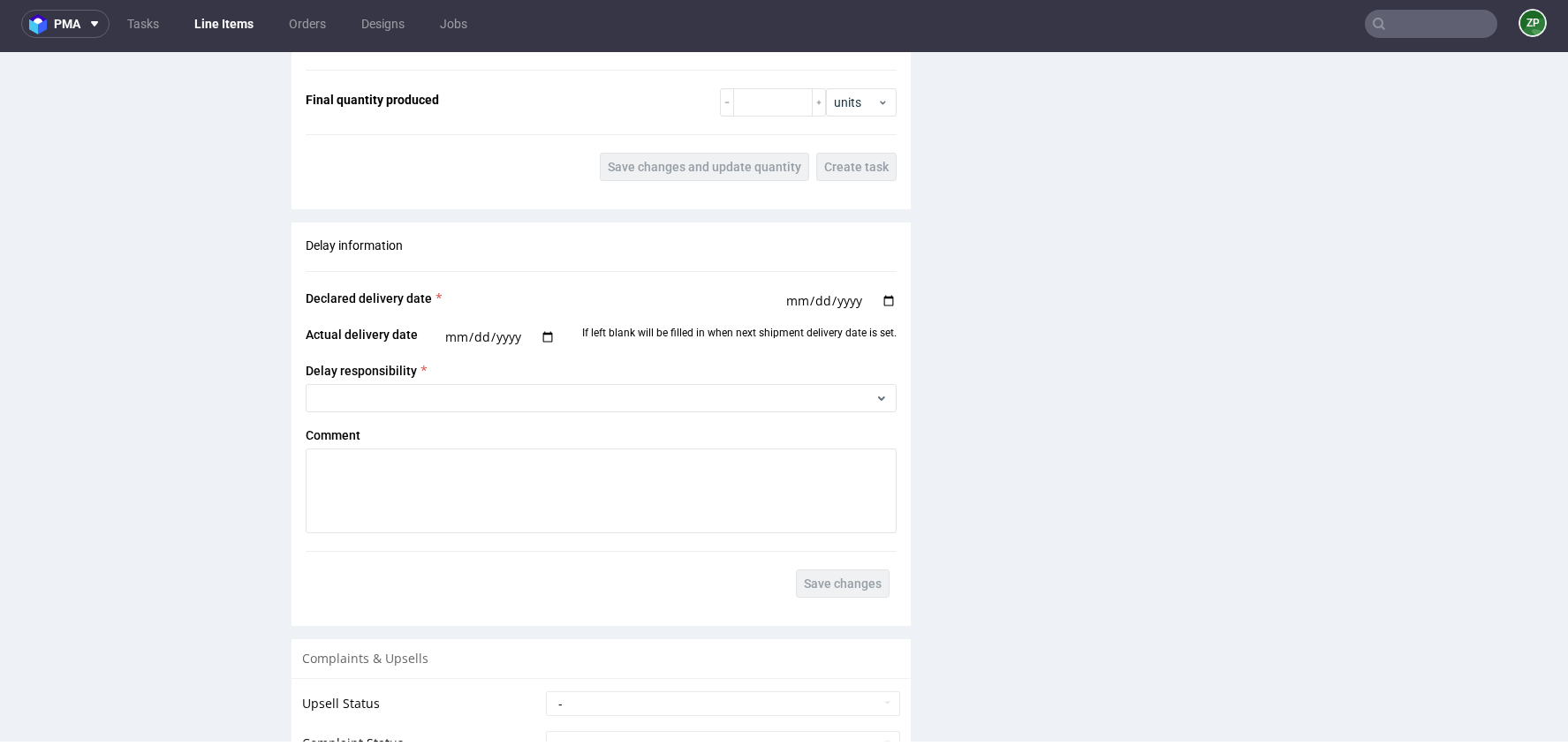
scroll to position [2914, 0]
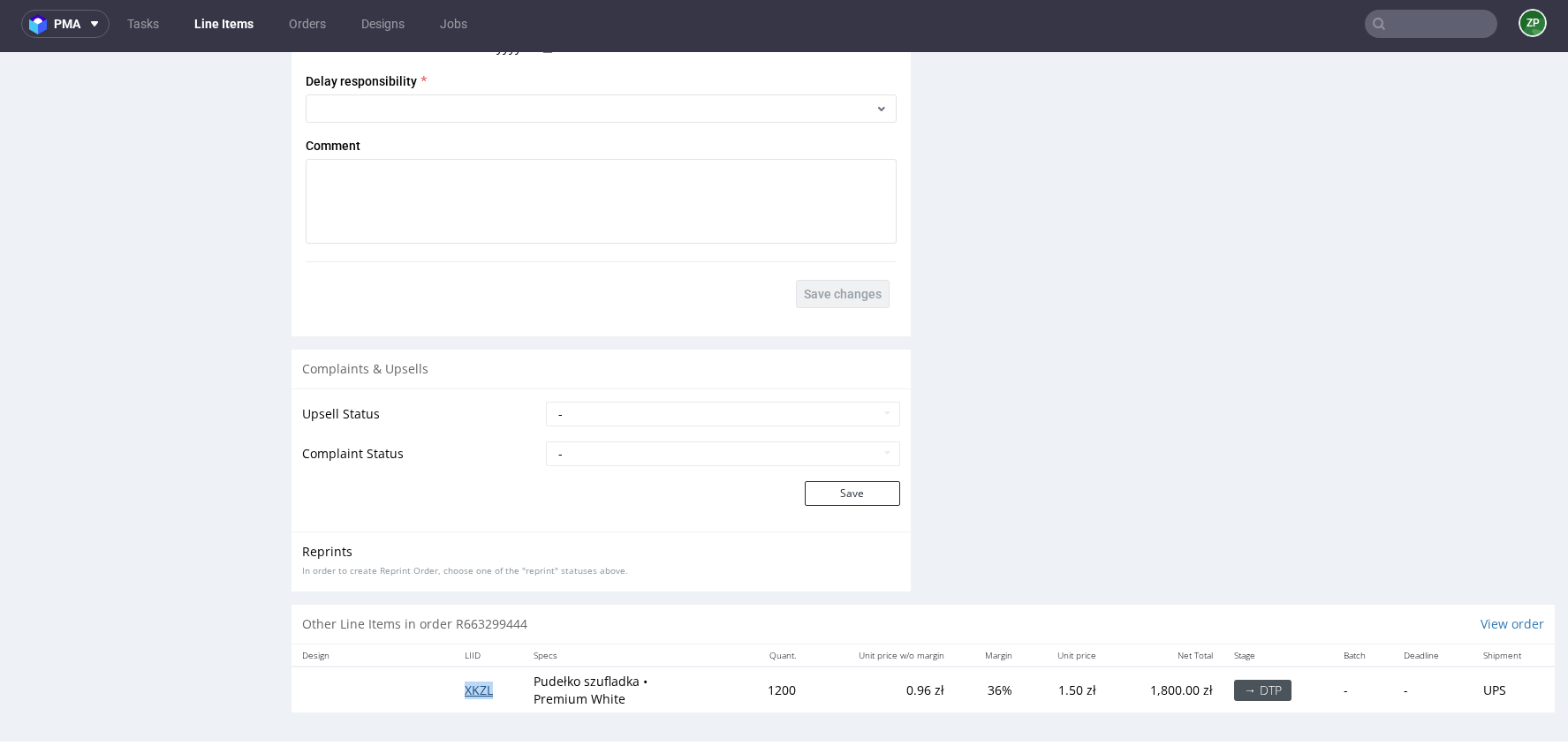
click at [482, 682] on span "XKZL" at bounding box center [479, 690] width 28 height 17
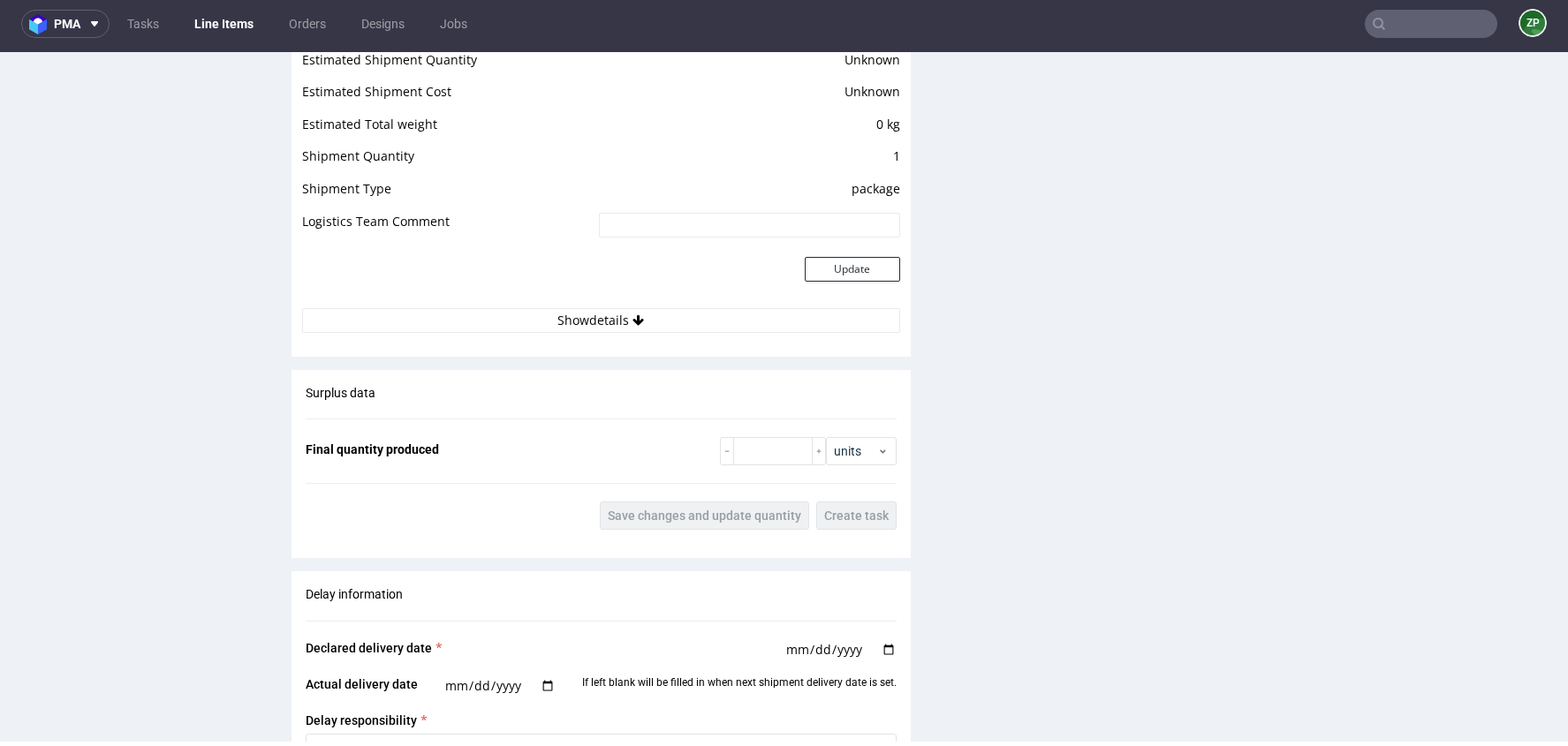
scroll to position [1986, 0]
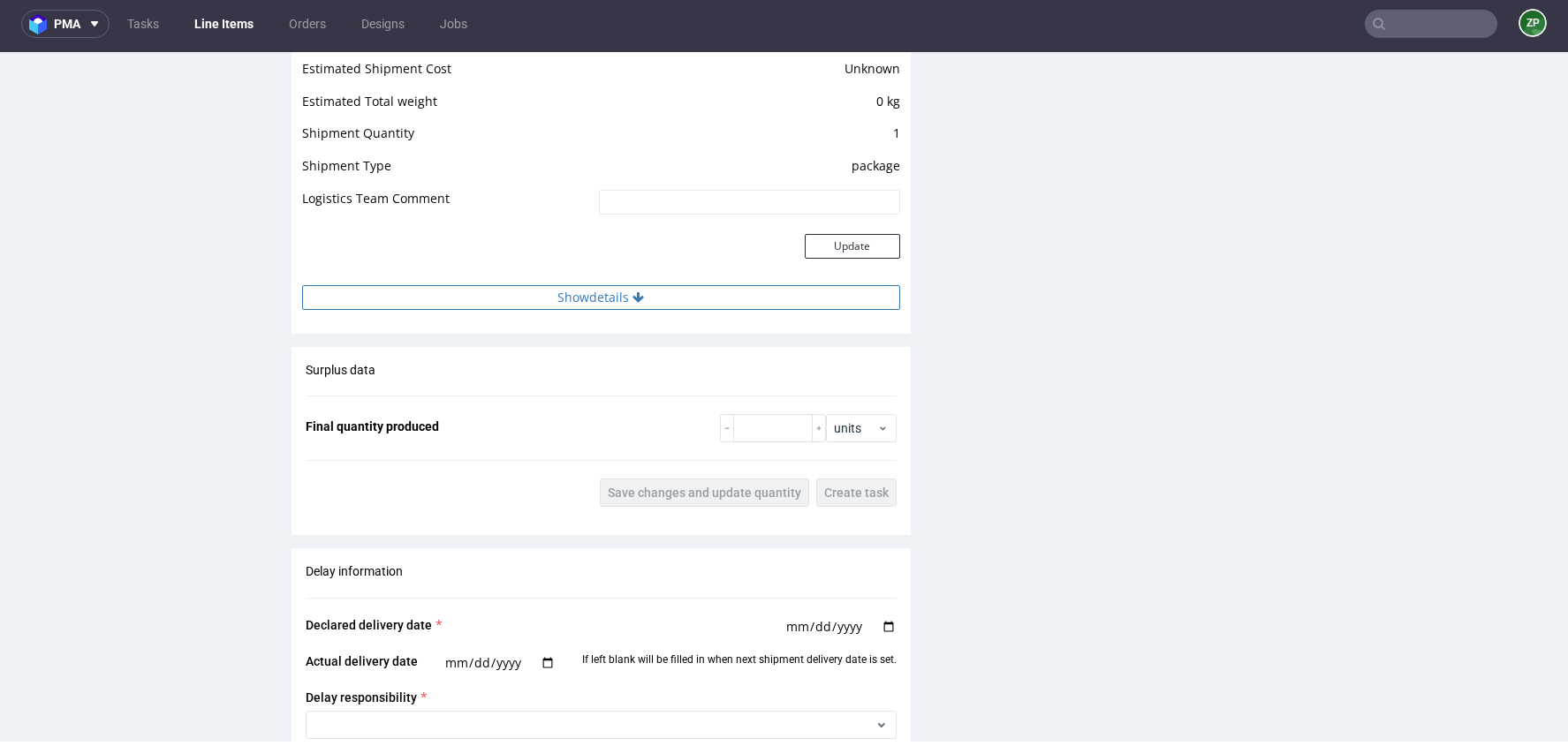
click at [640, 292] on icon at bounding box center [639, 298] width 12 height 12
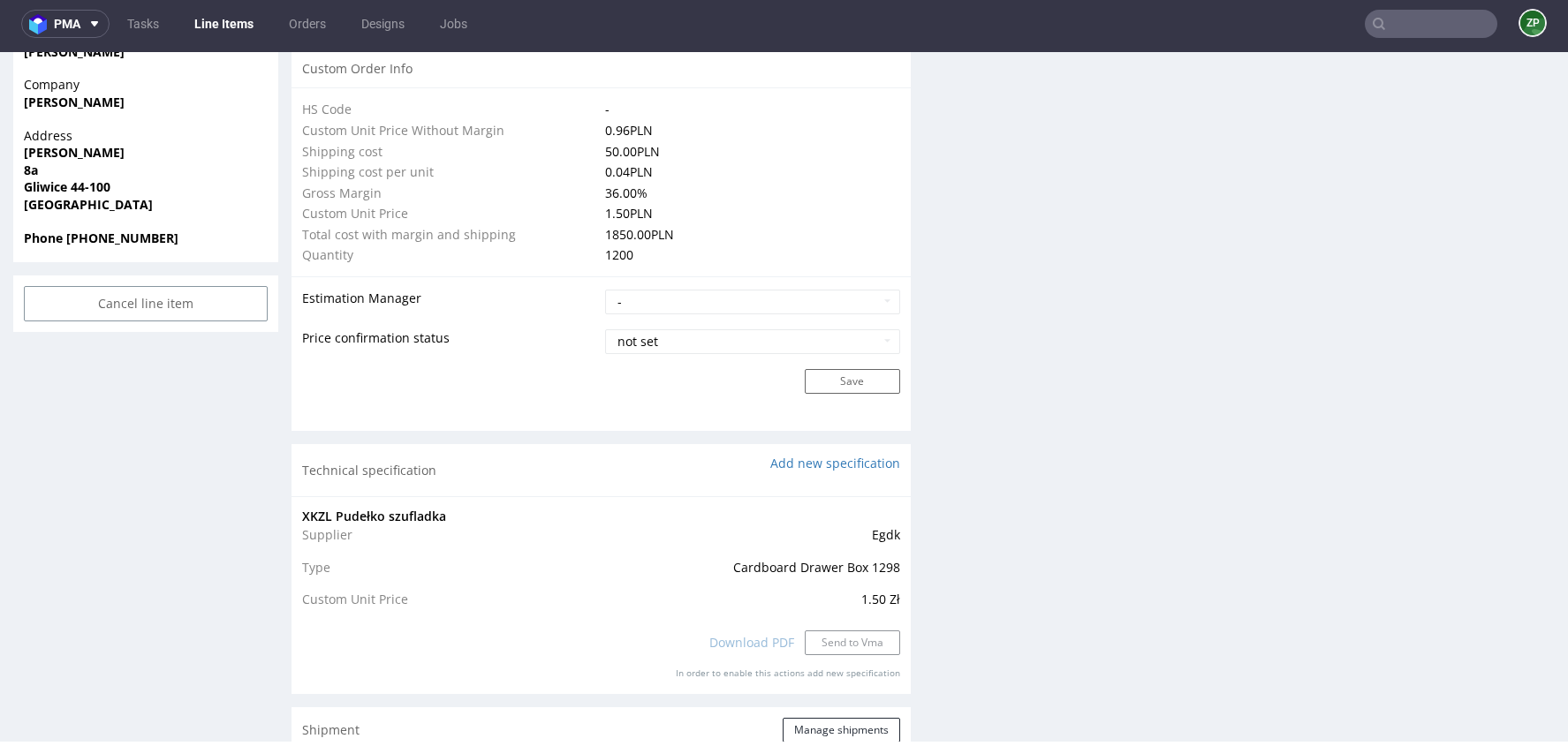
scroll to position [1273, 0]
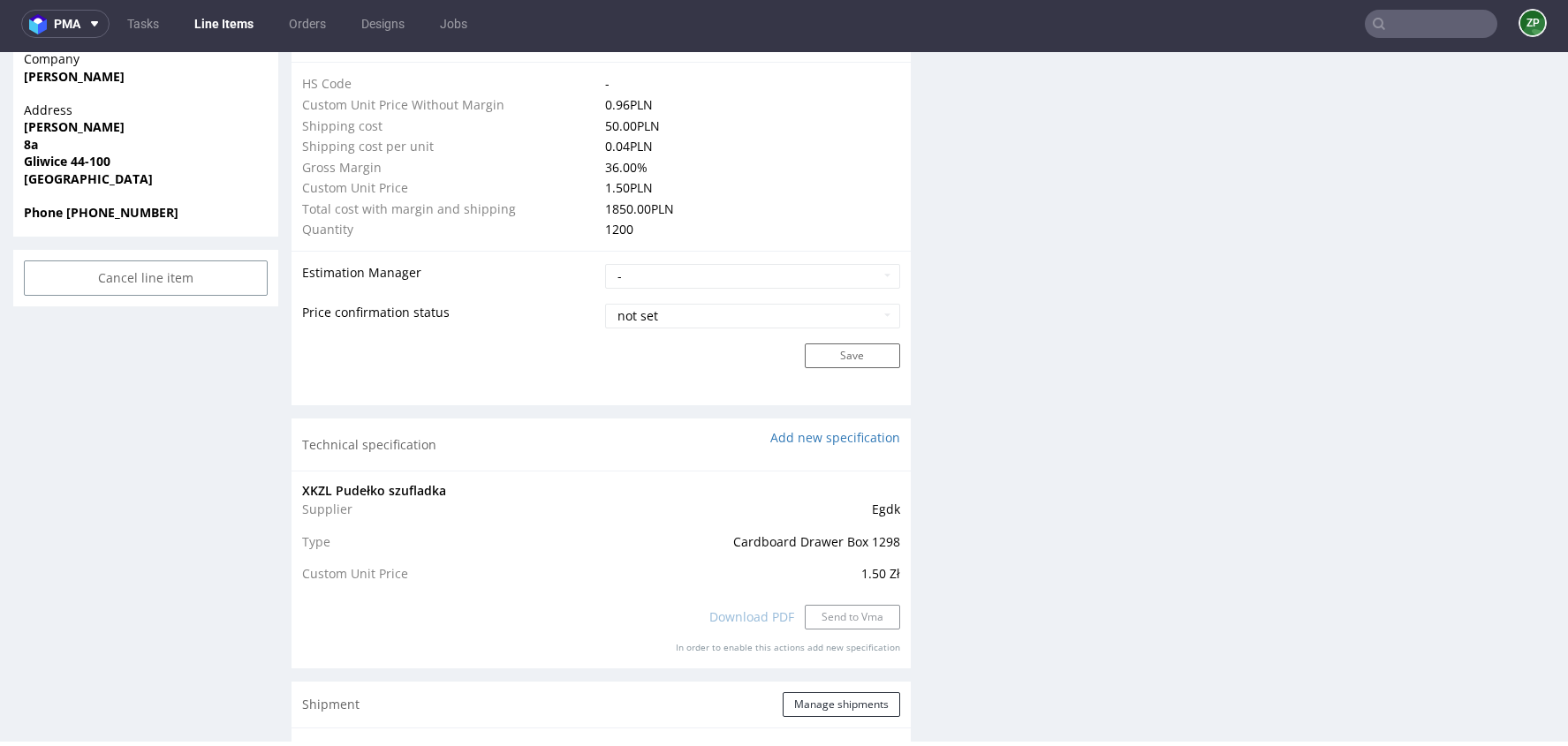
click at [848, 534] on span "Cardboard Drawer Box 1298" at bounding box center [817, 542] width 167 height 17
copy span "Cardboard Drawer Box 1298"
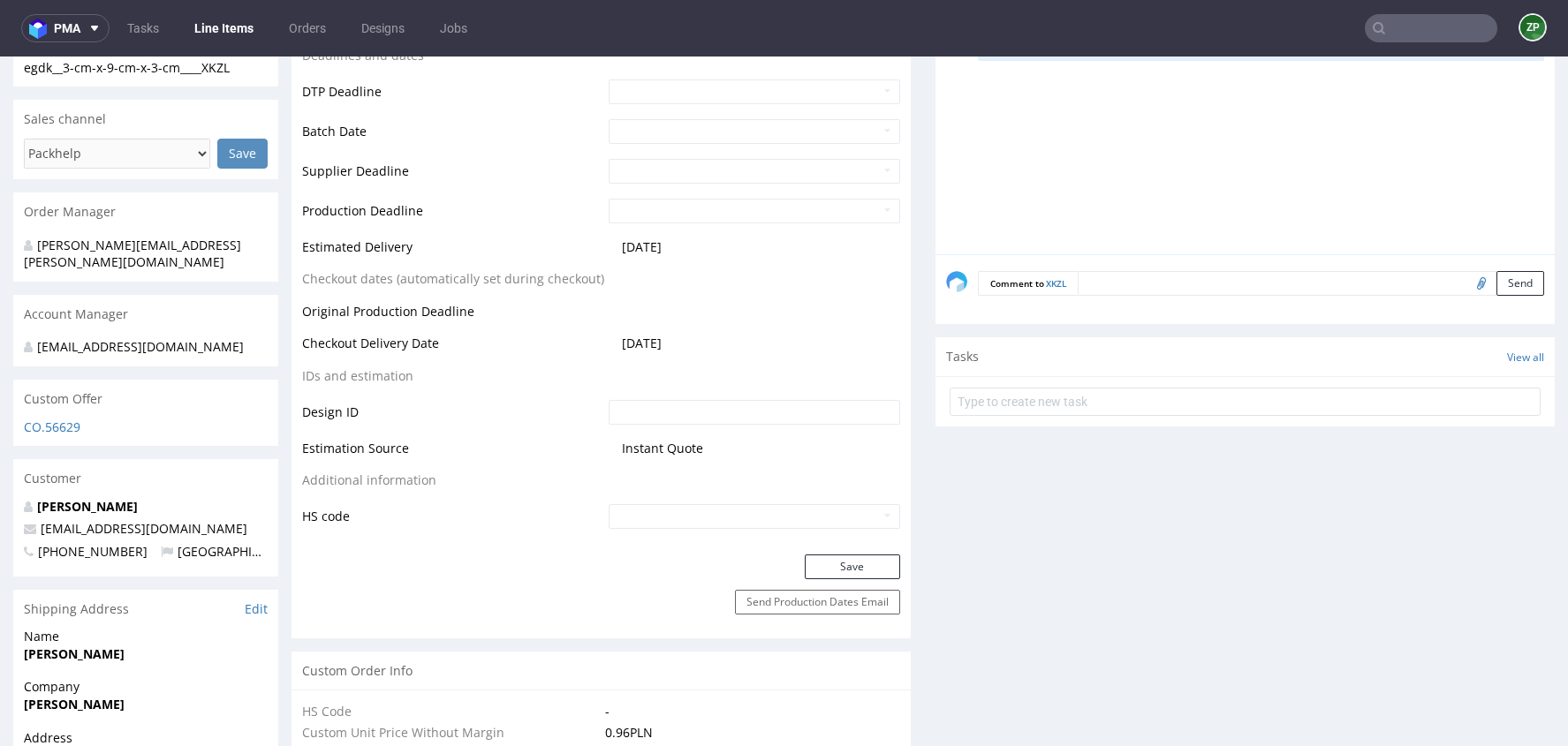
scroll to position [645, 0]
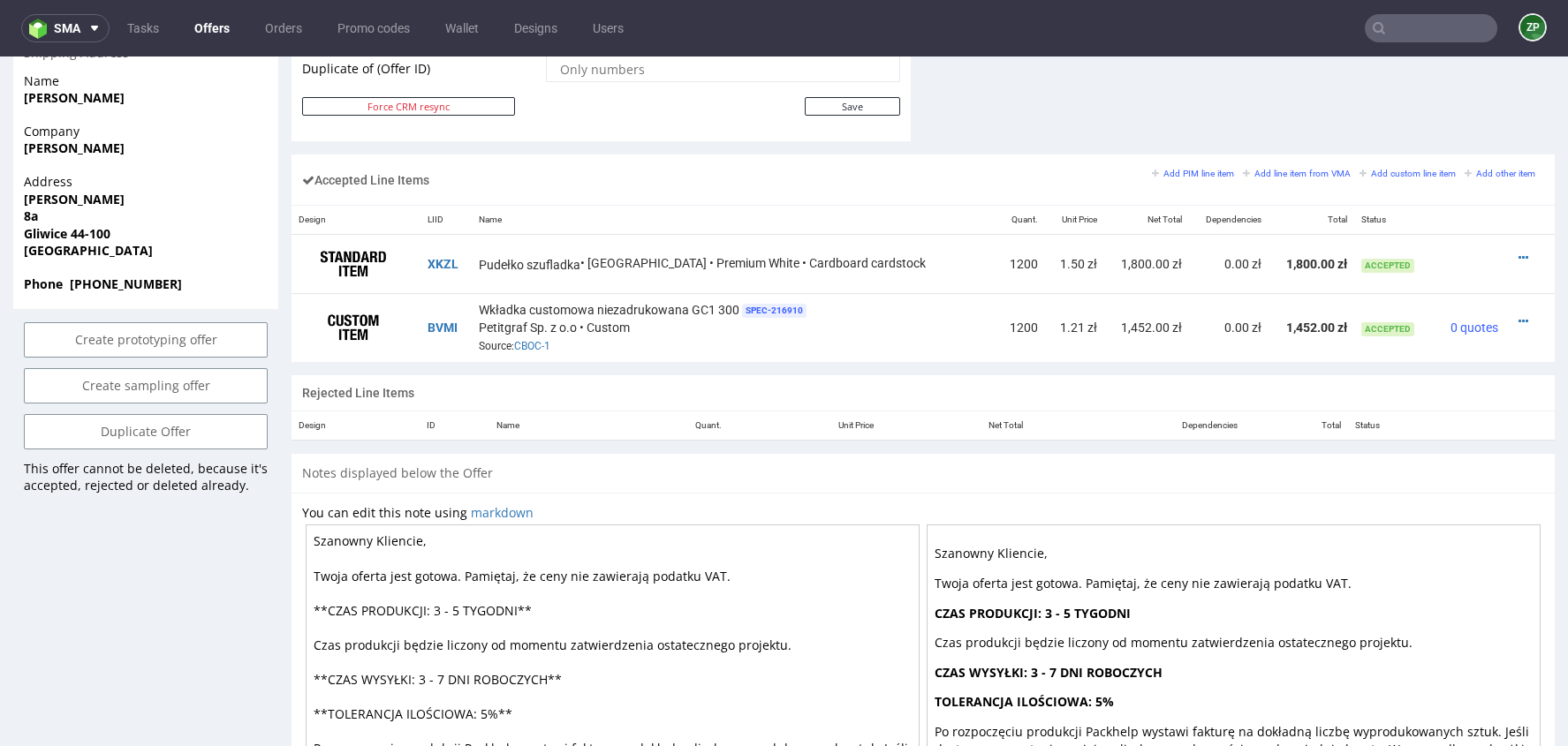
scroll to position [1003, 0]
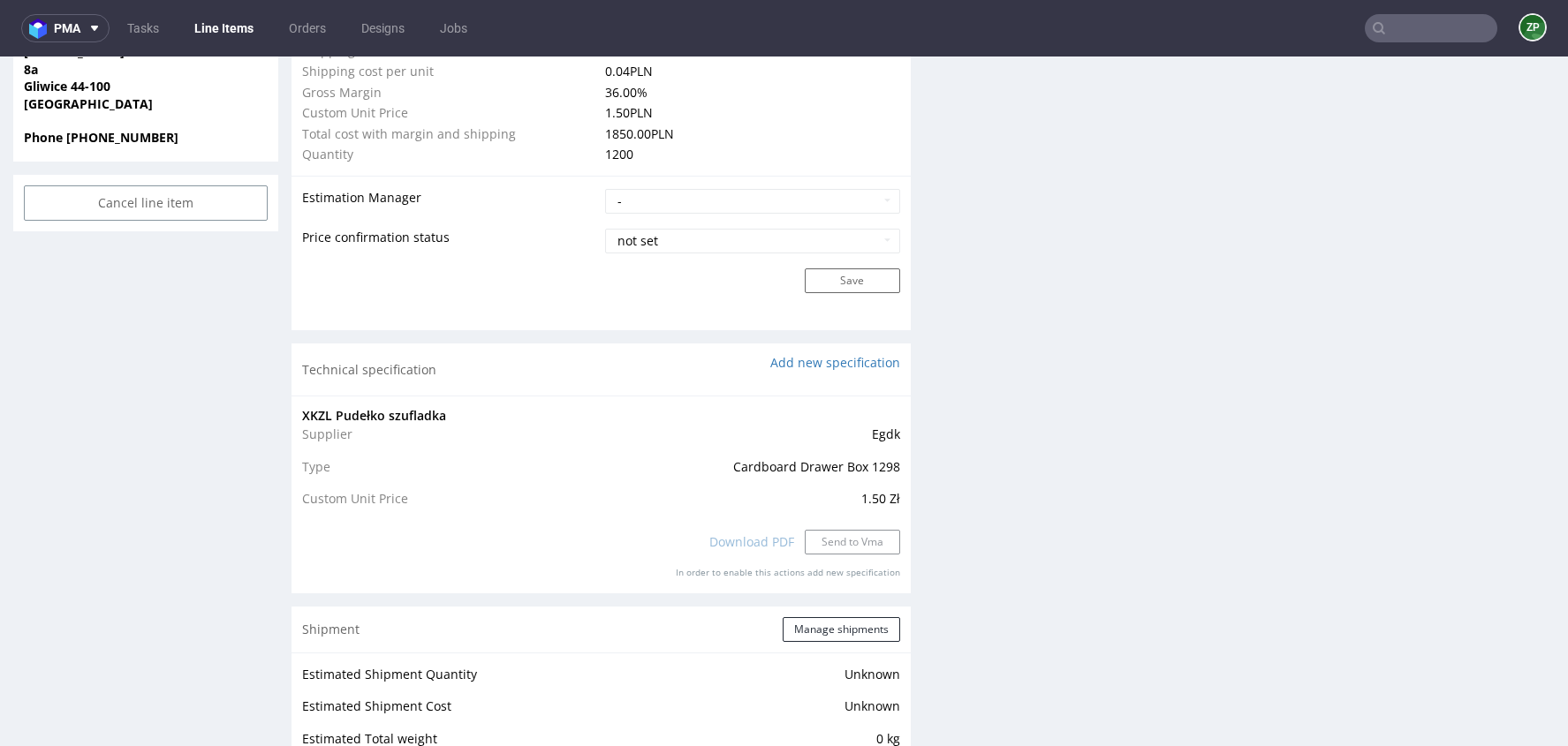
scroll to position [1357, 0]
click at [838, 460] on span "Cardboard Drawer Box 1298" at bounding box center [817, 463] width 167 height 17
copy span "Cardboard Drawer Box 1298"
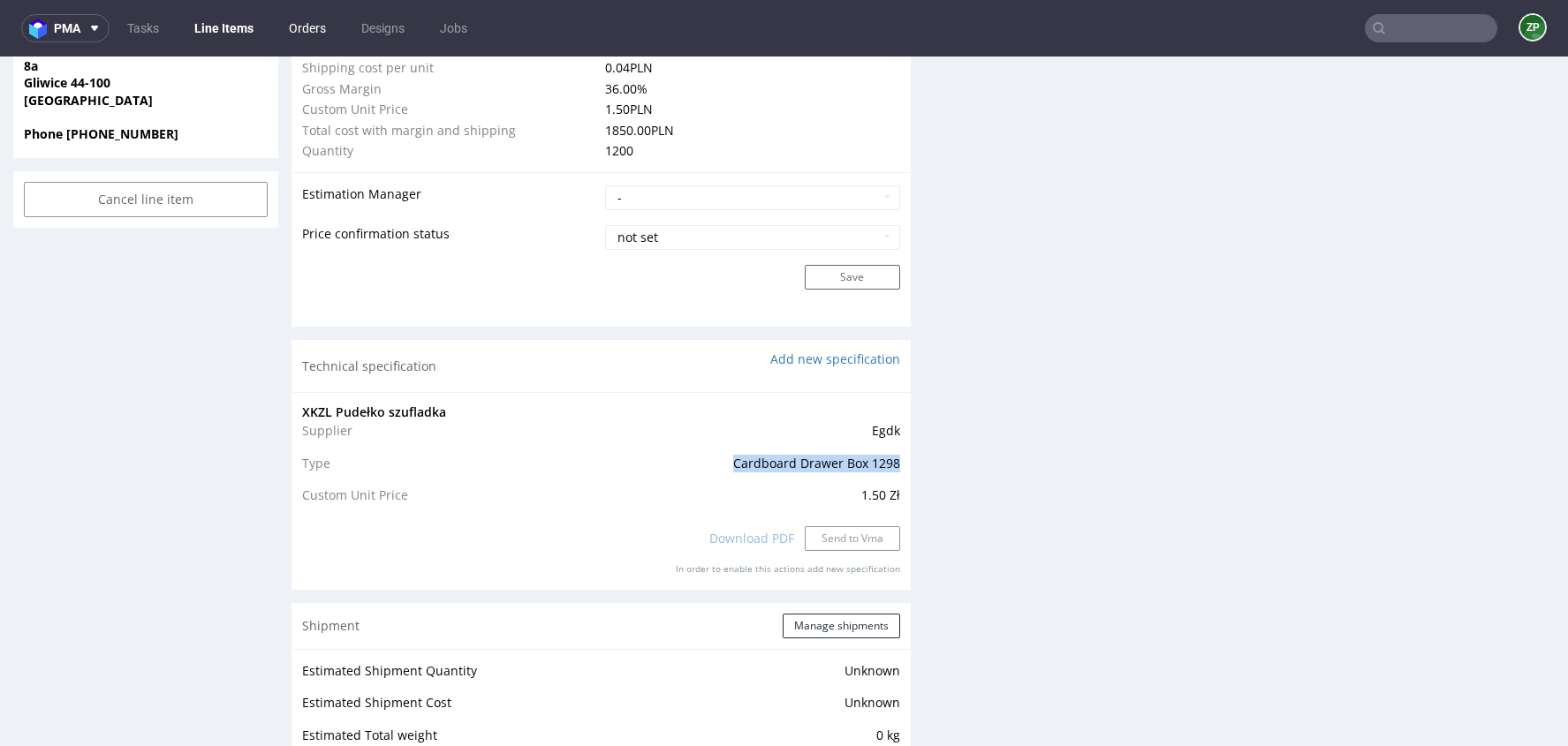
click at [315, 26] on link "Orders" at bounding box center [307, 28] width 59 height 28
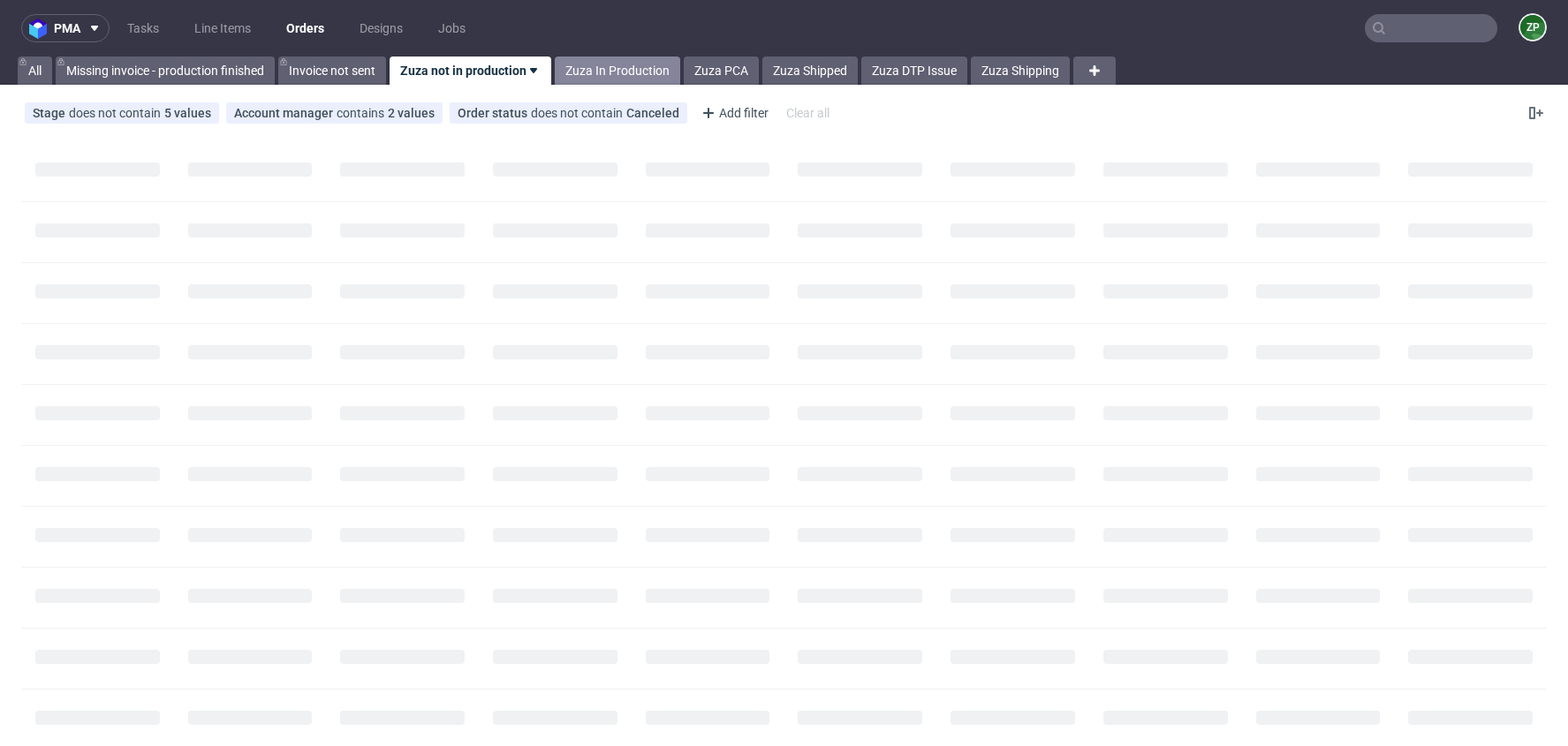
click at [633, 74] on link "Zuza In Production" at bounding box center [618, 71] width 126 height 28
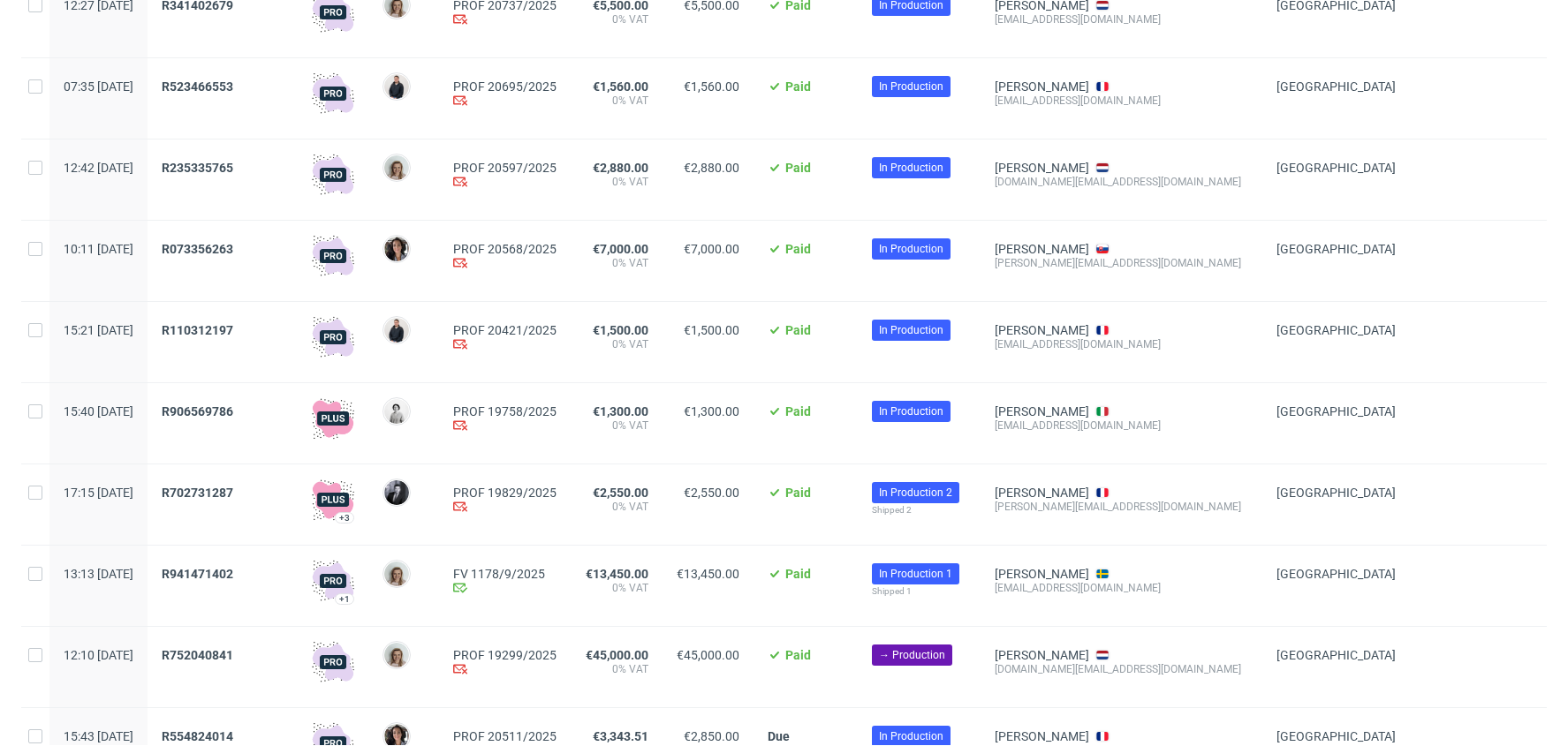
scroll to position [44, 0]
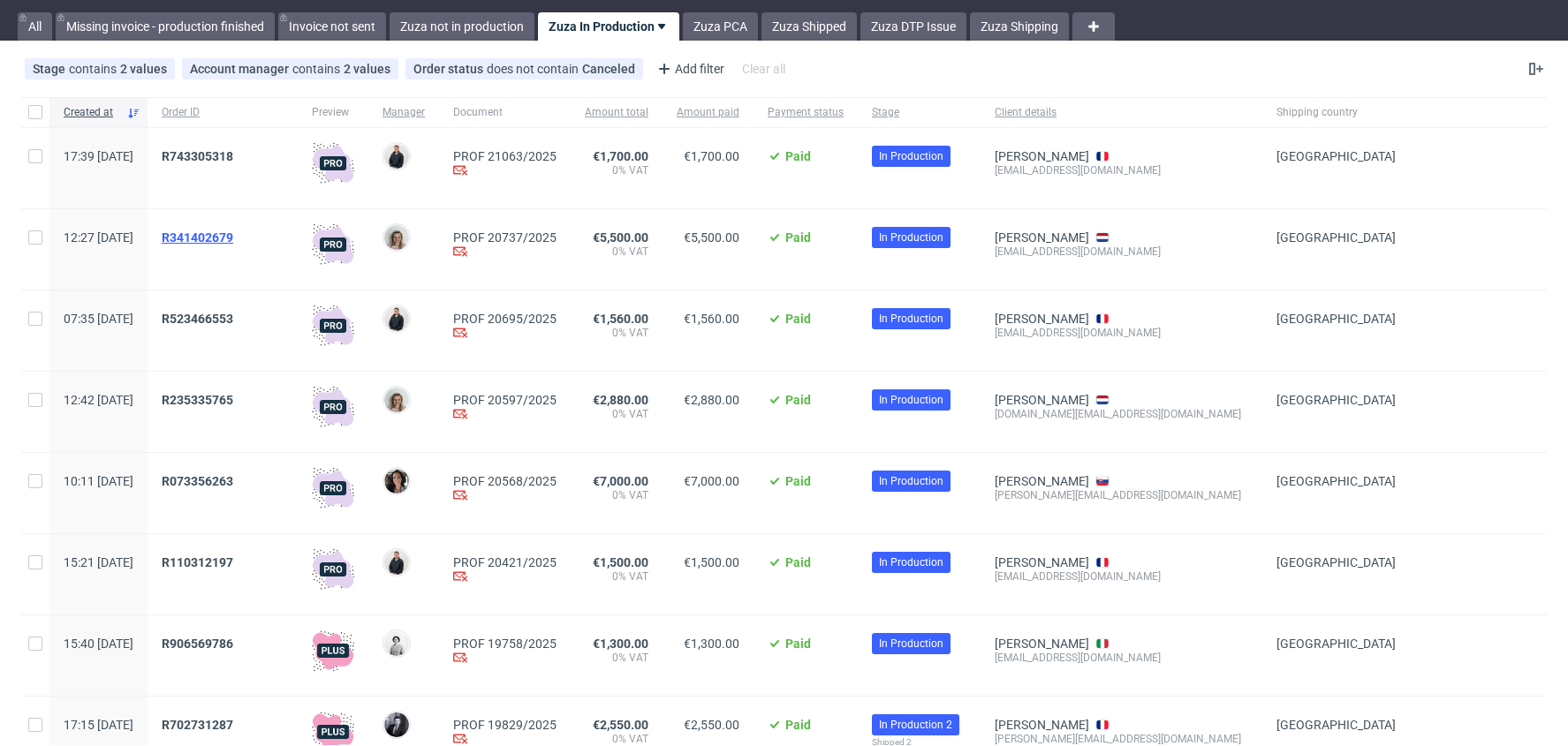
click at [233, 231] on span "R341402679" at bounding box center [197, 238] width 72 height 14
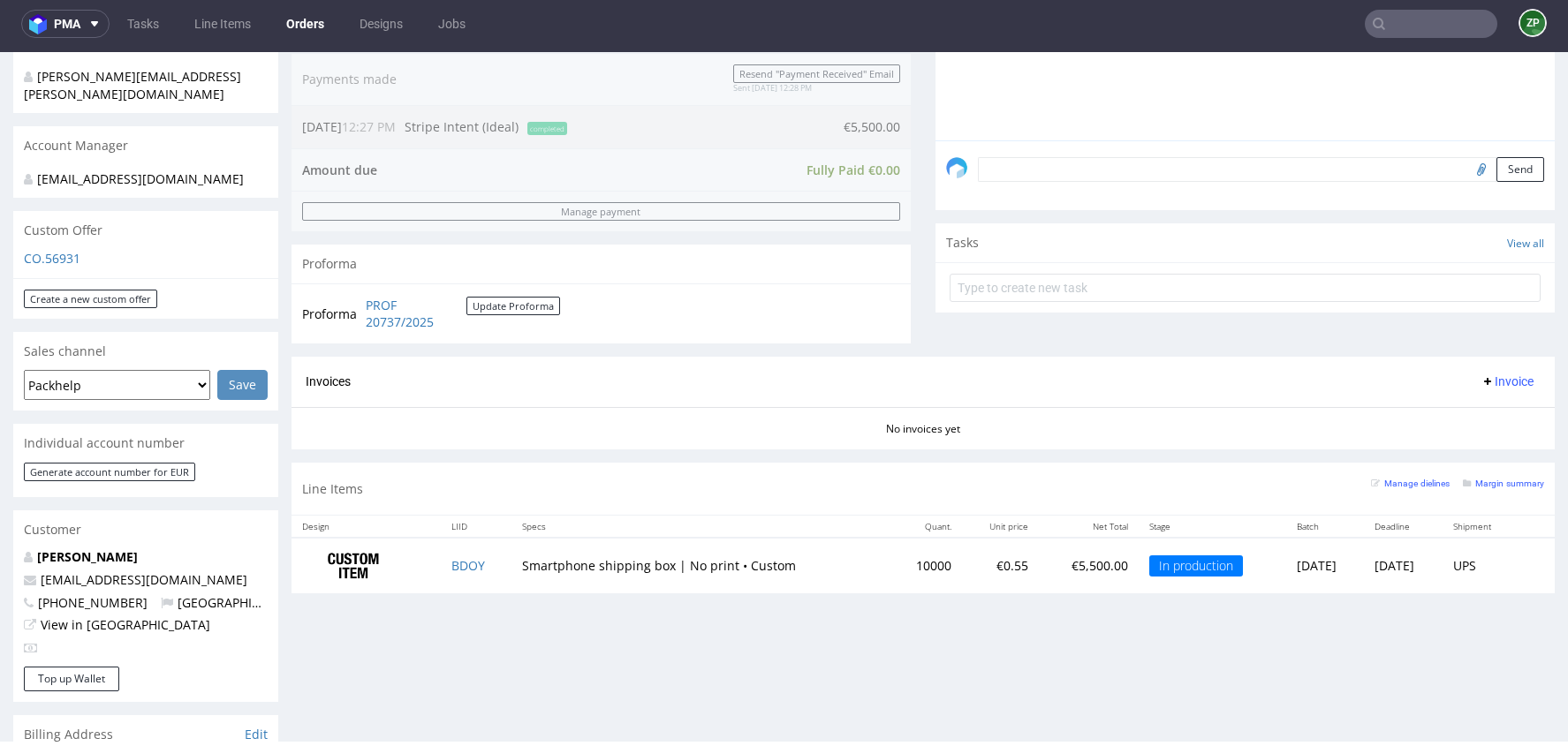
scroll to position [464, 0]
